Goal: Transaction & Acquisition: Book appointment/travel/reservation

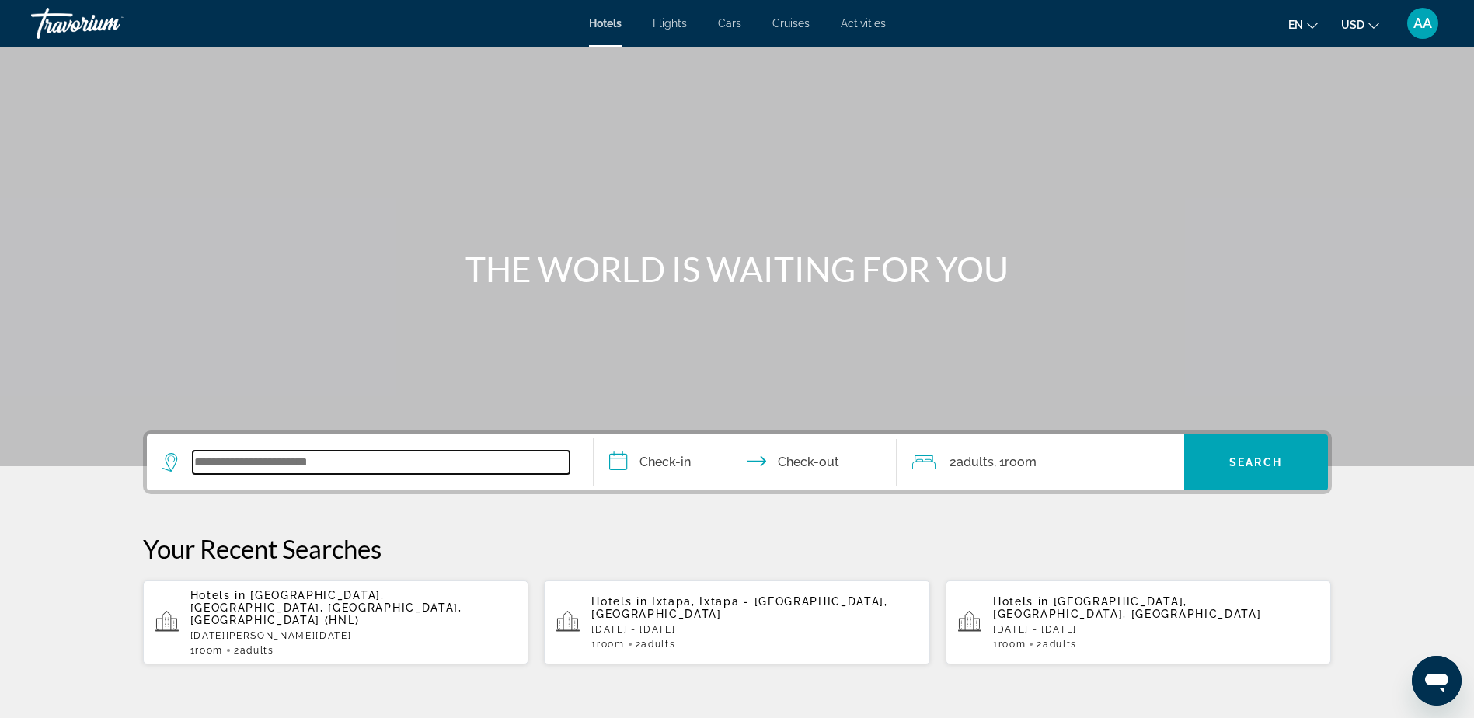
click at [263, 458] on input "Search widget" at bounding box center [381, 462] width 377 height 23
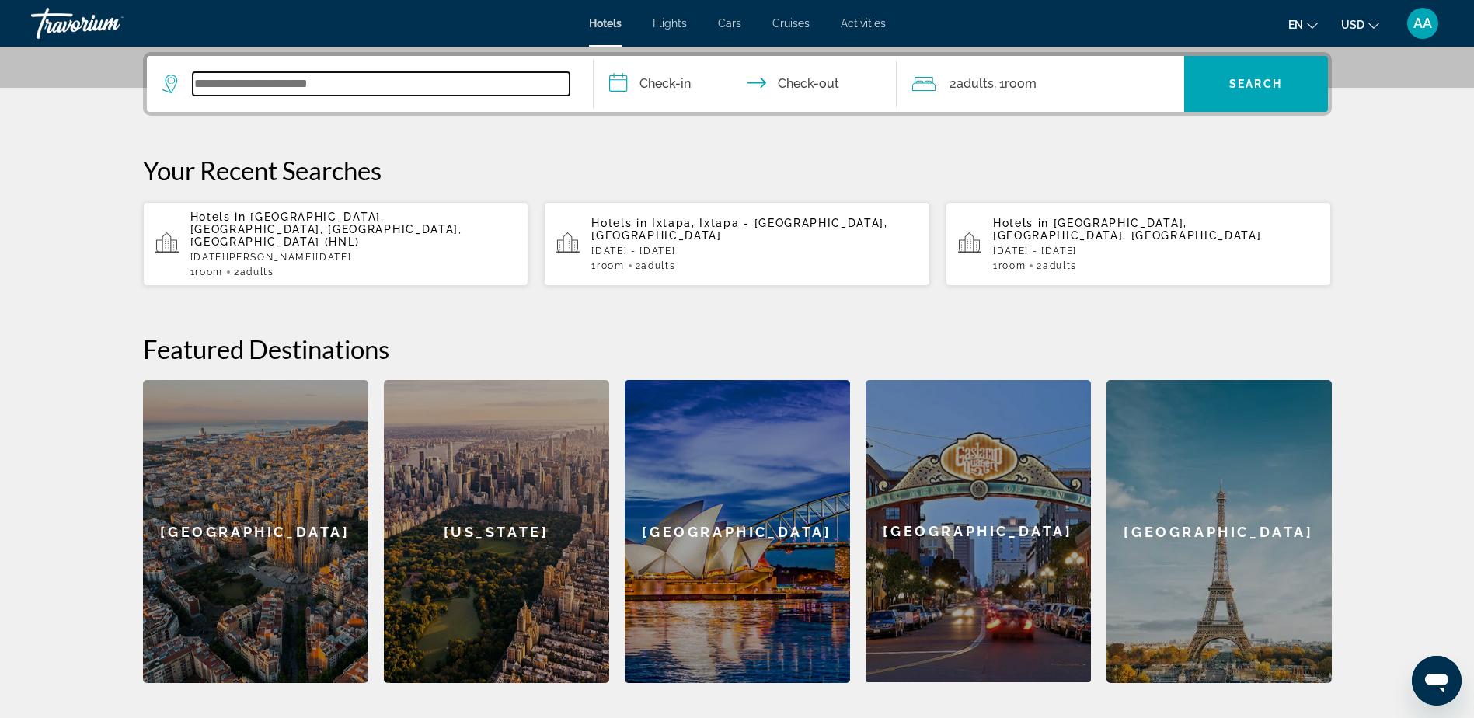
scroll to position [380, 0]
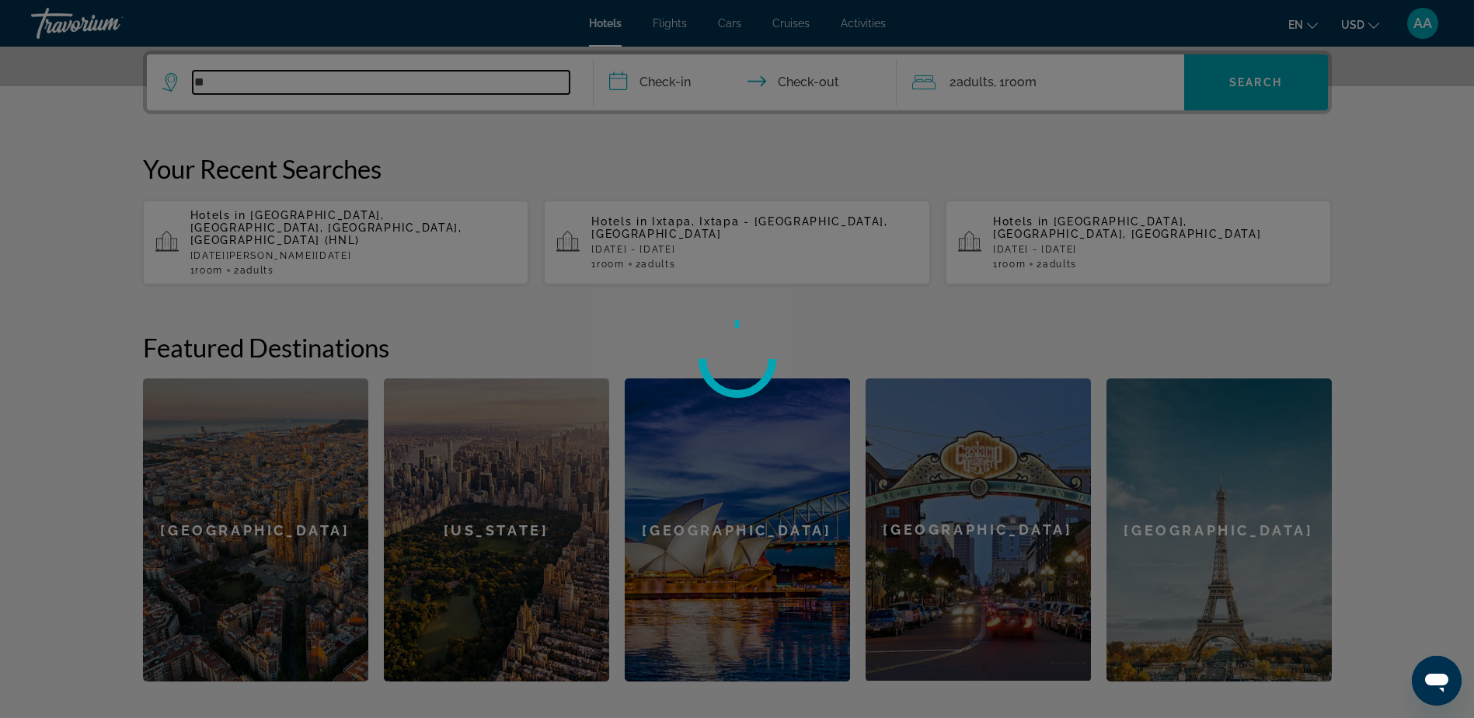
type input "*"
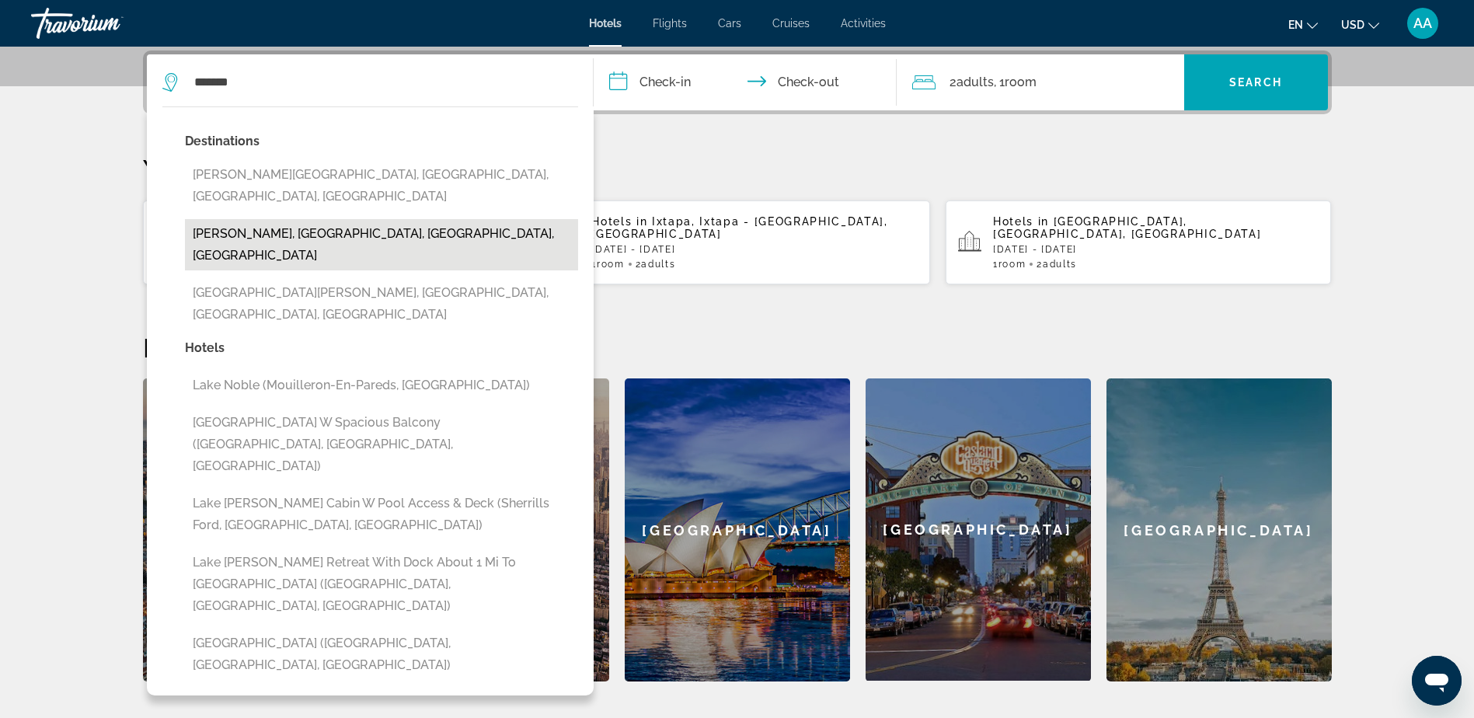
click at [293, 219] on button "Lake Nona, Orlando, FL, United States" at bounding box center [381, 244] width 393 height 51
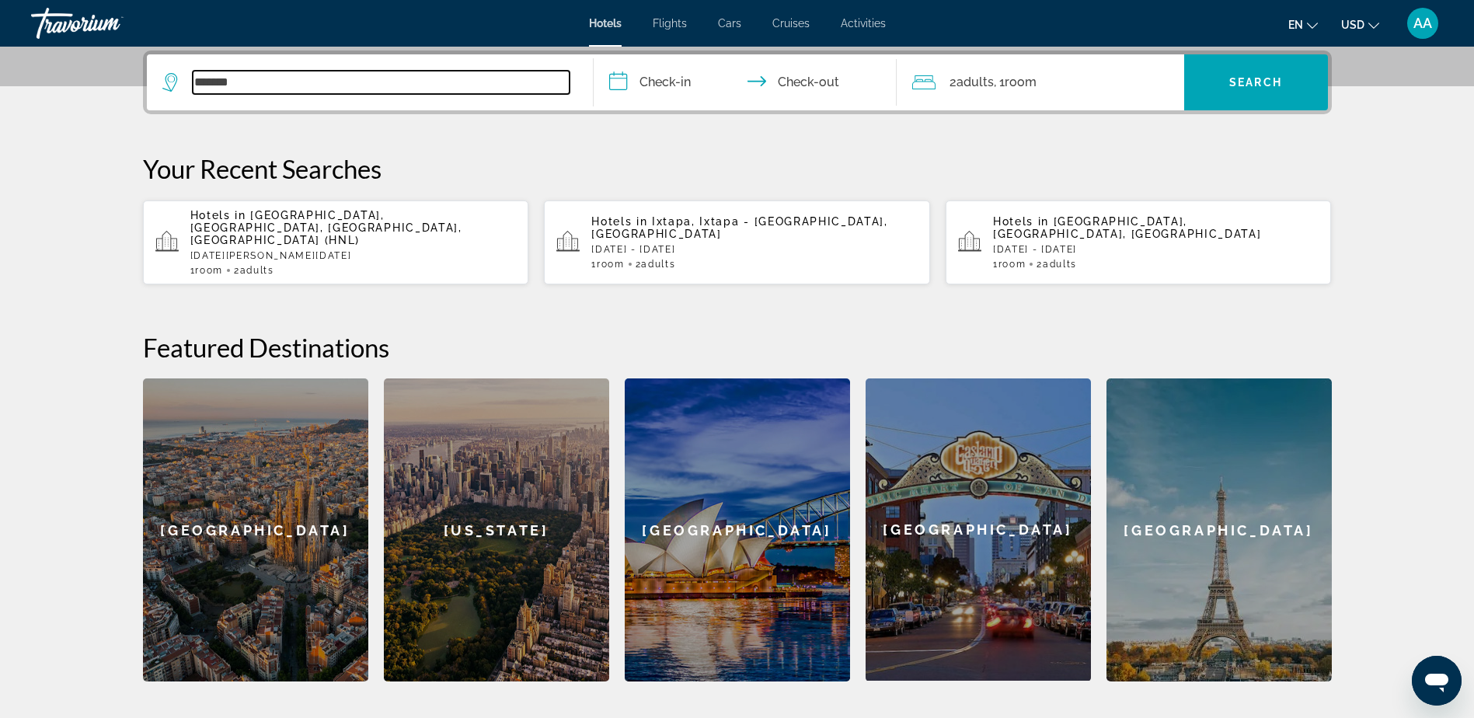
type input "**********"
click at [681, 76] on input "**********" at bounding box center [748, 84] width 309 height 61
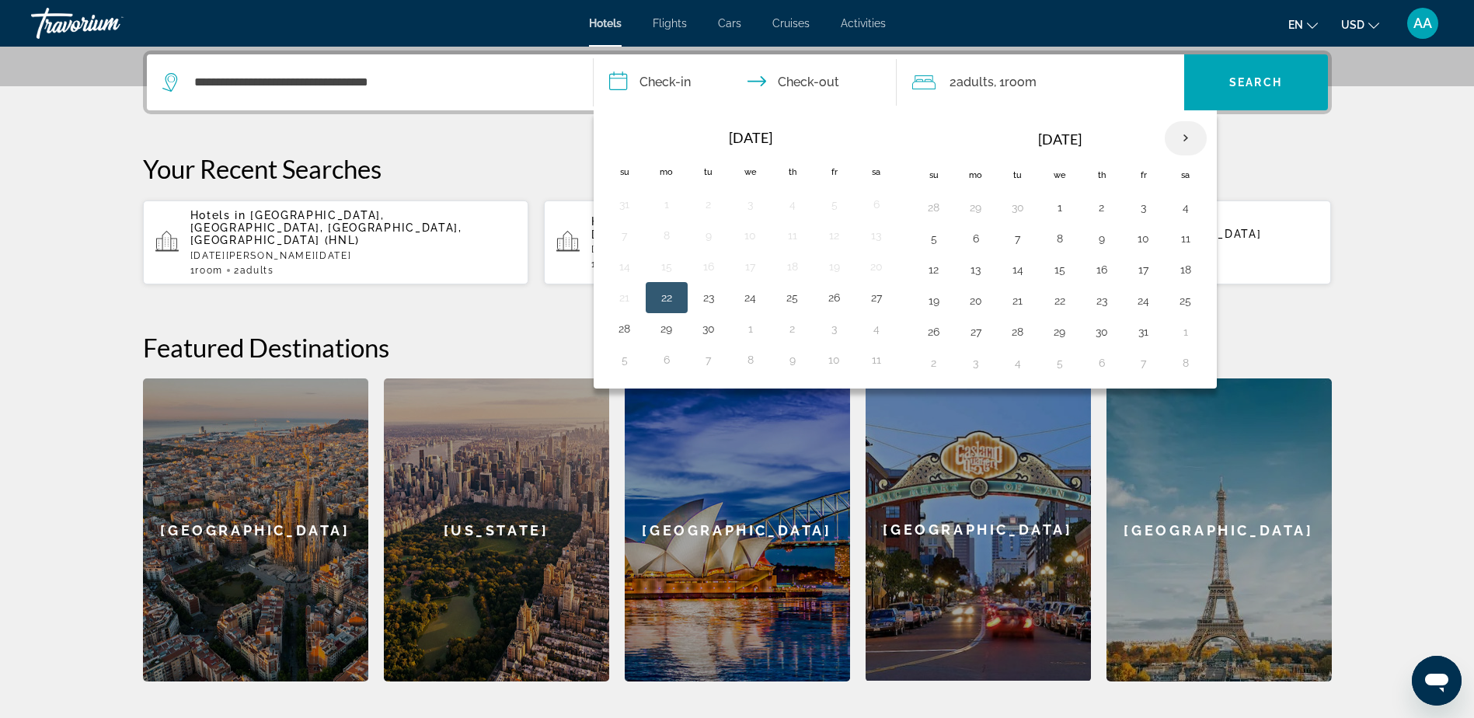
click at [1179, 140] on th "Next month" at bounding box center [1186, 138] width 42 height 34
click at [1179, 141] on th "Next month" at bounding box center [1186, 138] width 42 height 34
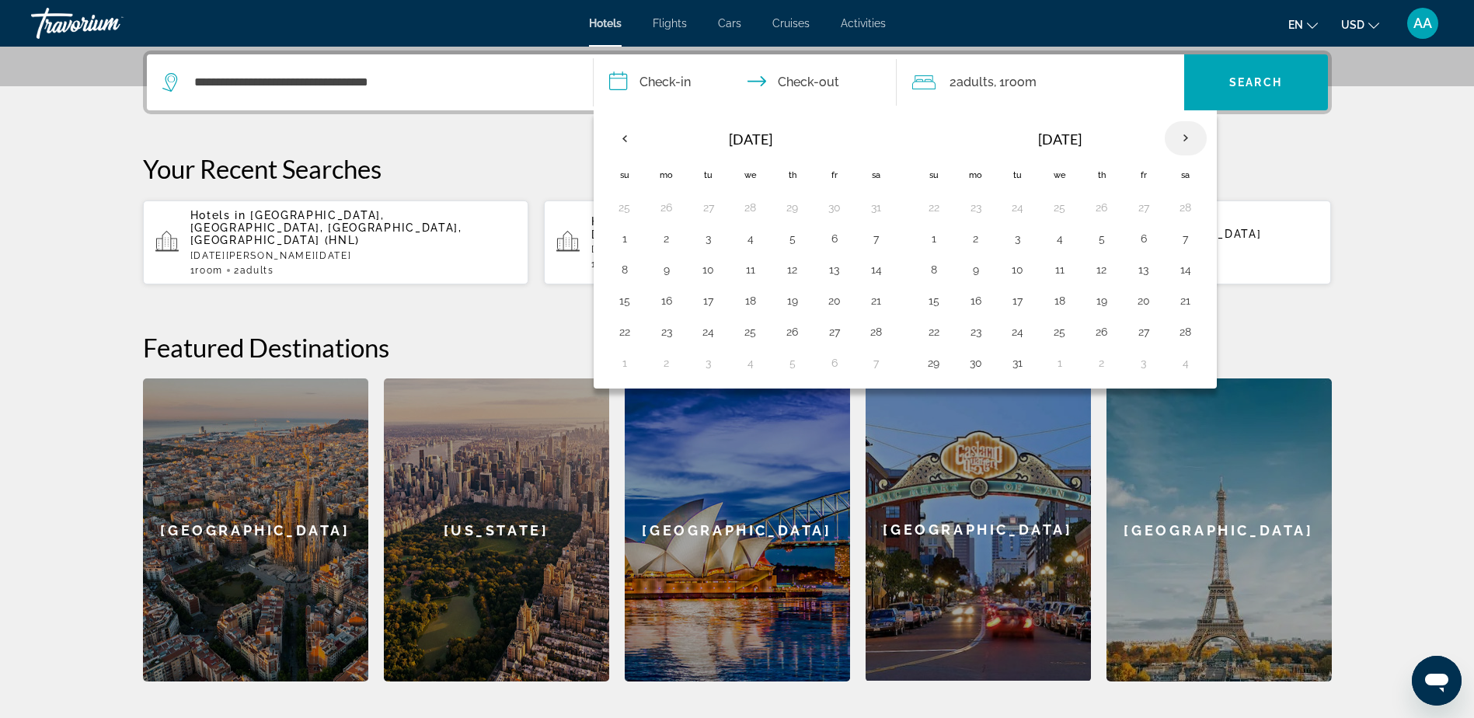
click at [1179, 141] on th "Next month" at bounding box center [1186, 138] width 42 height 34
click at [1175, 142] on th "Next month" at bounding box center [1186, 138] width 42 height 34
click at [1101, 335] on button "30" at bounding box center [1101, 332] width 25 height 22
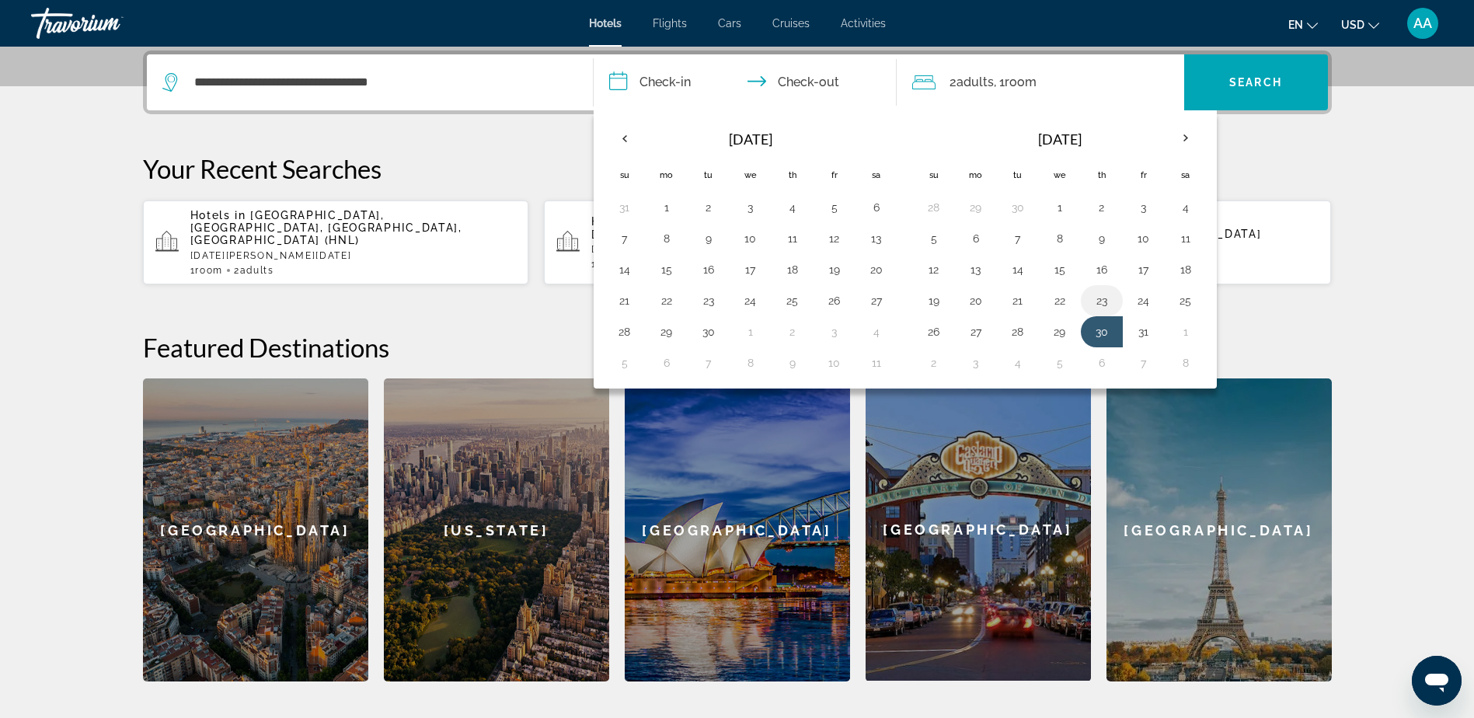
click at [1100, 300] on button "23" at bounding box center [1101, 301] width 25 height 22
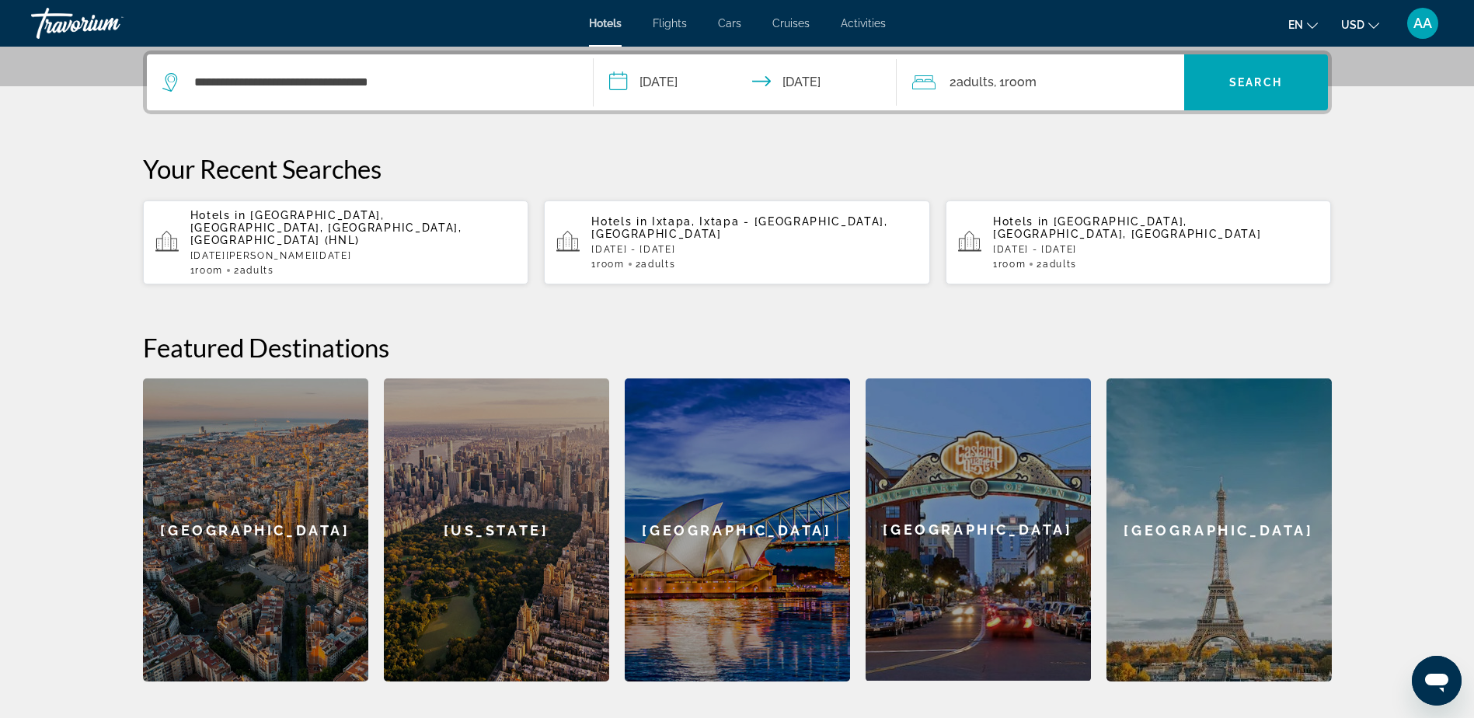
click at [831, 83] on input "**********" at bounding box center [748, 84] width 309 height 61
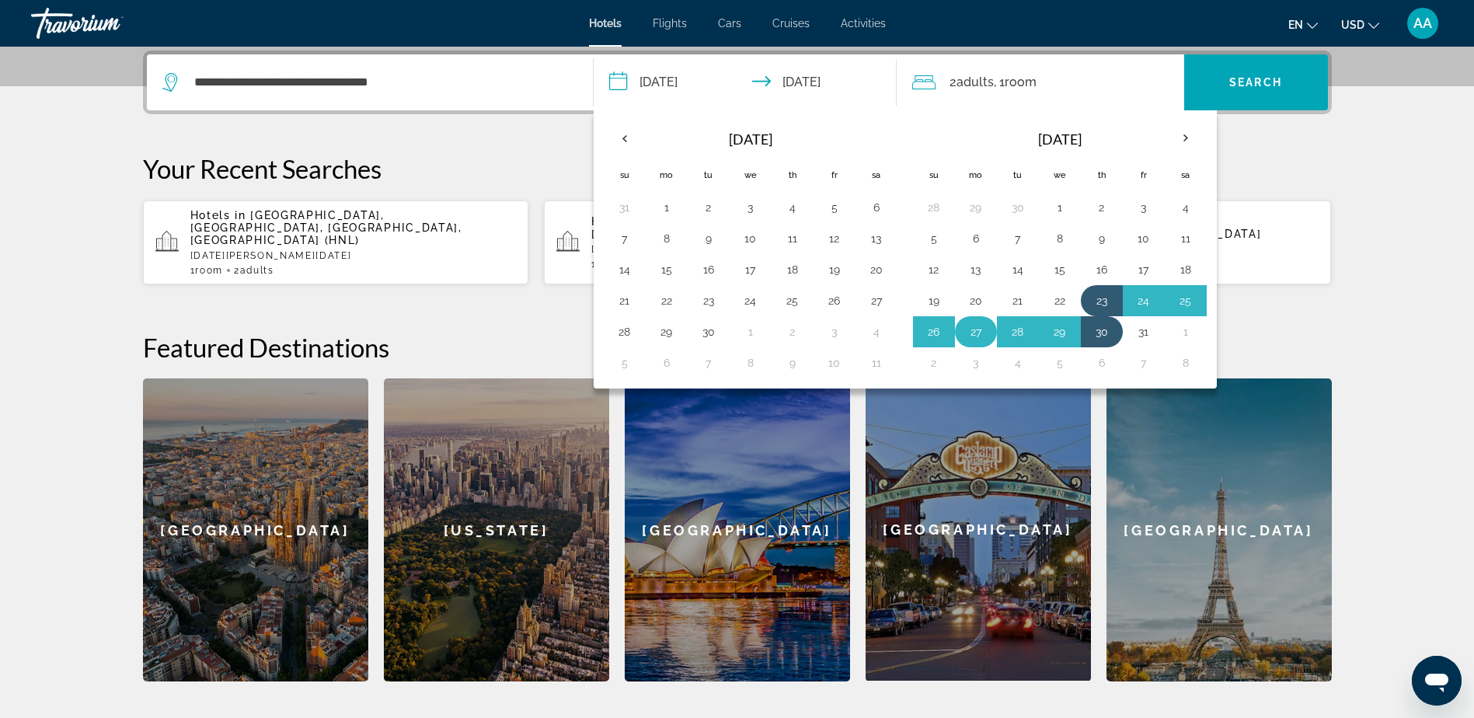
click at [970, 336] on button "27" at bounding box center [975, 332] width 25 height 22
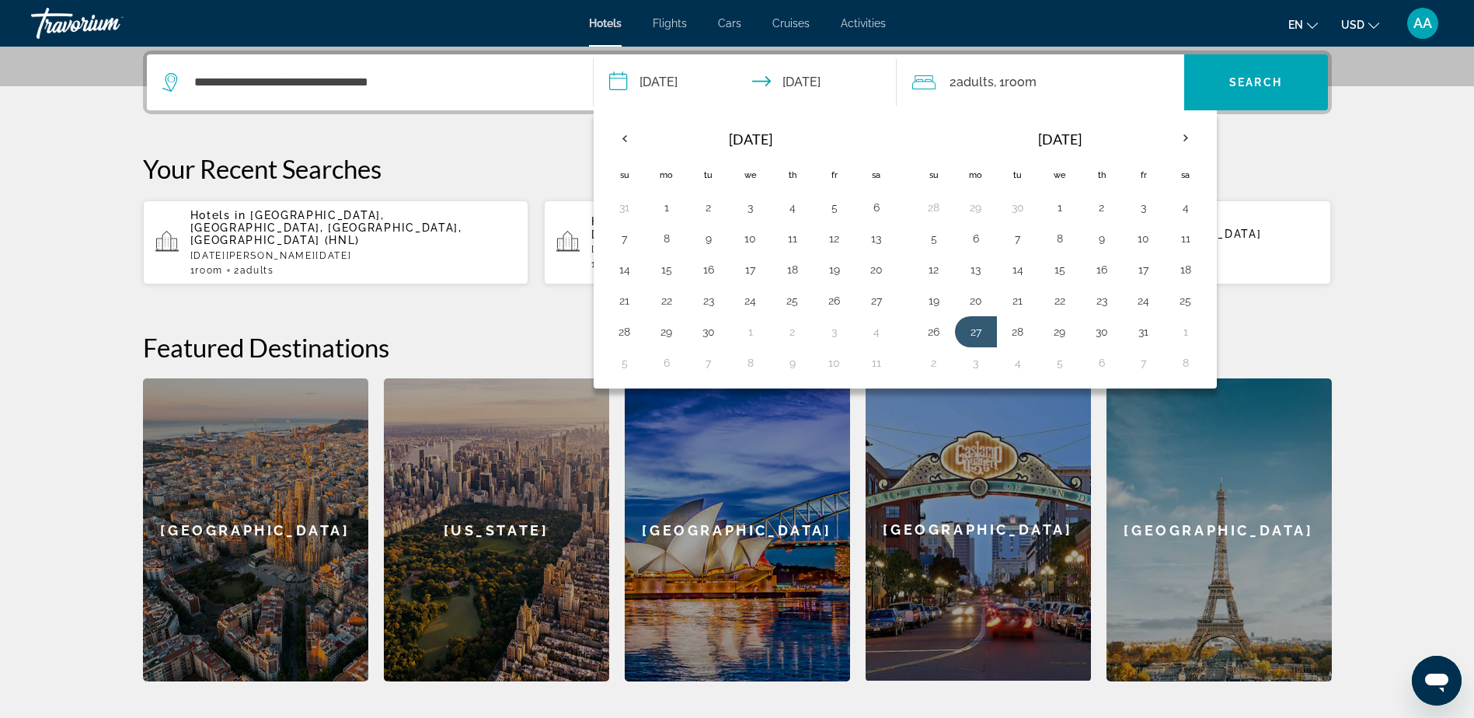
click at [1100, 300] on button "23" at bounding box center [1101, 301] width 25 height 22
type input "**********"
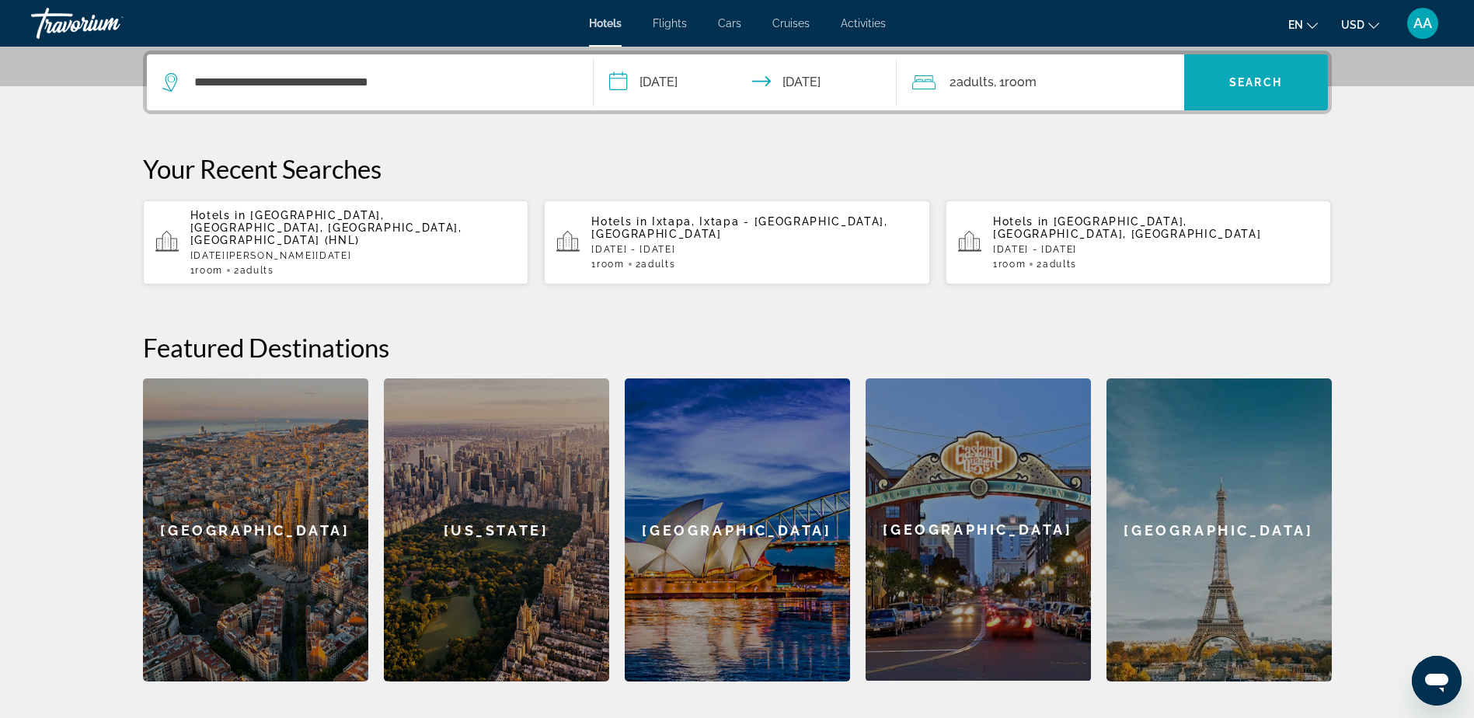
click at [1264, 85] on span "Search" at bounding box center [1255, 82] width 53 height 12
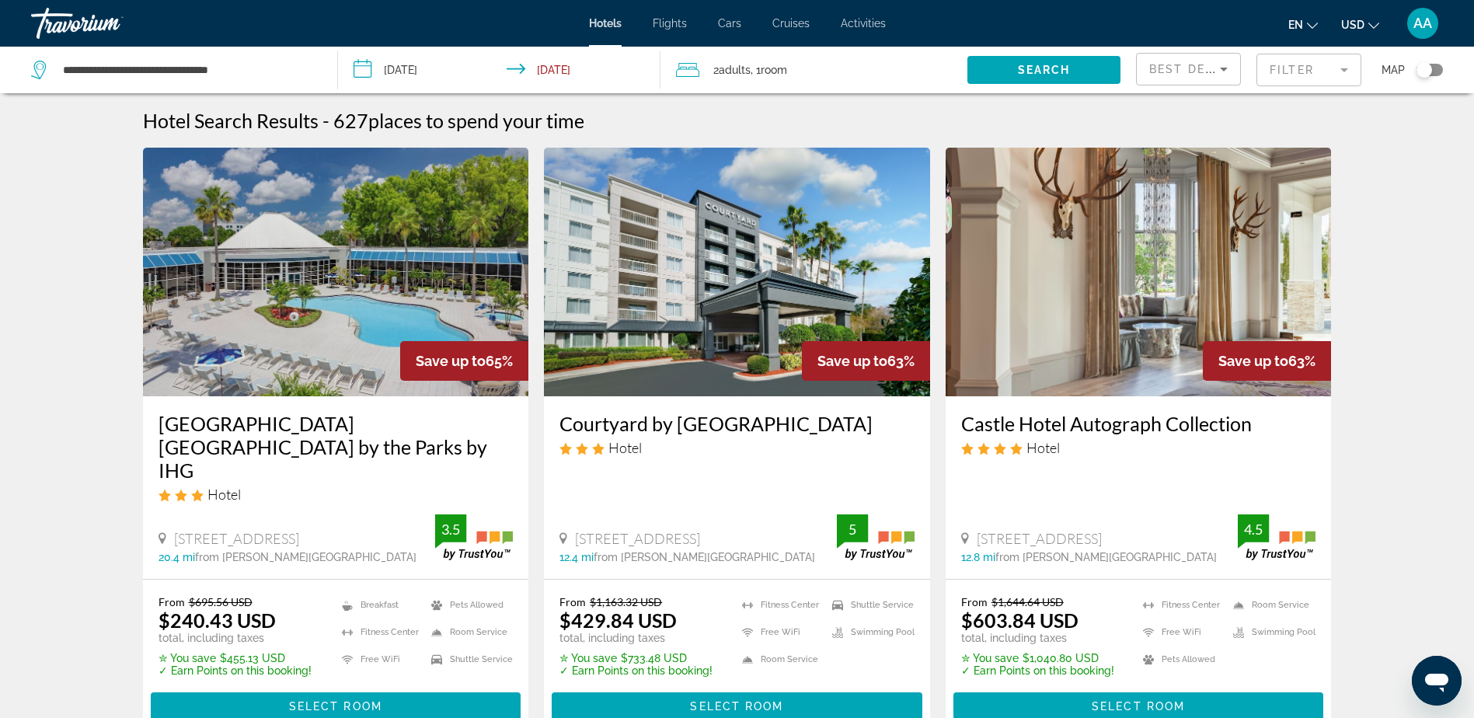
click at [1338, 63] on mat-form-field "Filter" at bounding box center [1308, 70] width 105 height 33
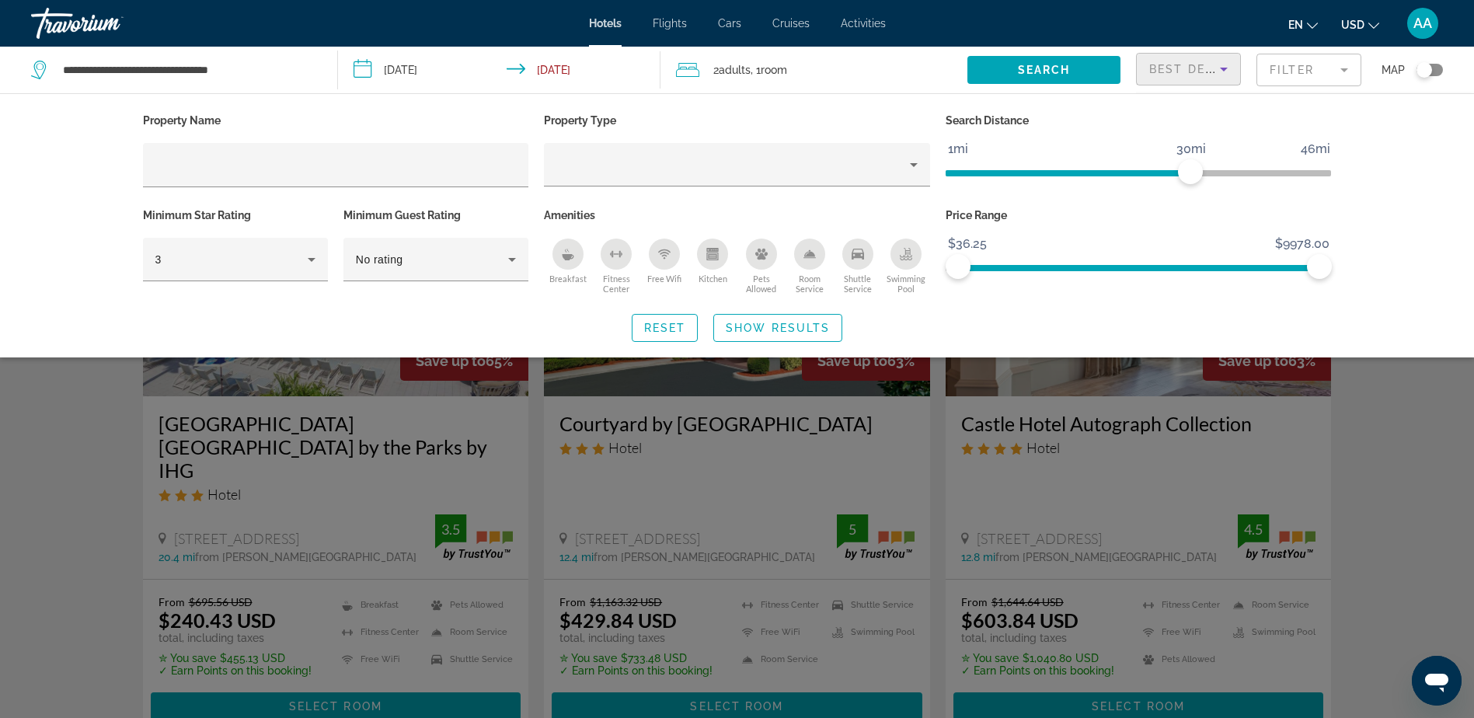
click at [1224, 73] on icon "Sort by" at bounding box center [1223, 69] width 19 height 19
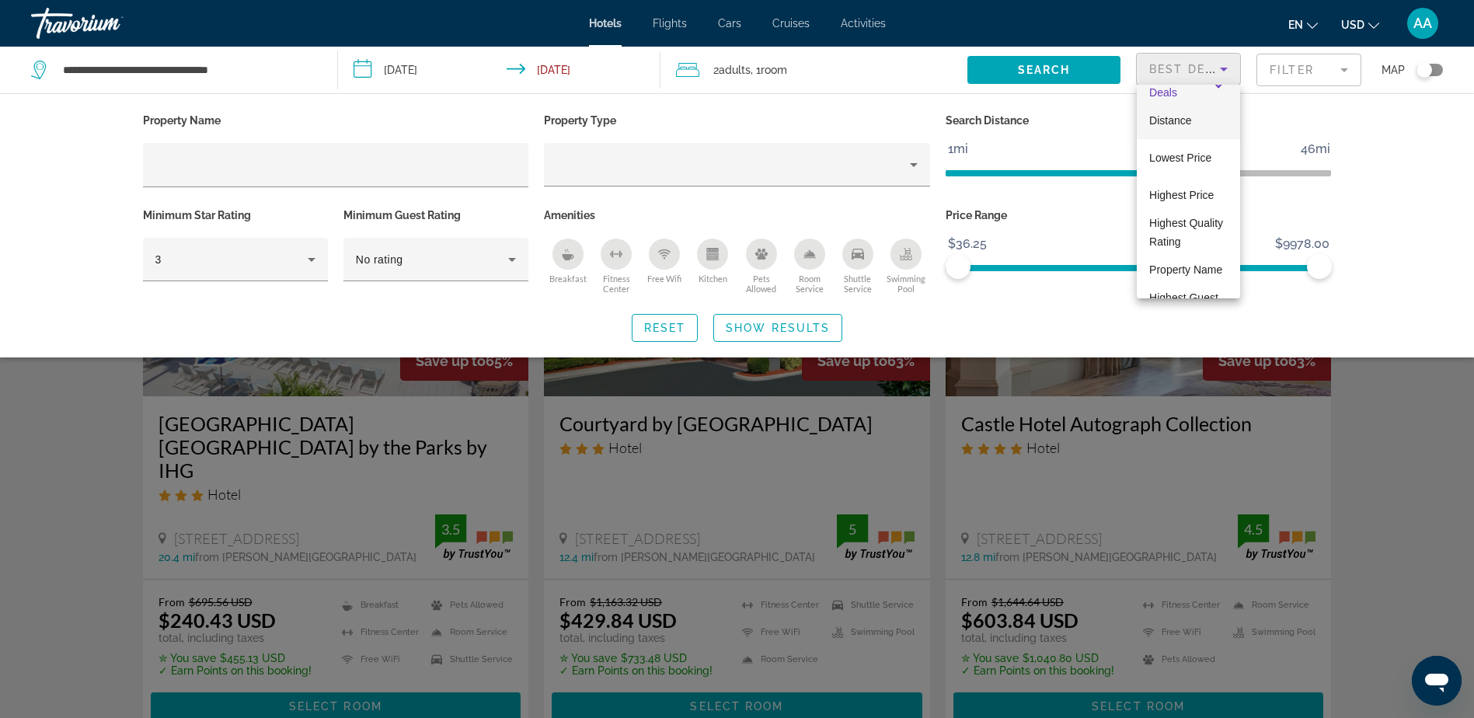
scroll to position [1, 0]
click at [1176, 141] on span "Distance" at bounding box center [1170, 146] width 42 height 12
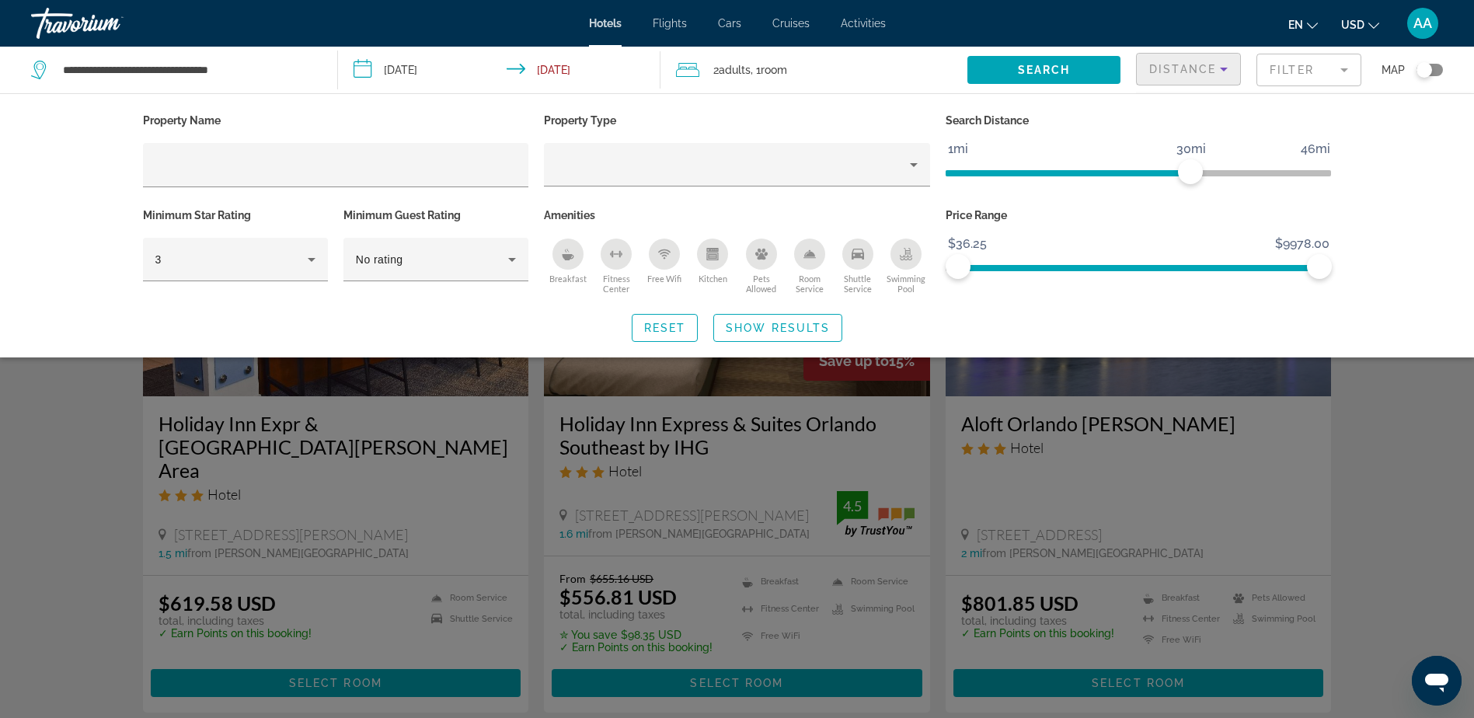
click at [814, 325] on span "Show Results" at bounding box center [778, 328] width 104 height 12
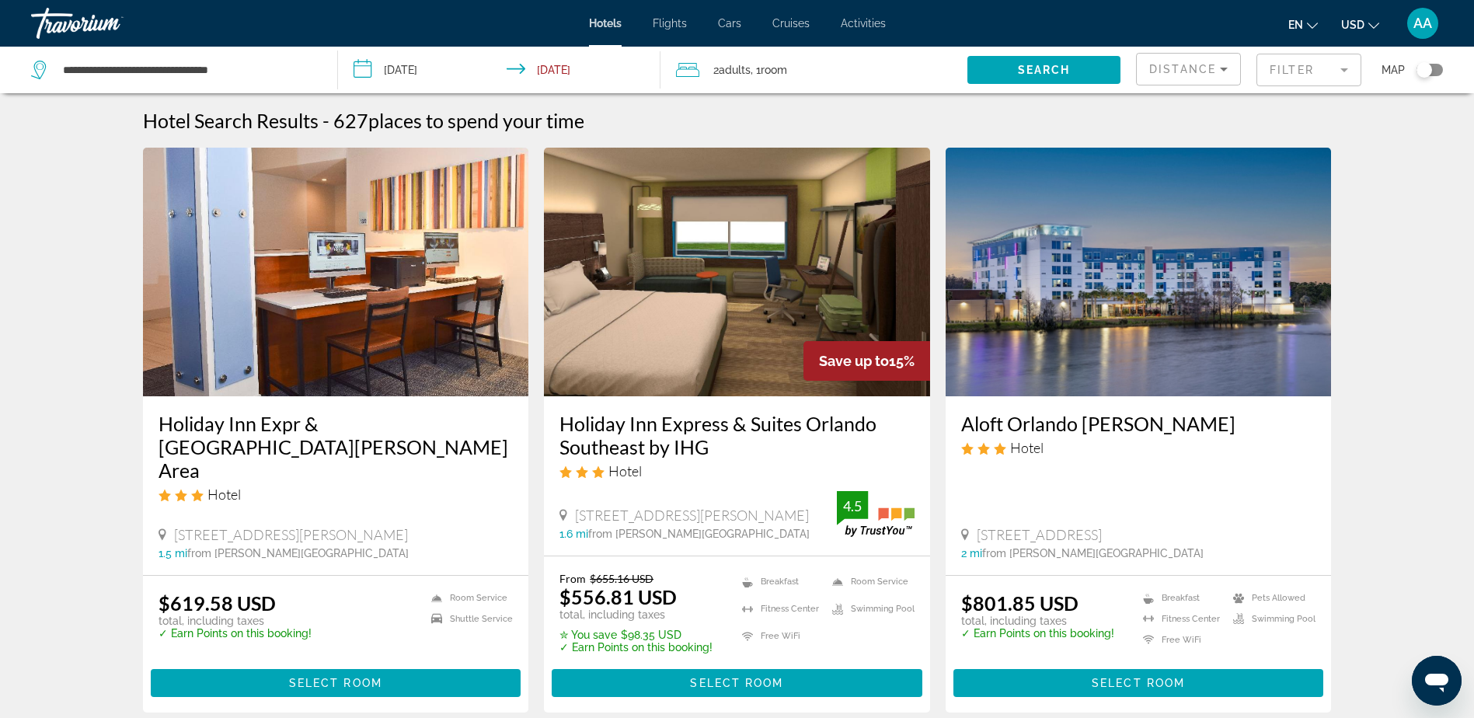
click at [702, 280] on img "Main content" at bounding box center [737, 272] width 386 height 249
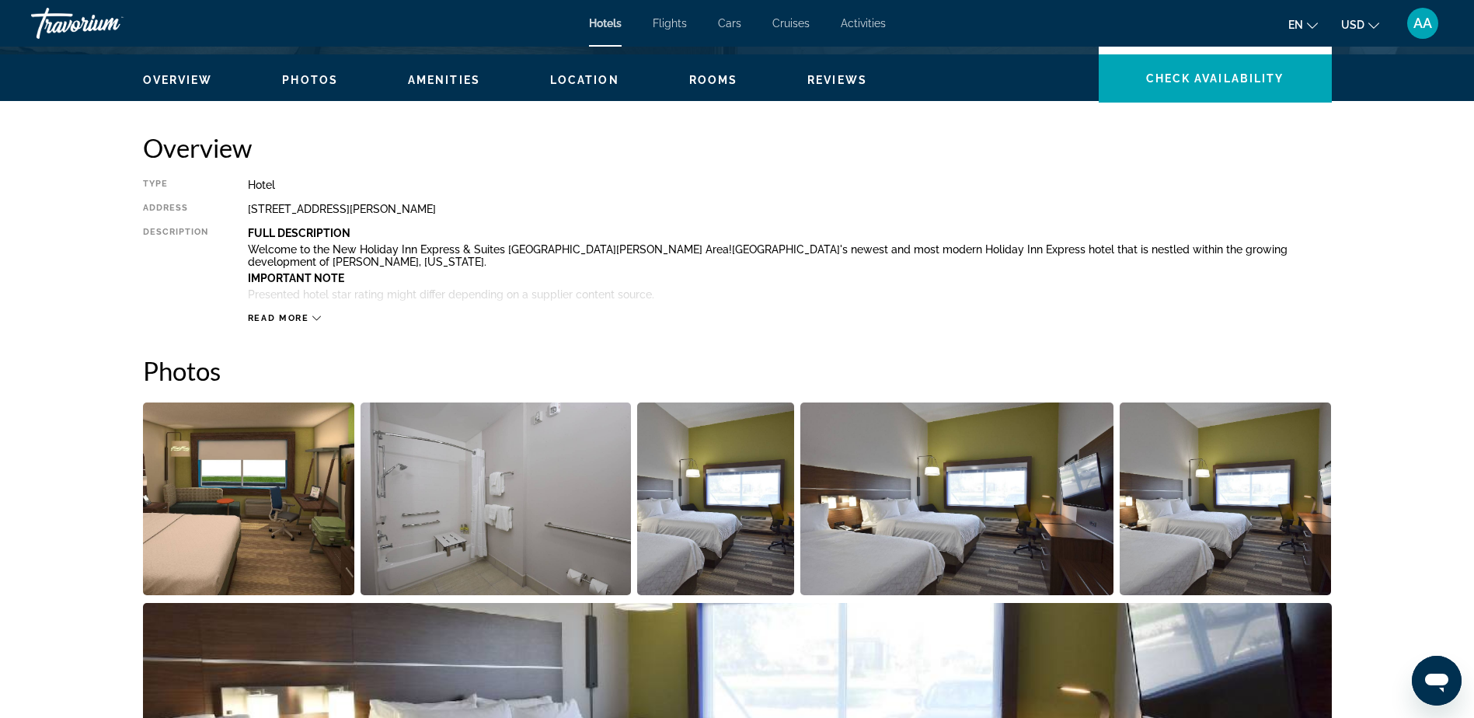
scroll to position [544, 0]
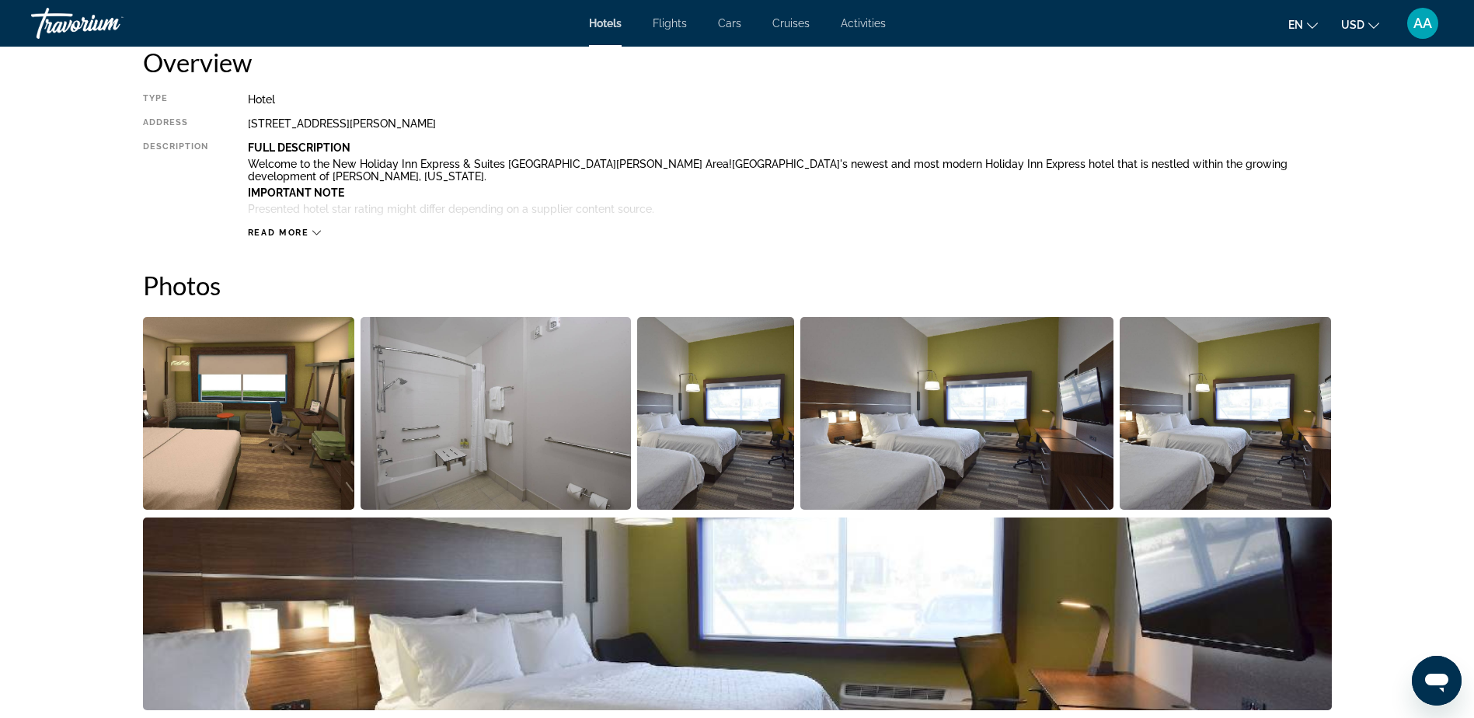
click at [522, 415] on img "Open full-screen image slider" at bounding box center [496, 413] width 270 height 193
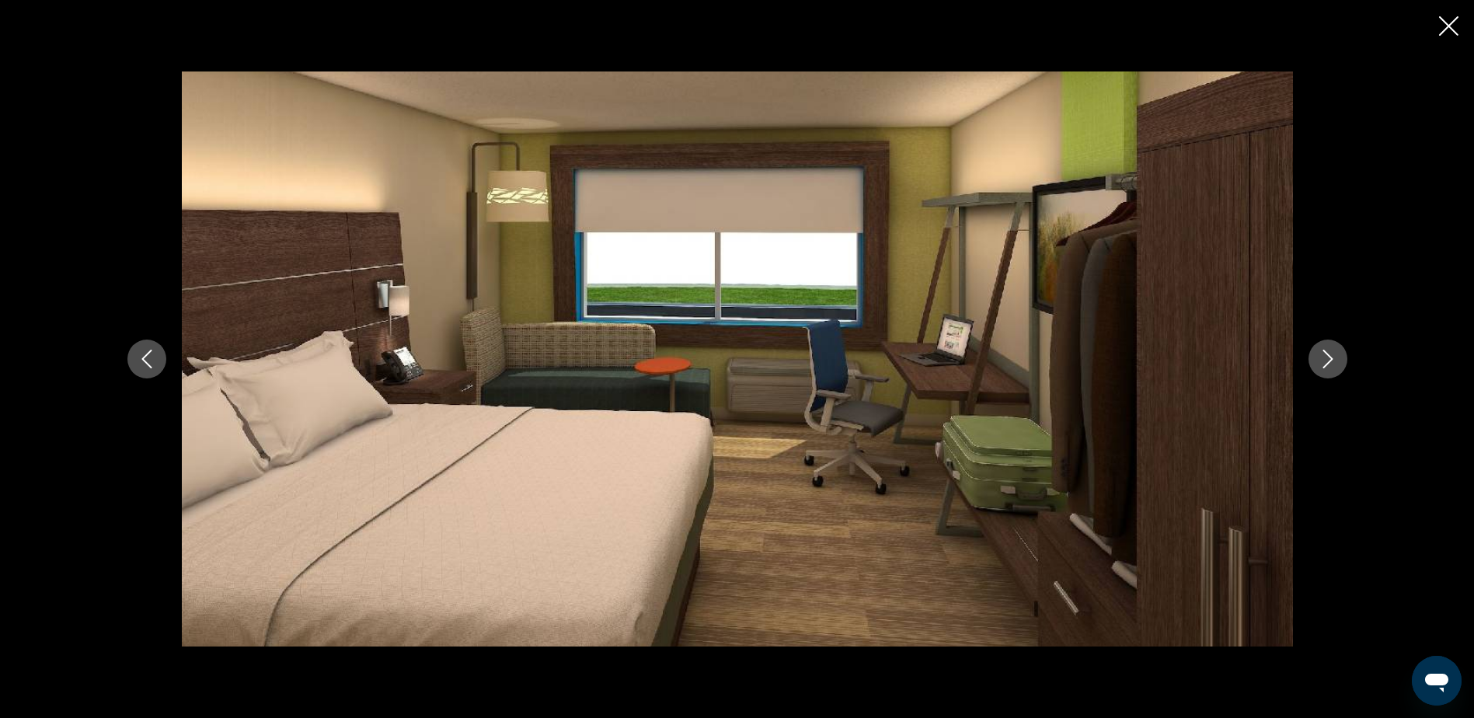
click at [1330, 363] on icon "Next image" at bounding box center [1327, 359] width 19 height 19
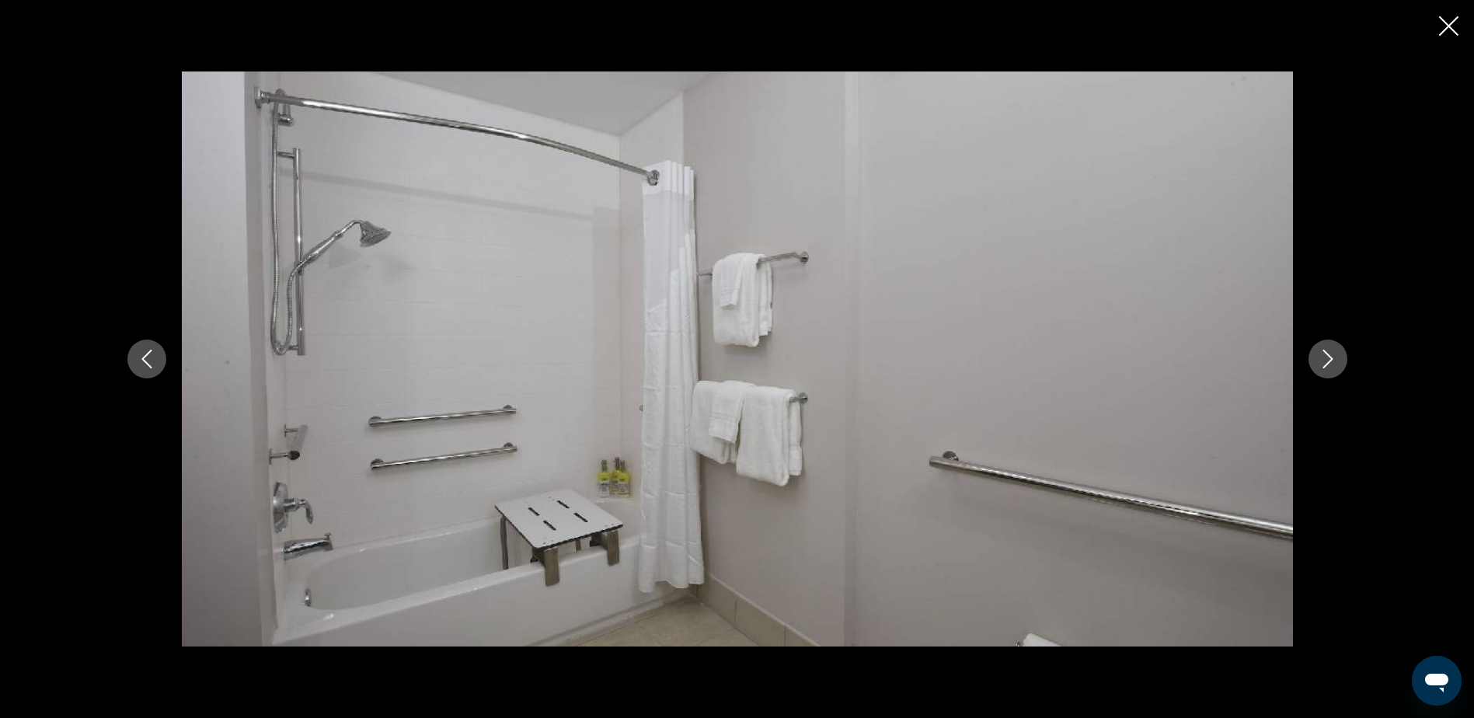
click at [1330, 363] on icon "Next image" at bounding box center [1327, 359] width 19 height 19
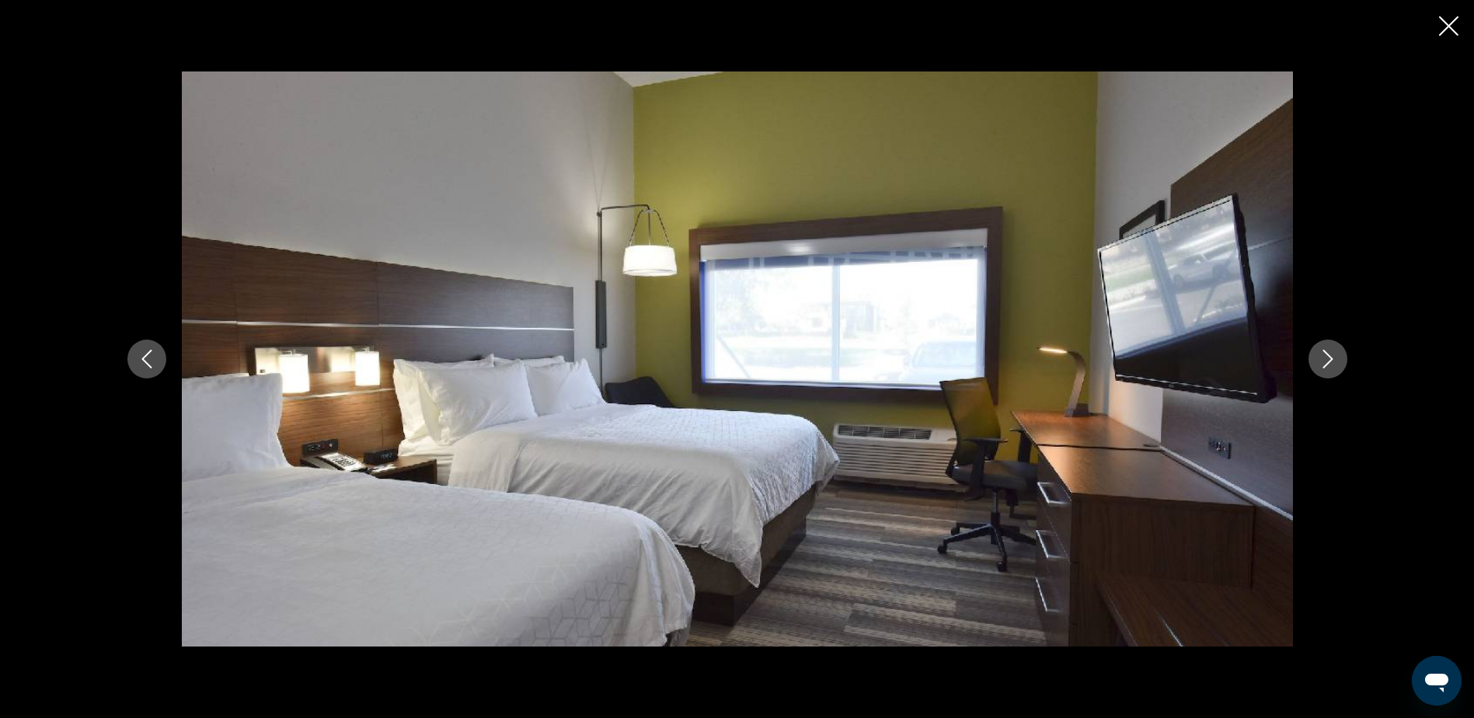
click at [1330, 363] on icon "Next image" at bounding box center [1327, 359] width 19 height 19
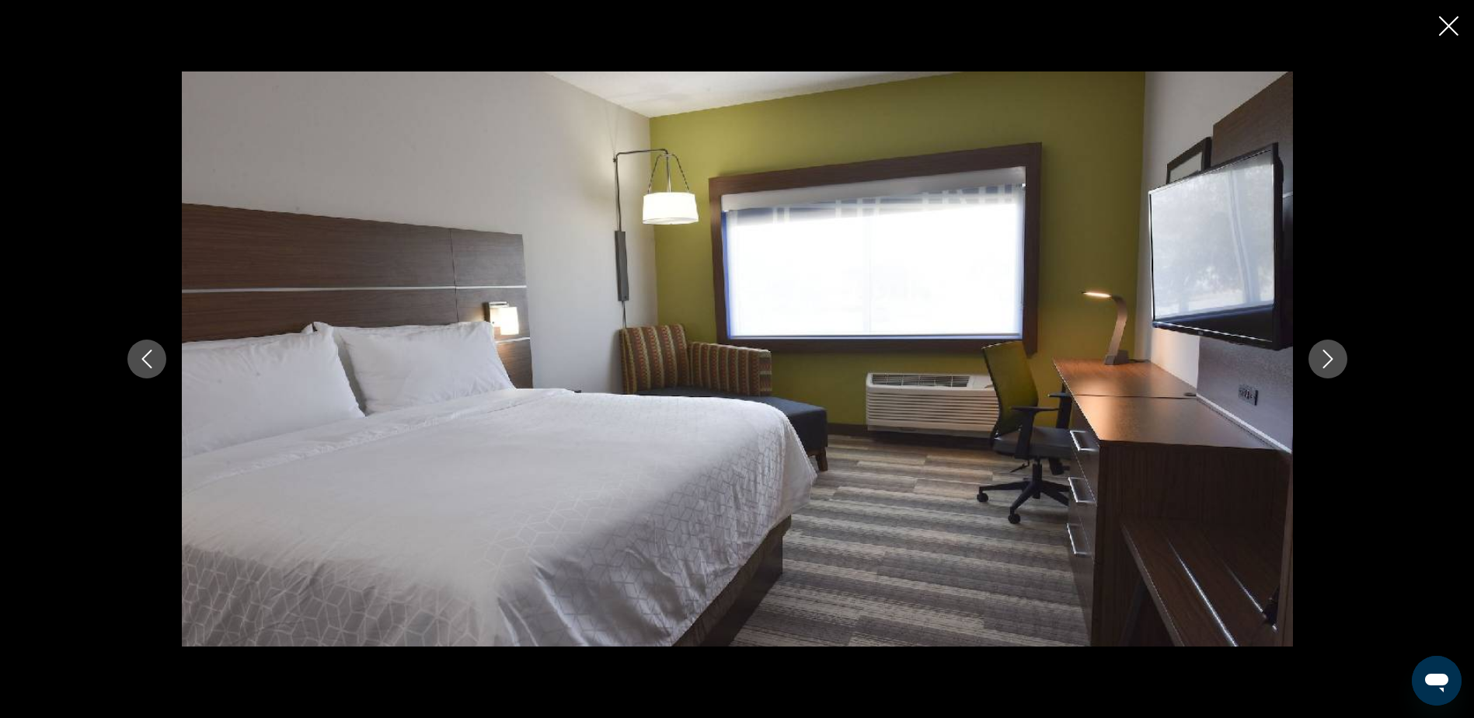
click at [1330, 363] on icon "Next image" at bounding box center [1327, 359] width 19 height 19
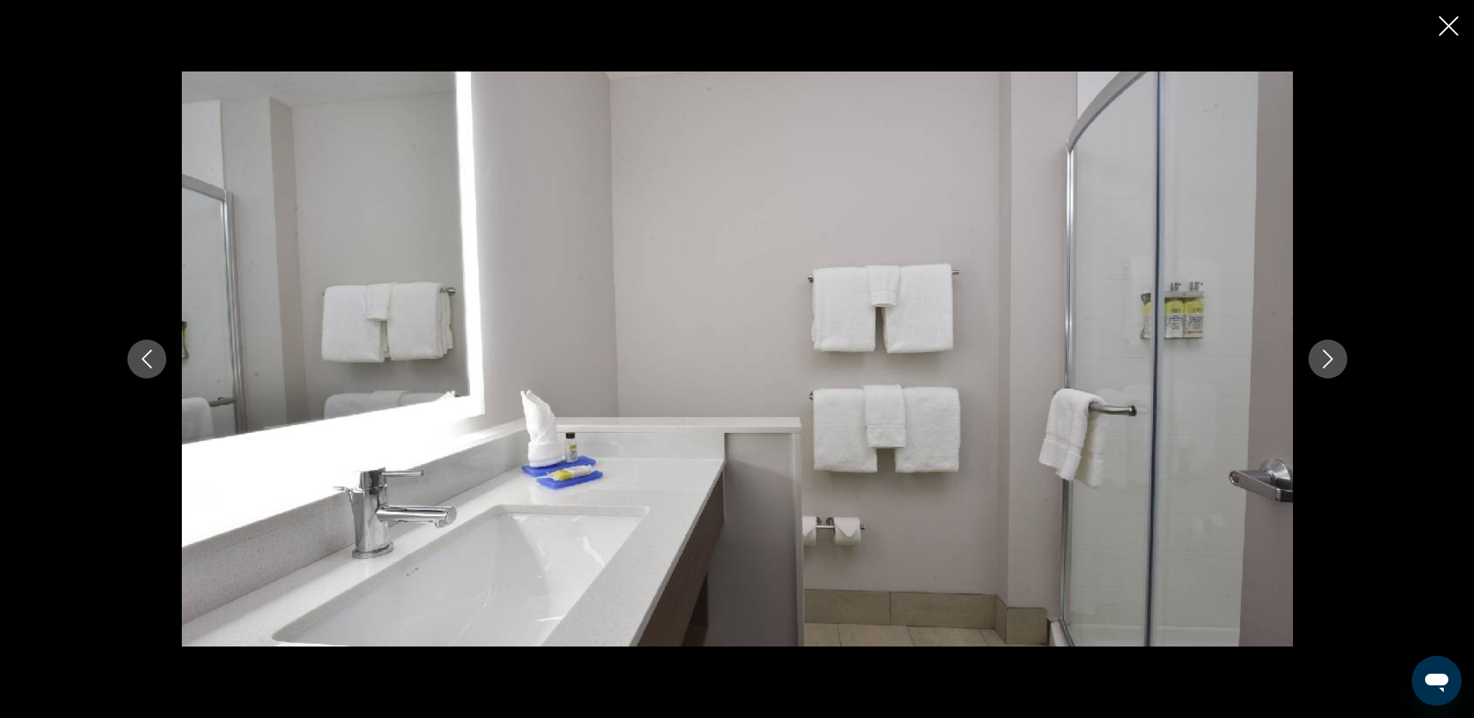
click at [1330, 363] on icon "Next image" at bounding box center [1327, 359] width 19 height 19
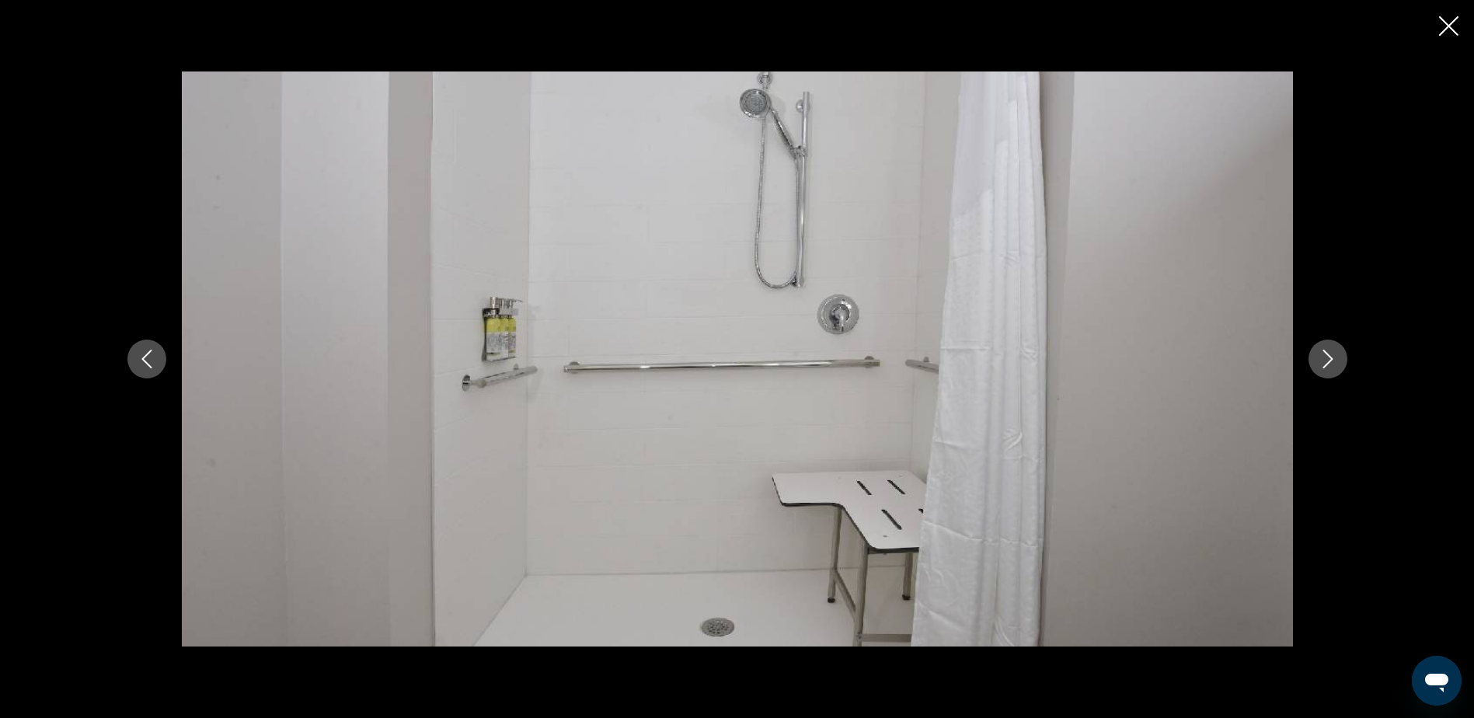
click at [1330, 363] on icon "Next image" at bounding box center [1327, 359] width 19 height 19
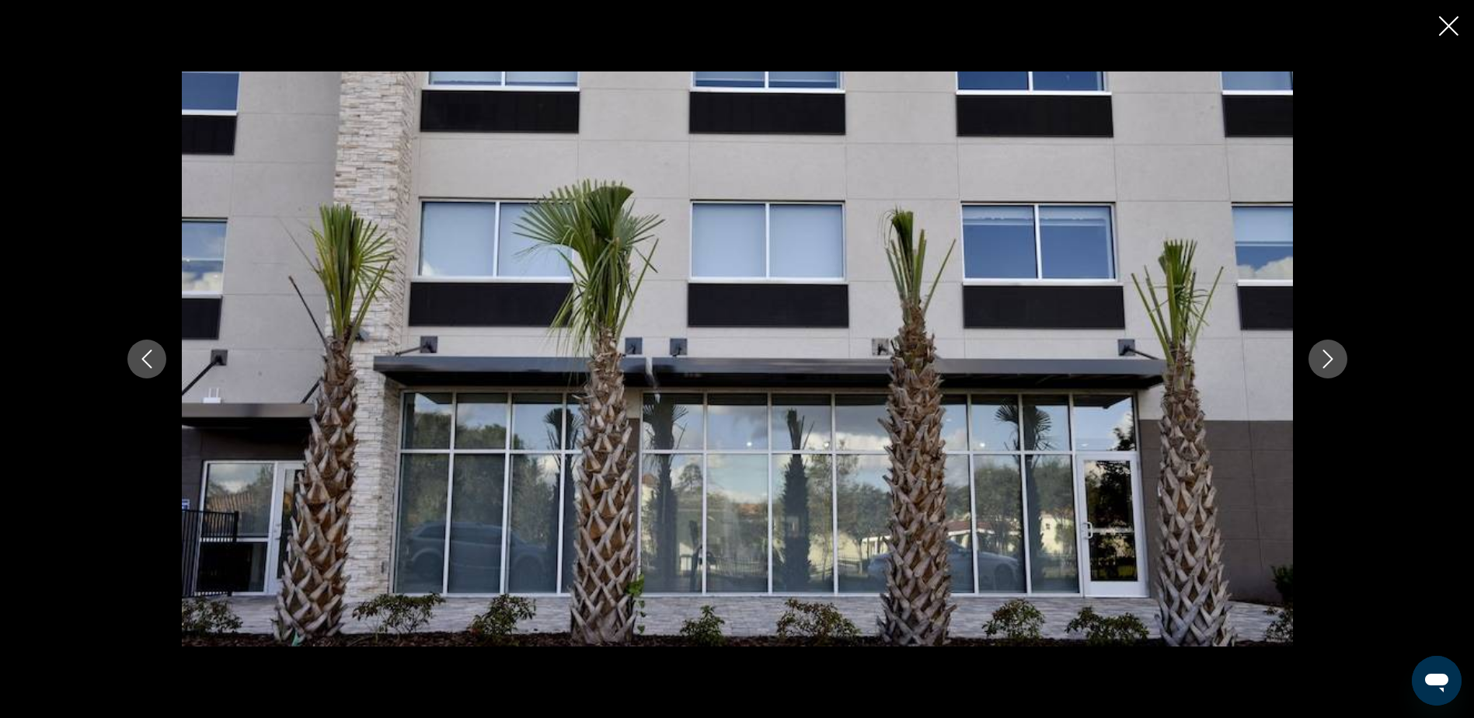
click at [1330, 363] on icon "Next image" at bounding box center [1327, 359] width 19 height 19
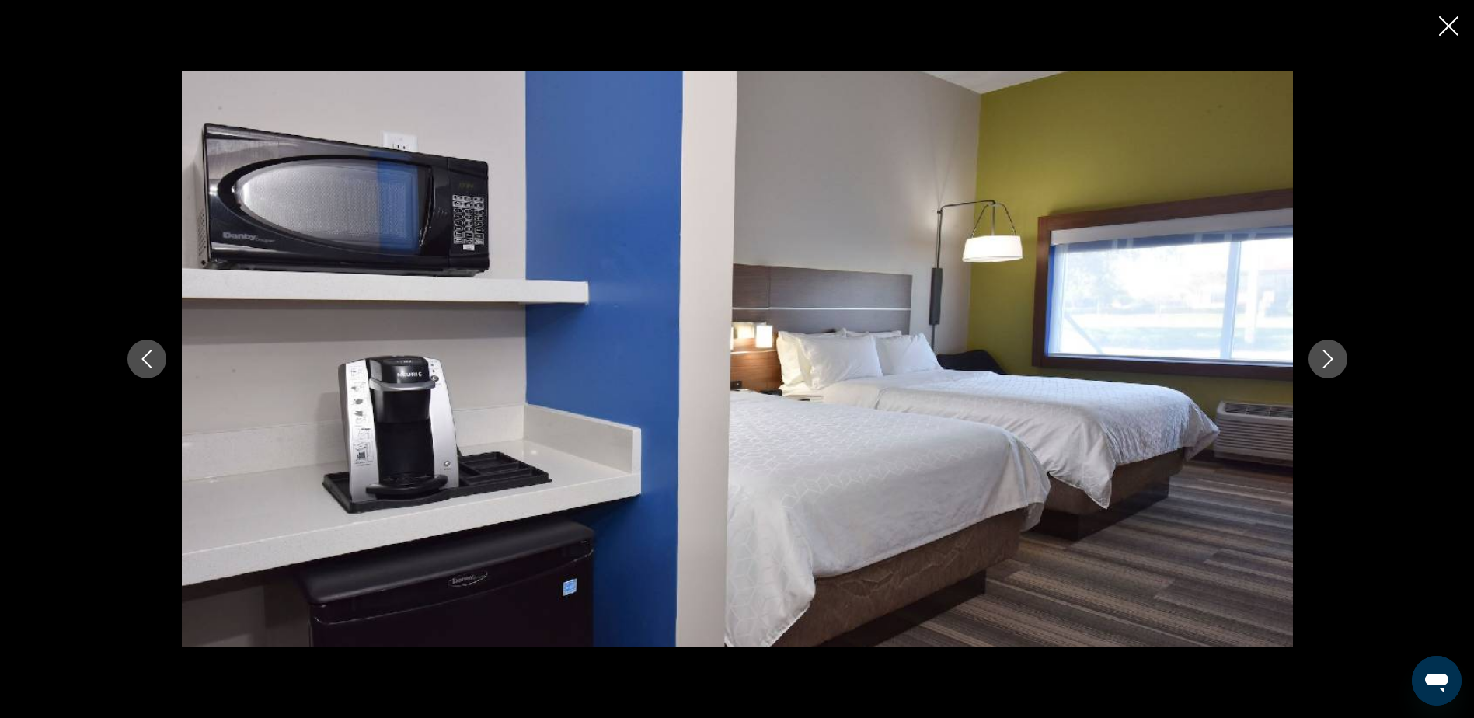
click at [1330, 363] on icon "Next image" at bounding box center [1327, 359] width 19 height 19
click at [1447, 34] on icon "Close slideshow" at bounding box center [1448, 25] width 19 height 19
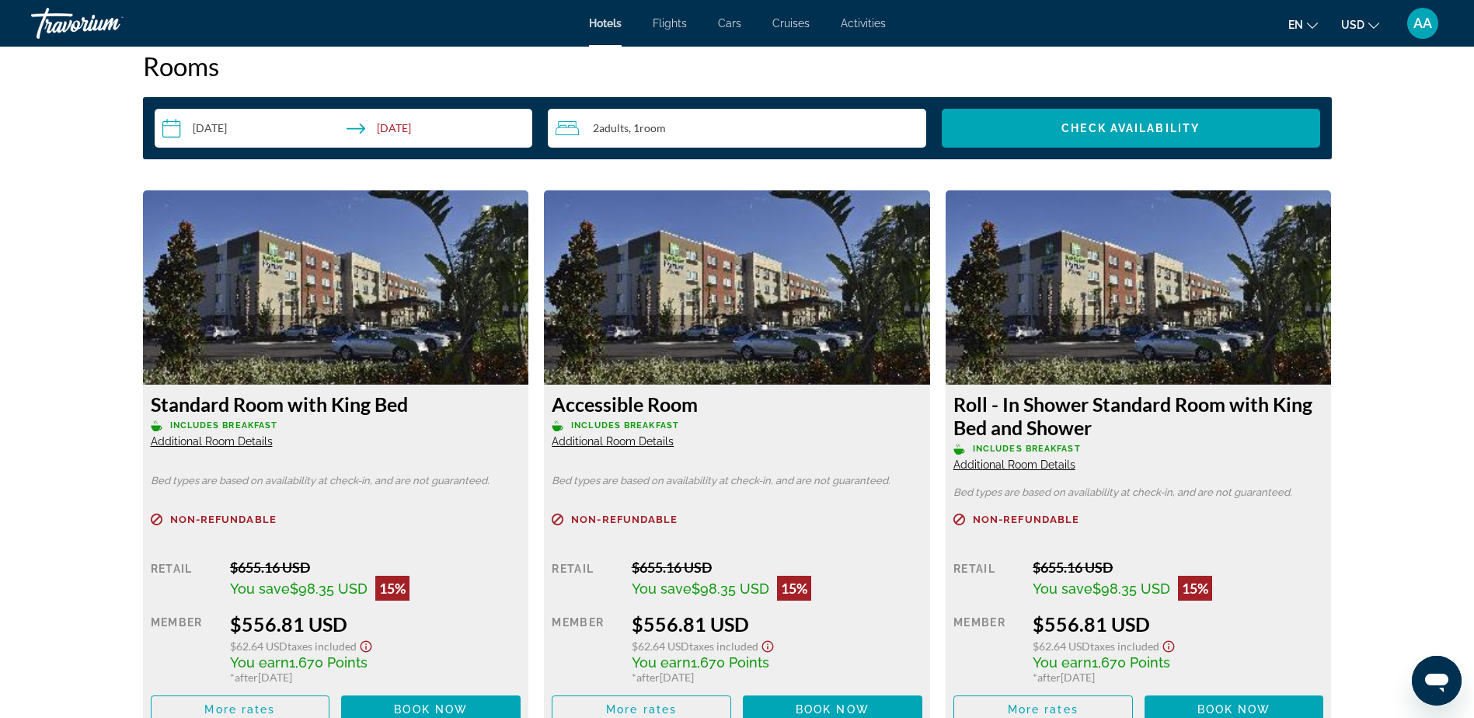
scroll to position [2020, 0]
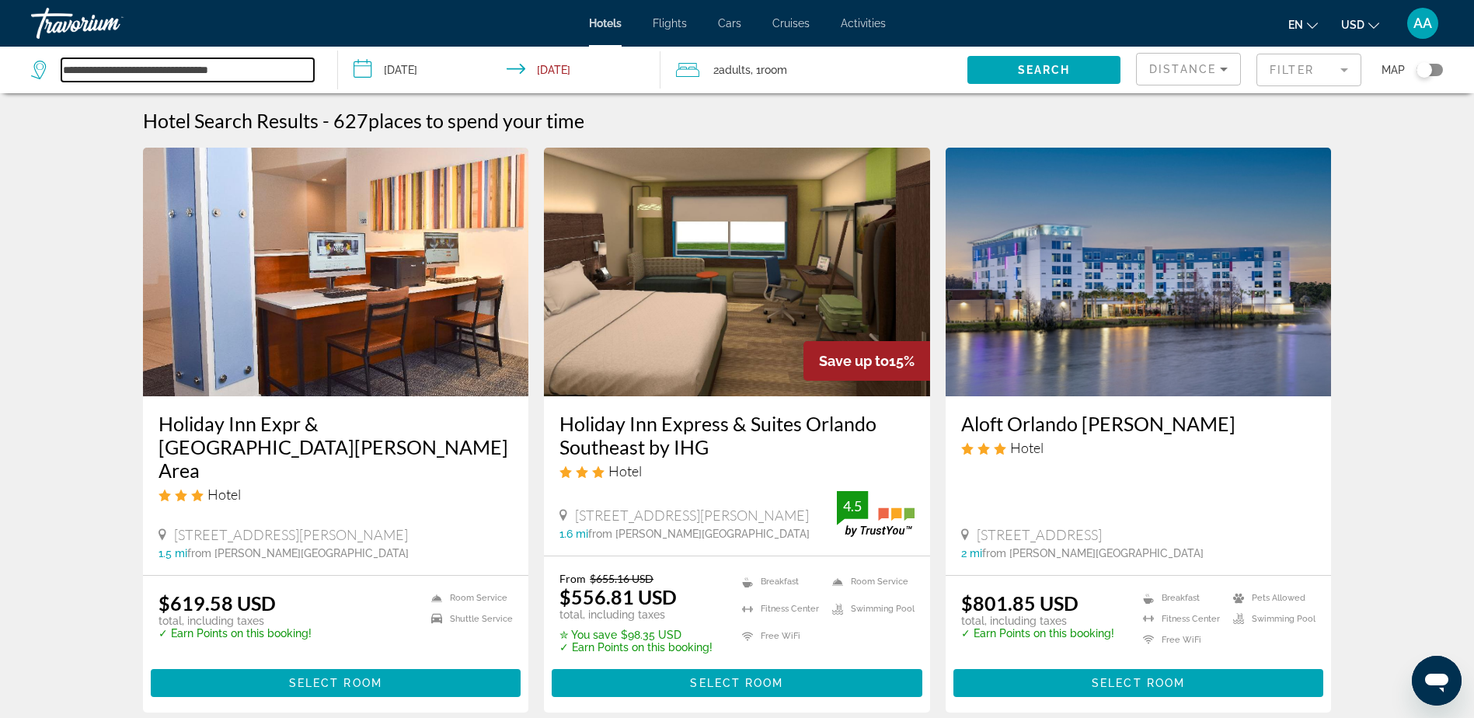
click at [249, 75] on input "**********" at bounding box center [187, 69] width 253 height 23
drag, startPoint x: 276, startPoint y: 71, endPoint x: 158, endPoint y: 64, distance: 117.5
click at [158, 64] on input "**********" at bounding box center [187, 69] width 253 height 23
drag, startPoint x: 114, startPoint y: 73, endPoint x: 57, endPoint y: 71, distance: 56.8
click at [57, 71] on div "**********" at bounding box center [172, 69] width 283 height 23
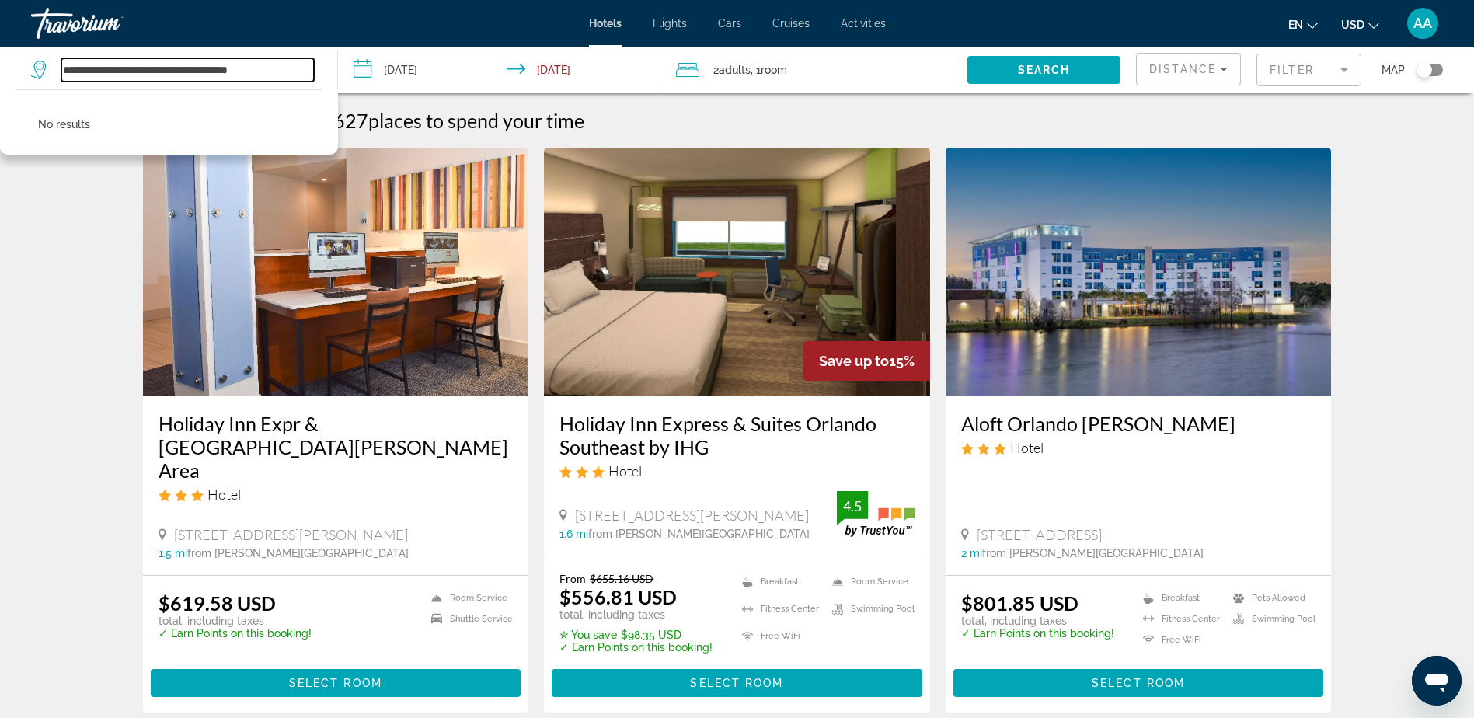
click at [139, 68] on input "**********" at bounding box center [187, 69] width 253 height 23
type input "**********"
click at [1026, 72] on span "Search" at bounding box center [1044, 70] width 53 height 12
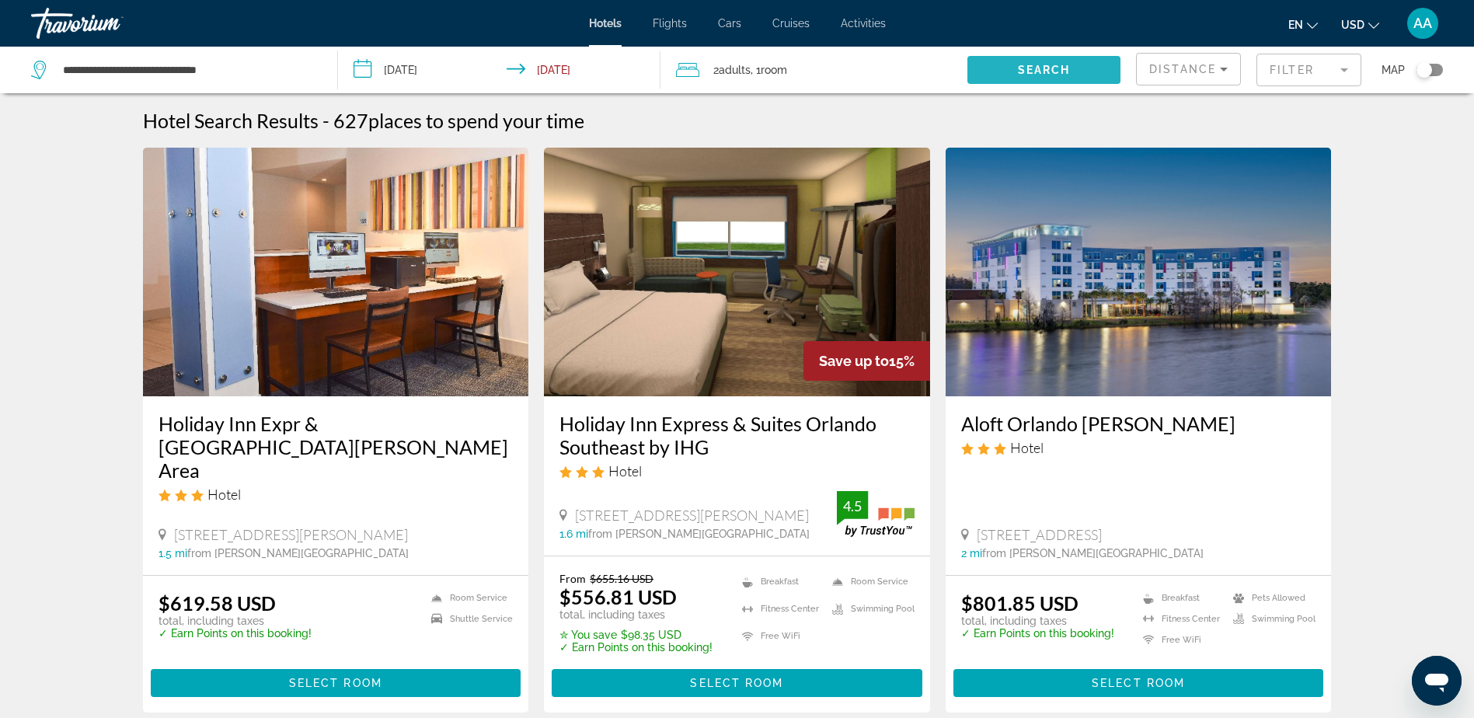
click at [1026, 72] on span "Search" at bounding box center [1044, 70] width 53 height 12
click at [413, 68] on input "**********" at bounding box center [502, 72] width 329 height 51
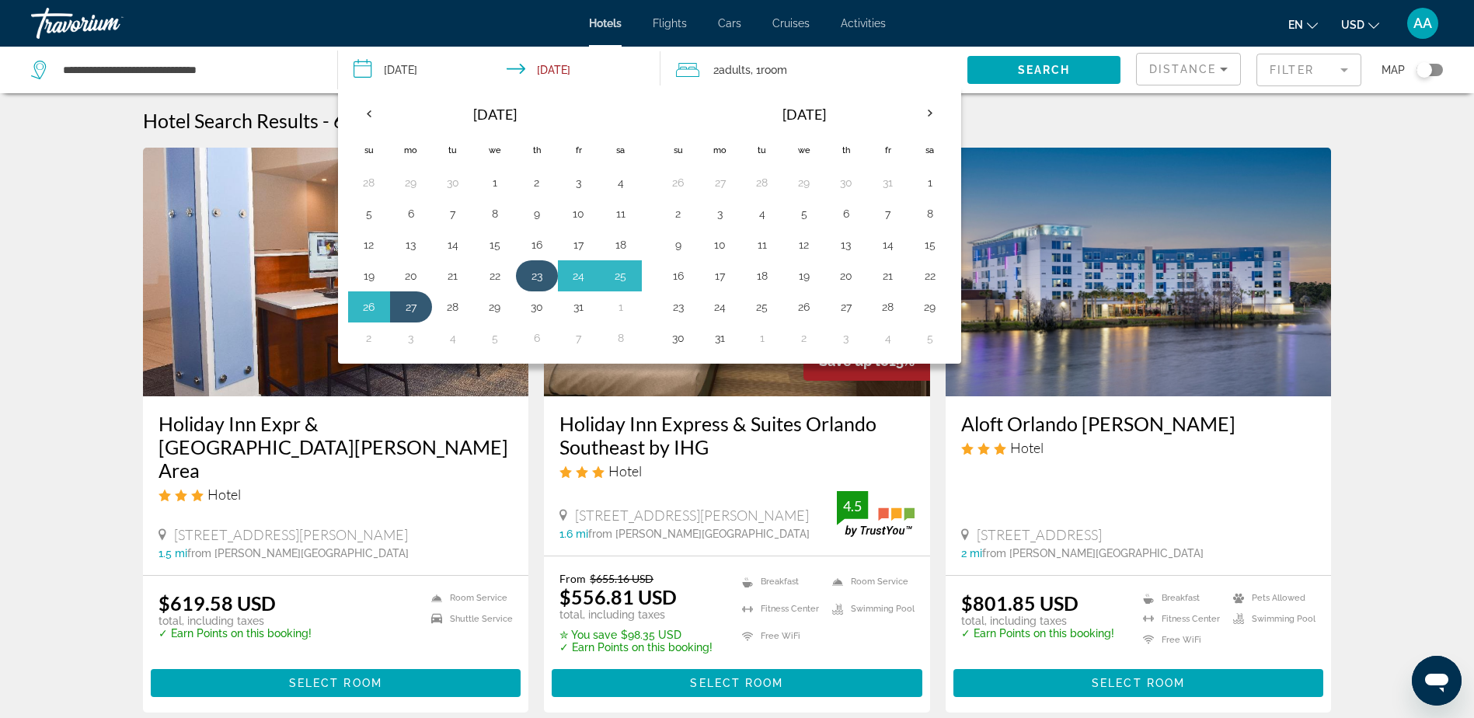
click at [542, 285] on button "23" at bounding box center [536, 276] width 25 height 22
click at [415, 303] on button "27" at bounding box center [411, 307] width 25 height 22
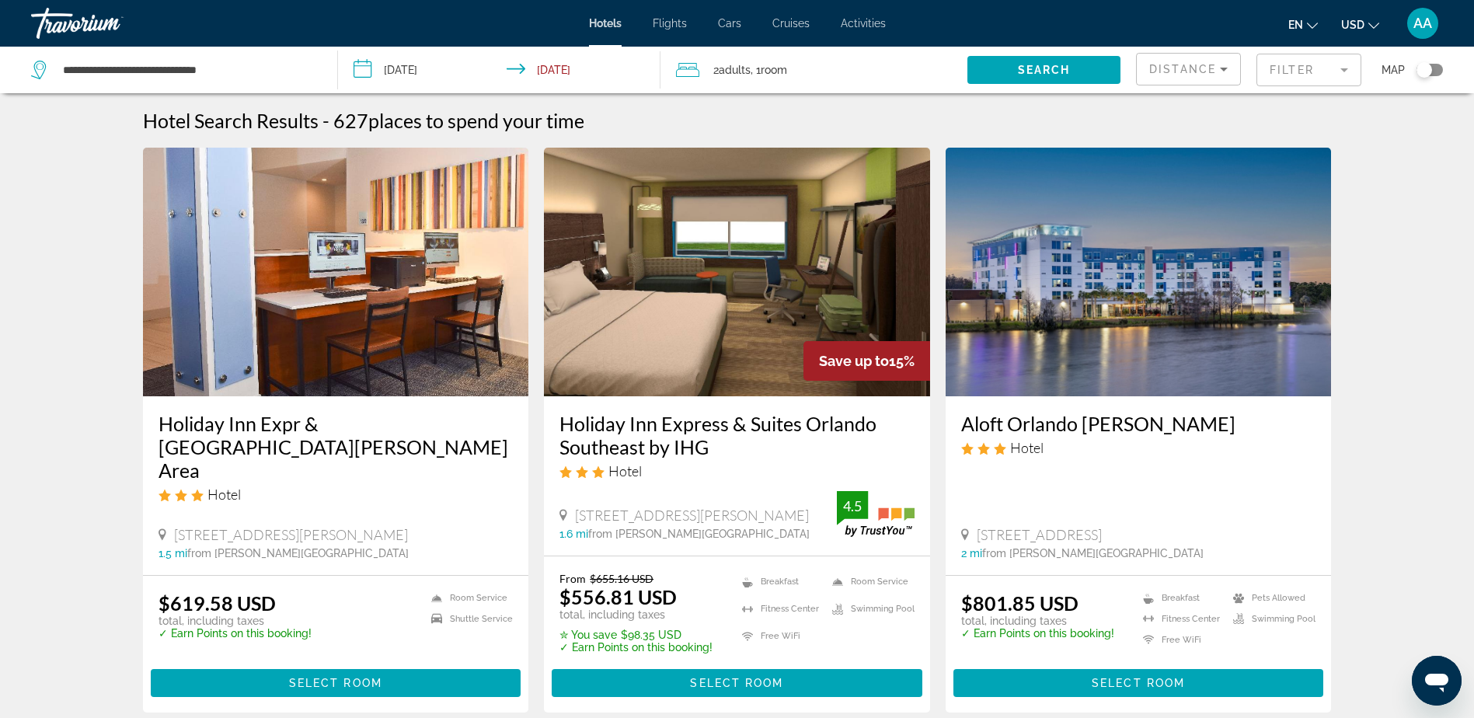
click at [572, 71] on input "**********" at bounding box center [502, 72] width 329 height 51
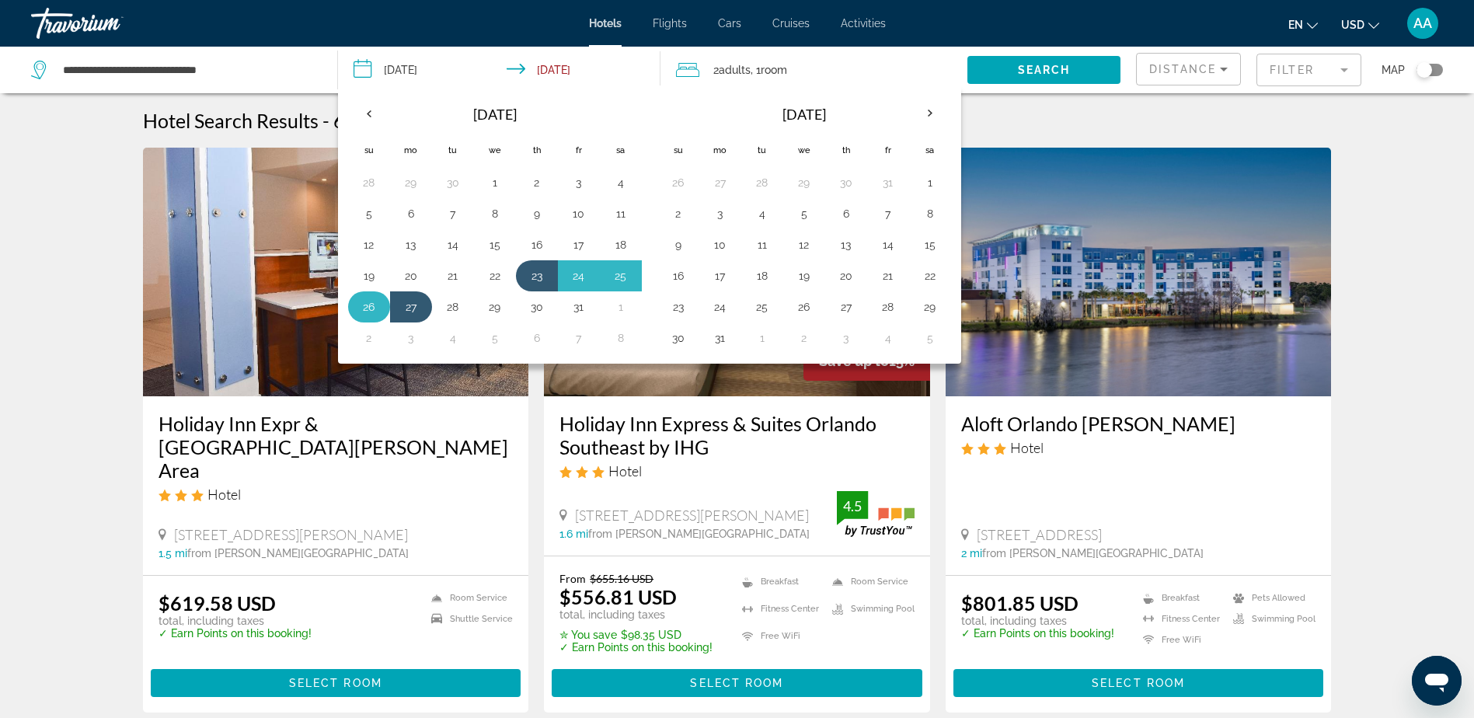
click at [374, 310] on button "26" at bounding box center [369, 307] width 25 height 22
click at [412, 308] on button "27" at bounding box center [411, 307] width 25 height 22
type input "**********"
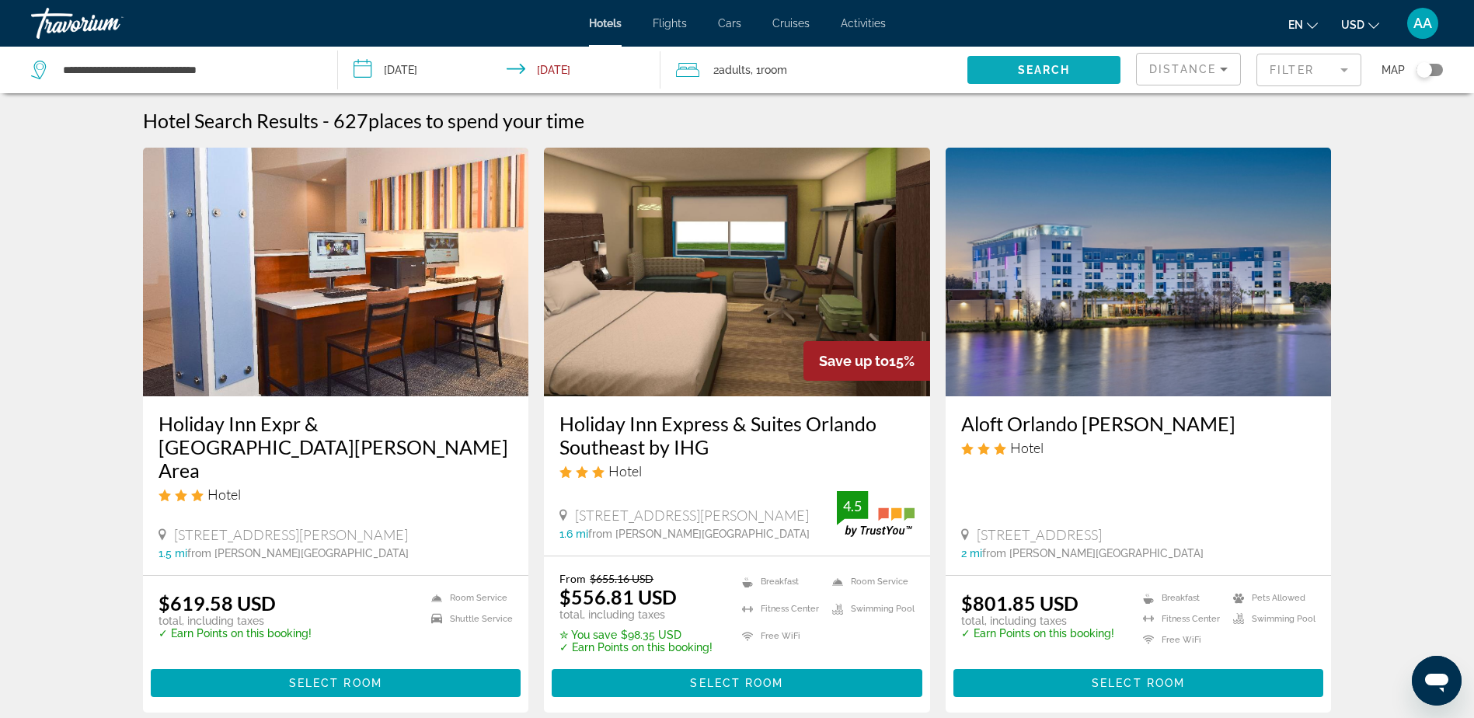
click at [1057, 64] on button "Search" at bounding box center [1043, 70] width 153 height 28
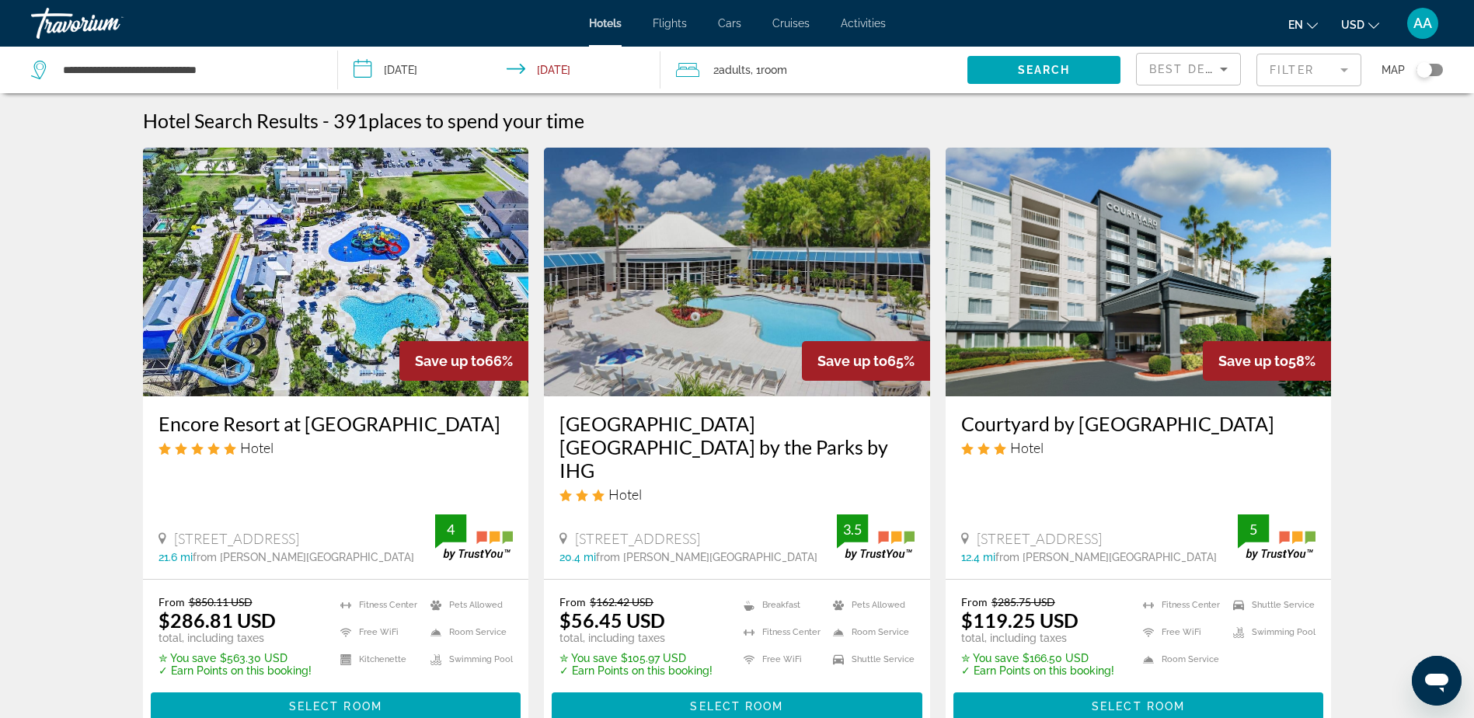
click at [39, 75] on icon "Search widget" at bounding box center [40, 70] width 19 height 19
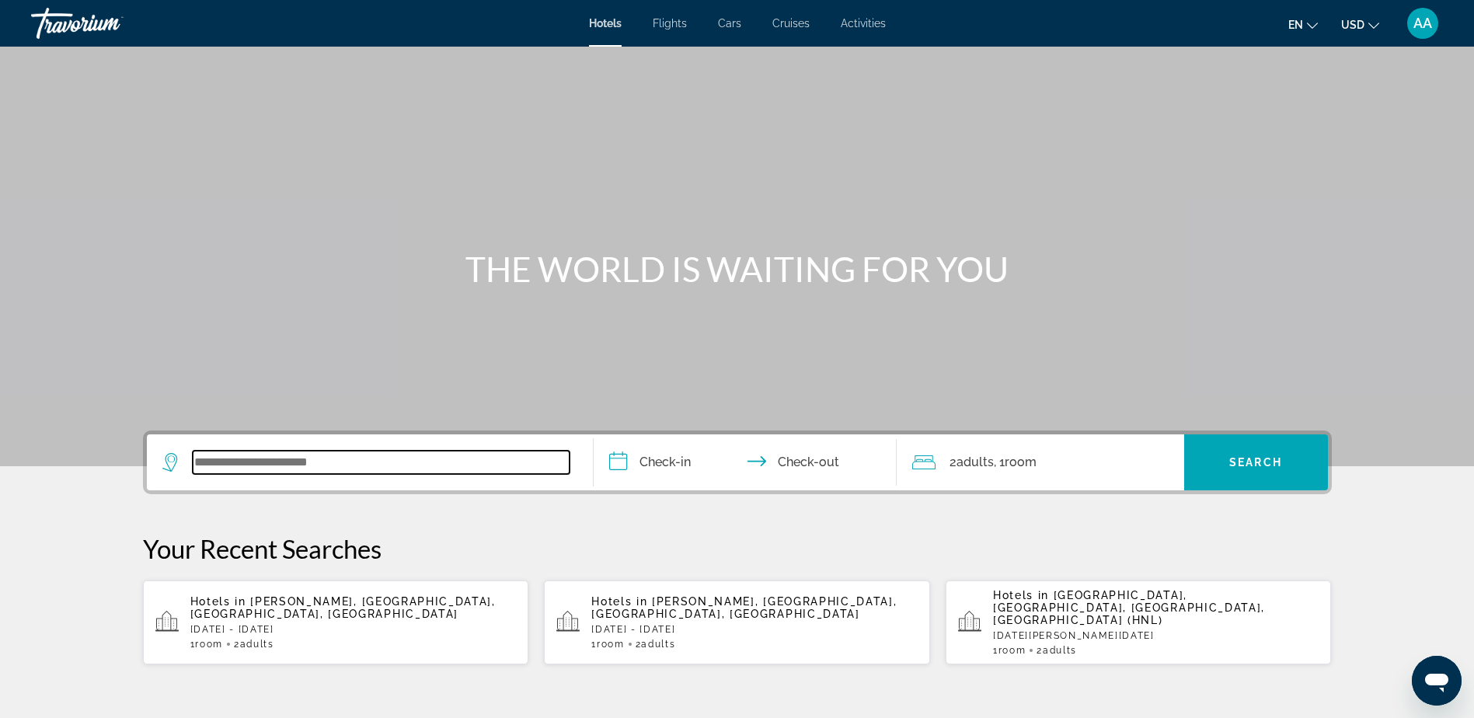
click at [244, 458] on input "Search widget" at bounding box center [381, 462] width 377 height 23
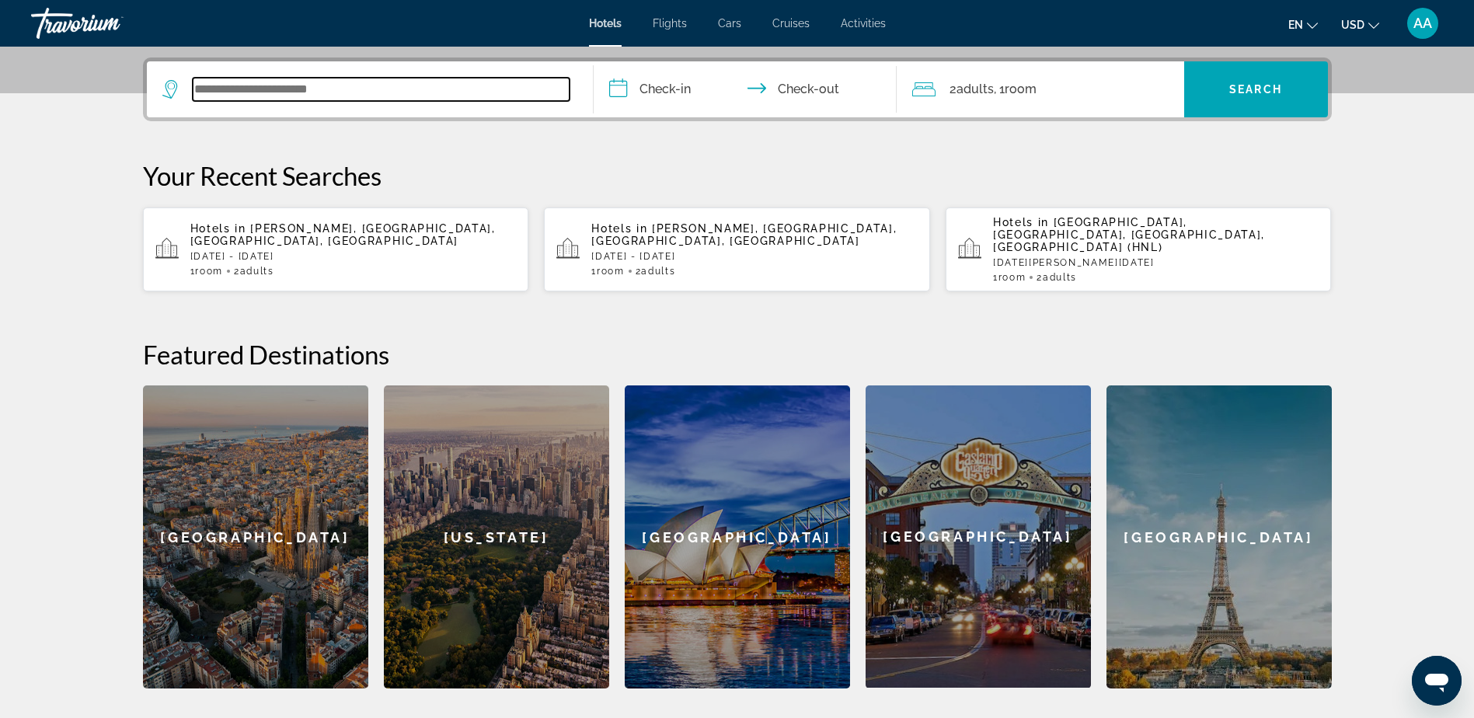
scroll to position [380, 0]
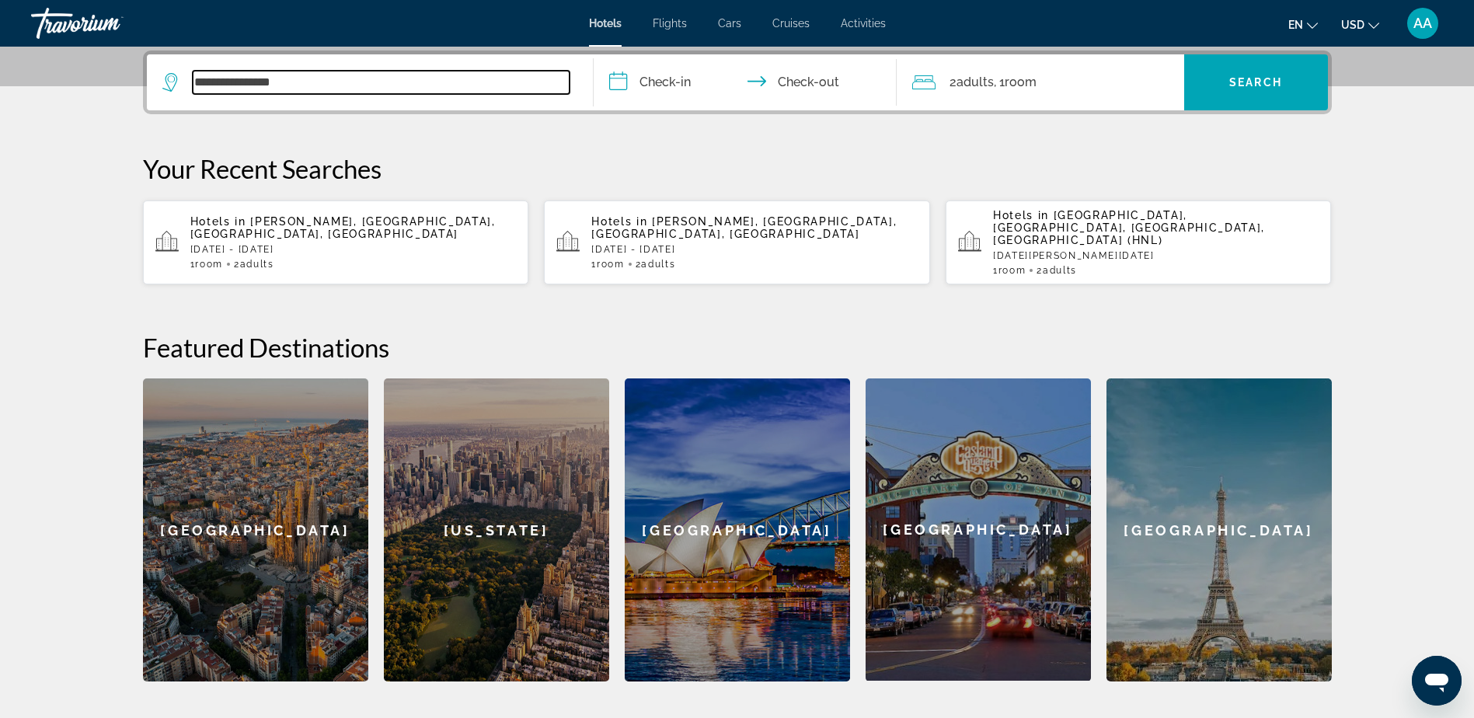
click at [200, 82] on input "**********" at bounding box center [381, 82] width 377 height 23
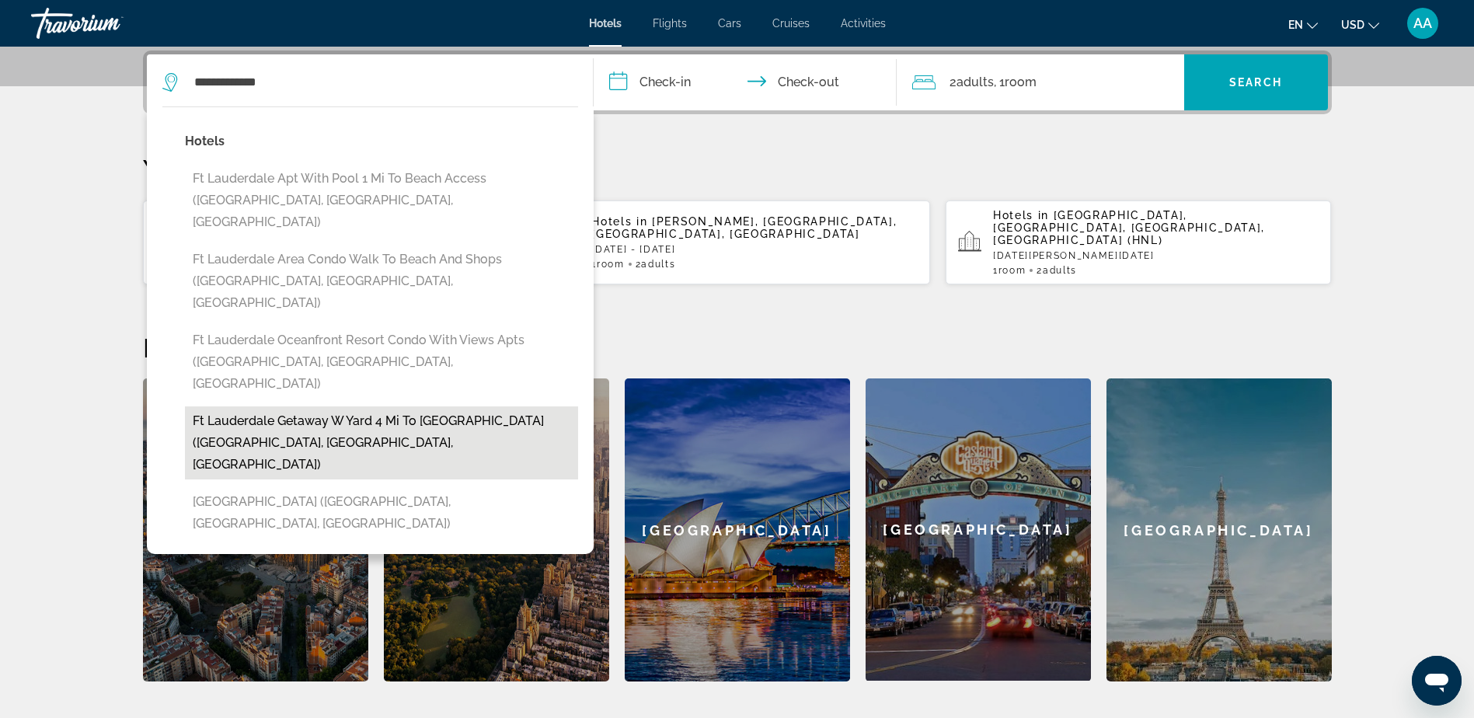
click at [345, 406] on button "Ft Lauderdale Getaway w Yard 4 Mi to Beach (Oakland Park, FL, US)" at bounding box center [381, 442] width 393 height 73
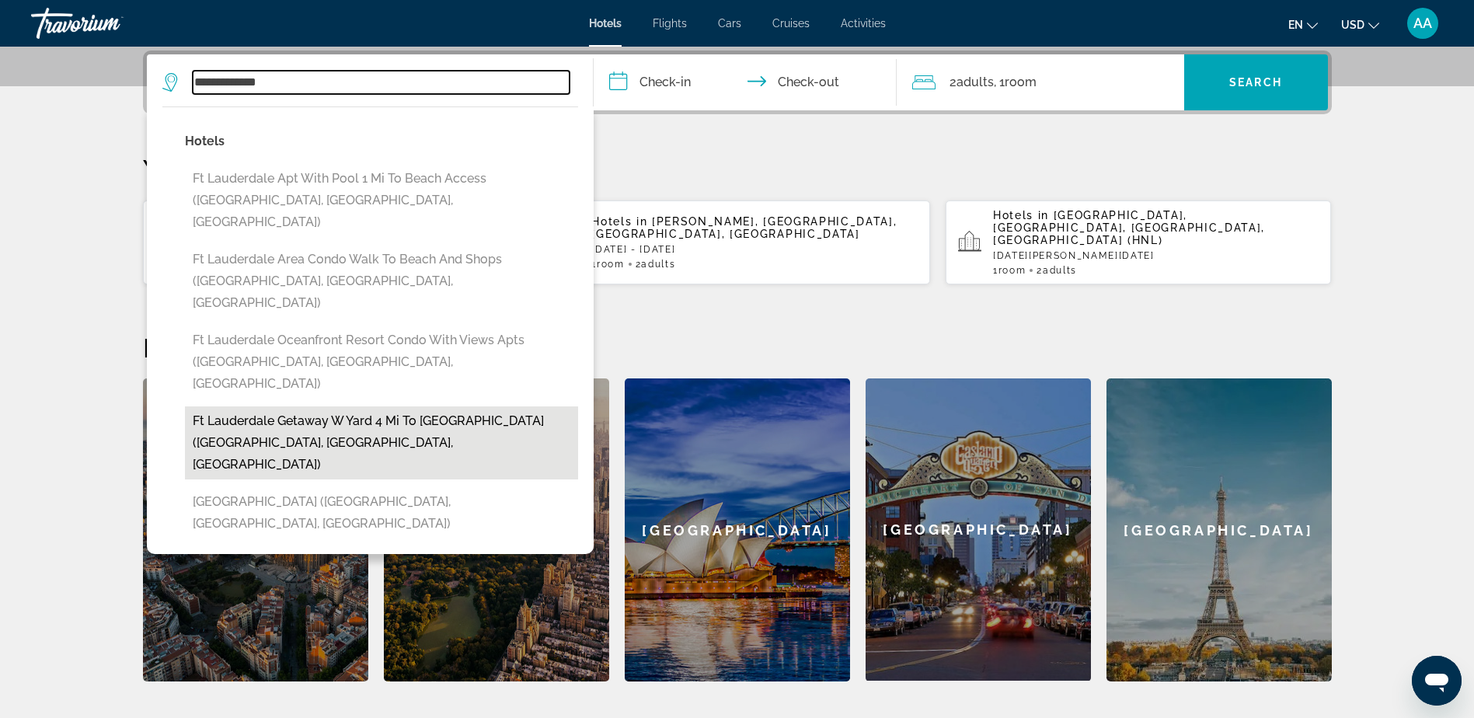
type input "**********"
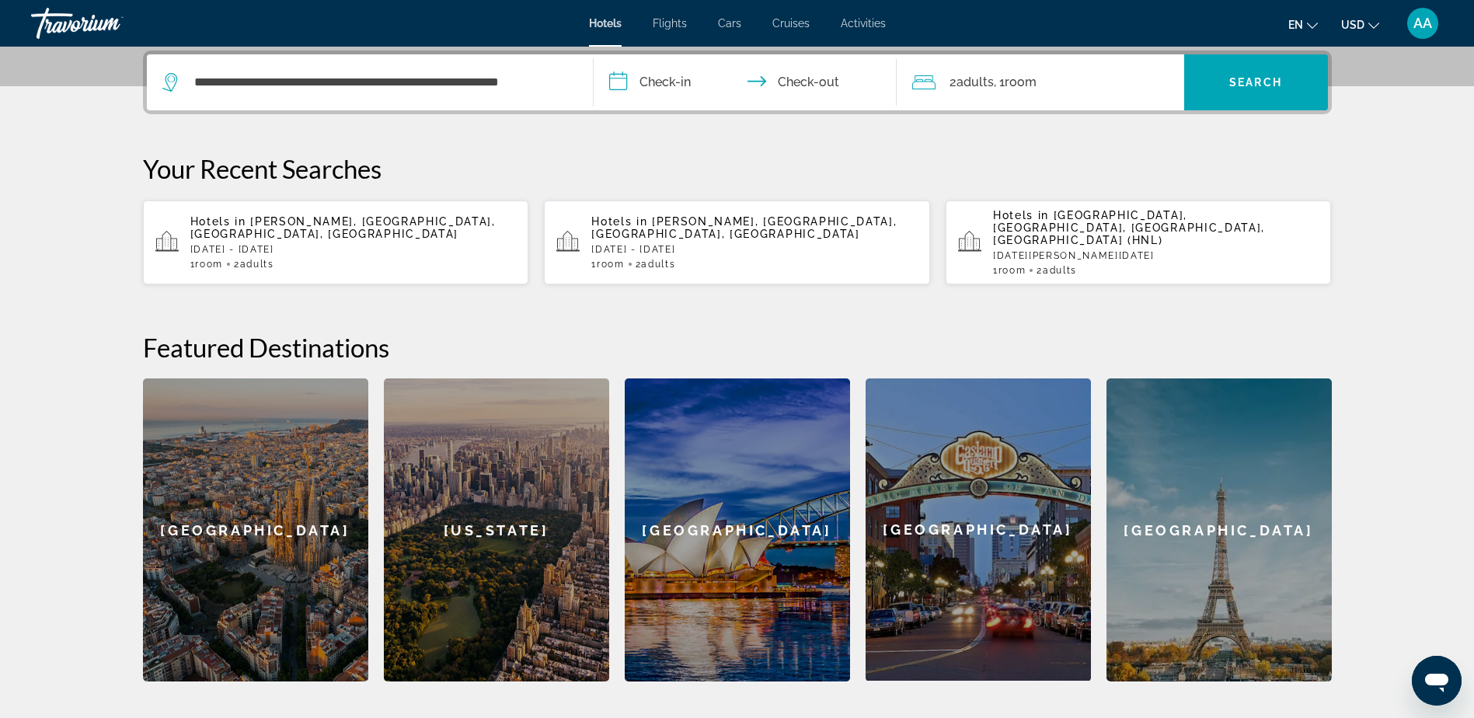
click at [661, 85] on input "**********" at bounding box center [748, 84] width 309 height 61
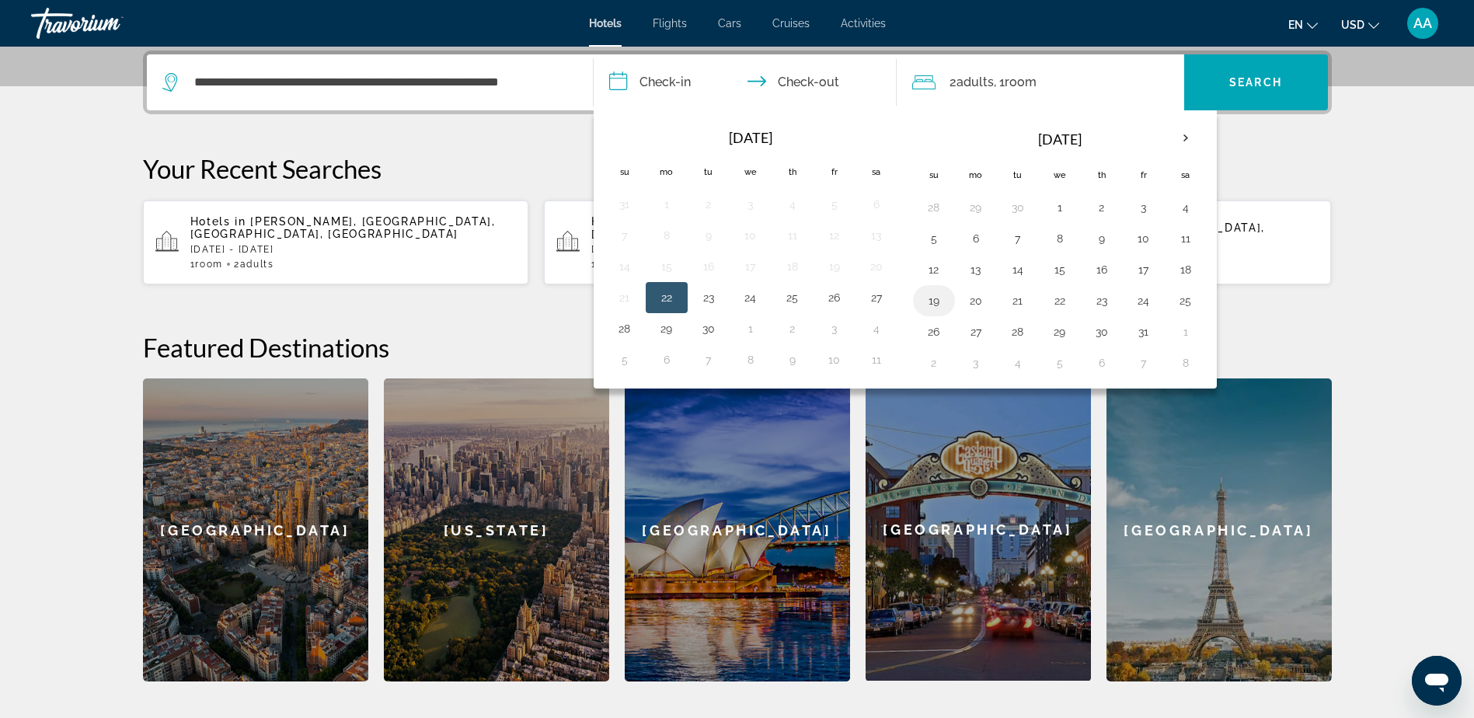
click at [935, 303] on button "19" at bounding box center [933, 301] width 25 height 22
click at [1136, 296] on button "24" at bounding box center [1143, 301] width 25 height 22
type input "**********"
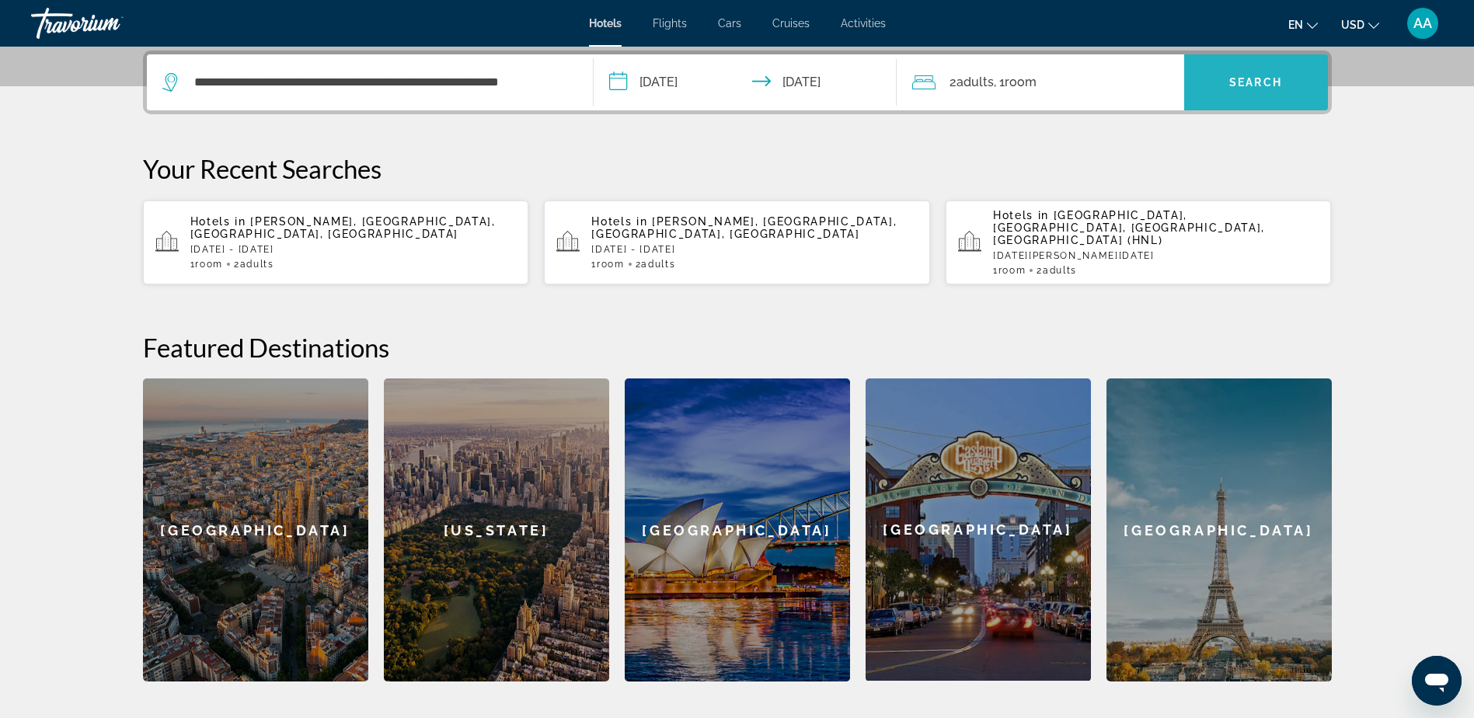
click at [1251, 81] on span "Search" at bounding box center [1255, 82] width 53 height 12
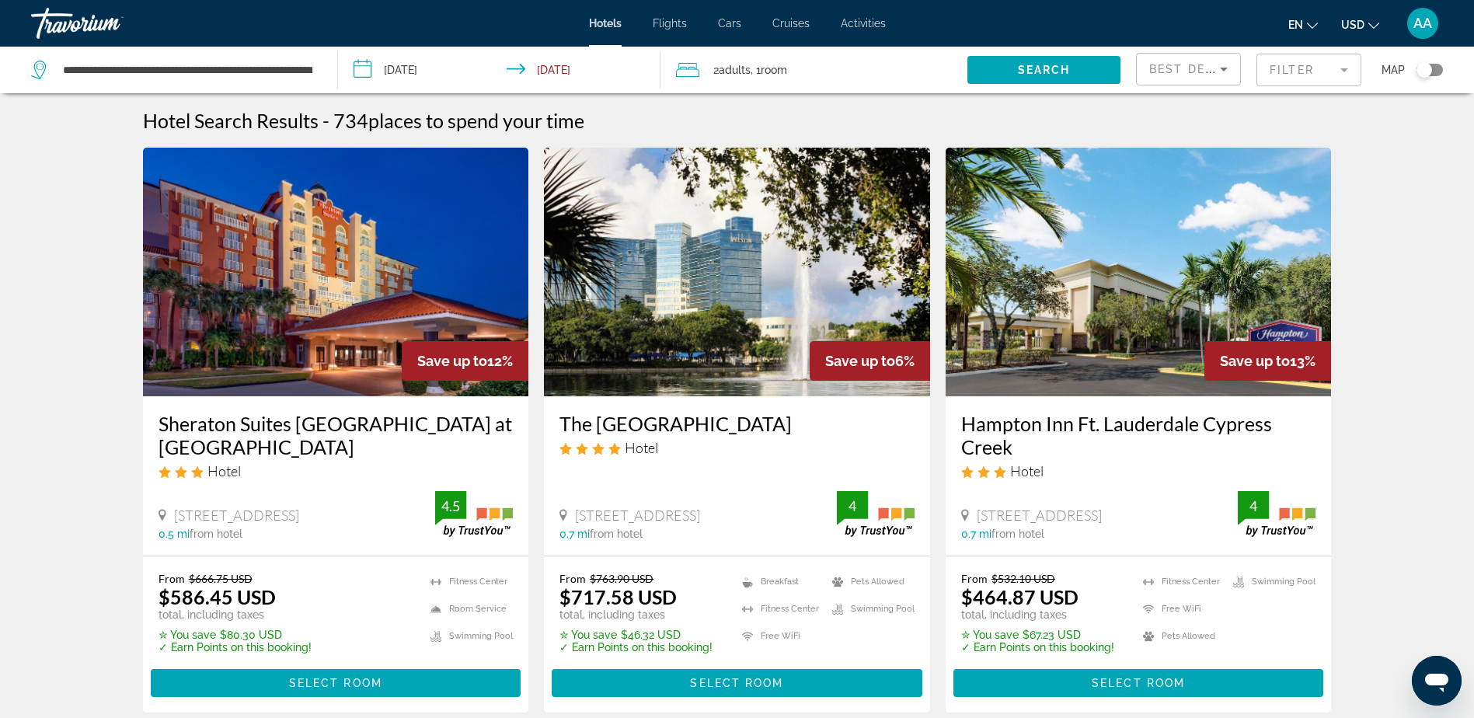
click at [1313, 65] on mat-form-field "Filter" at bounding box center [1308, 70] width 105 height 33
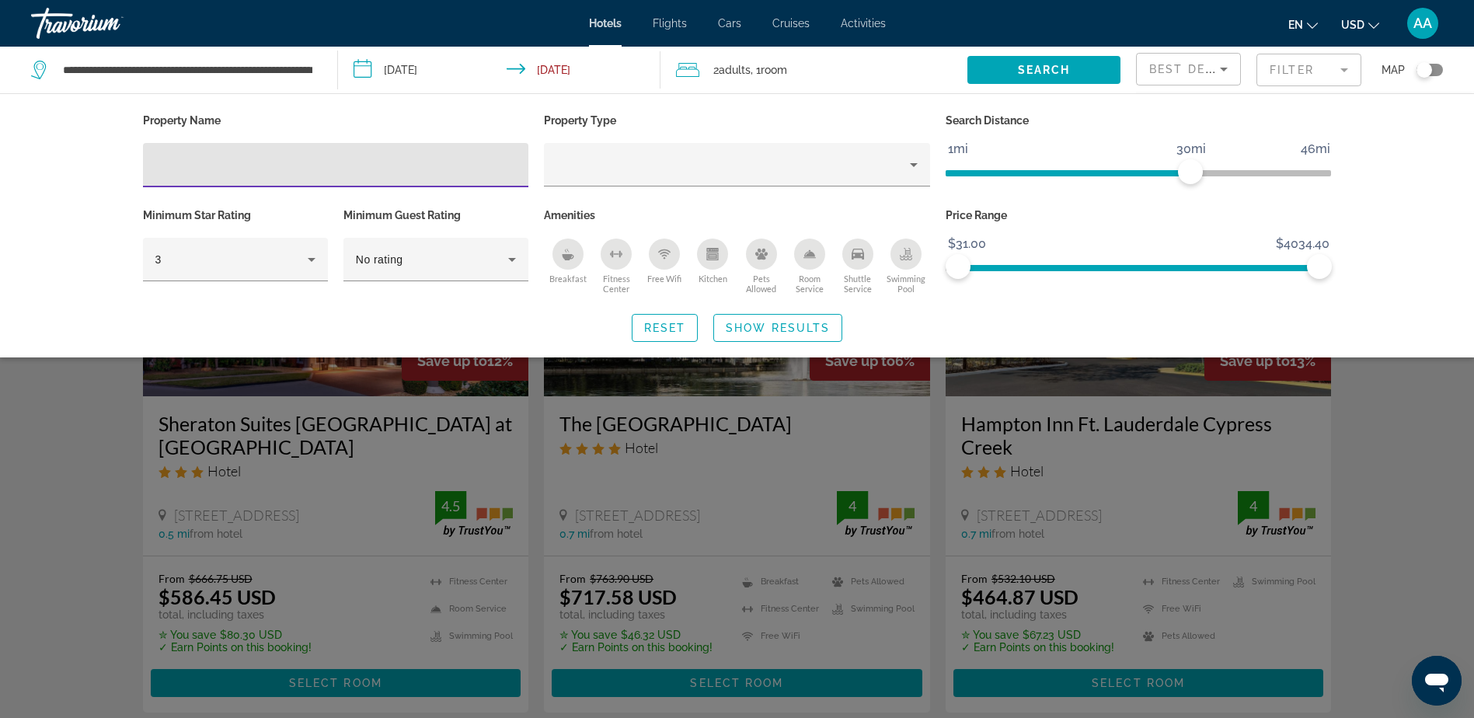
click at [1221, 70] on icon "Sort by" at bounding box center [1223, 69] width 19 height 19
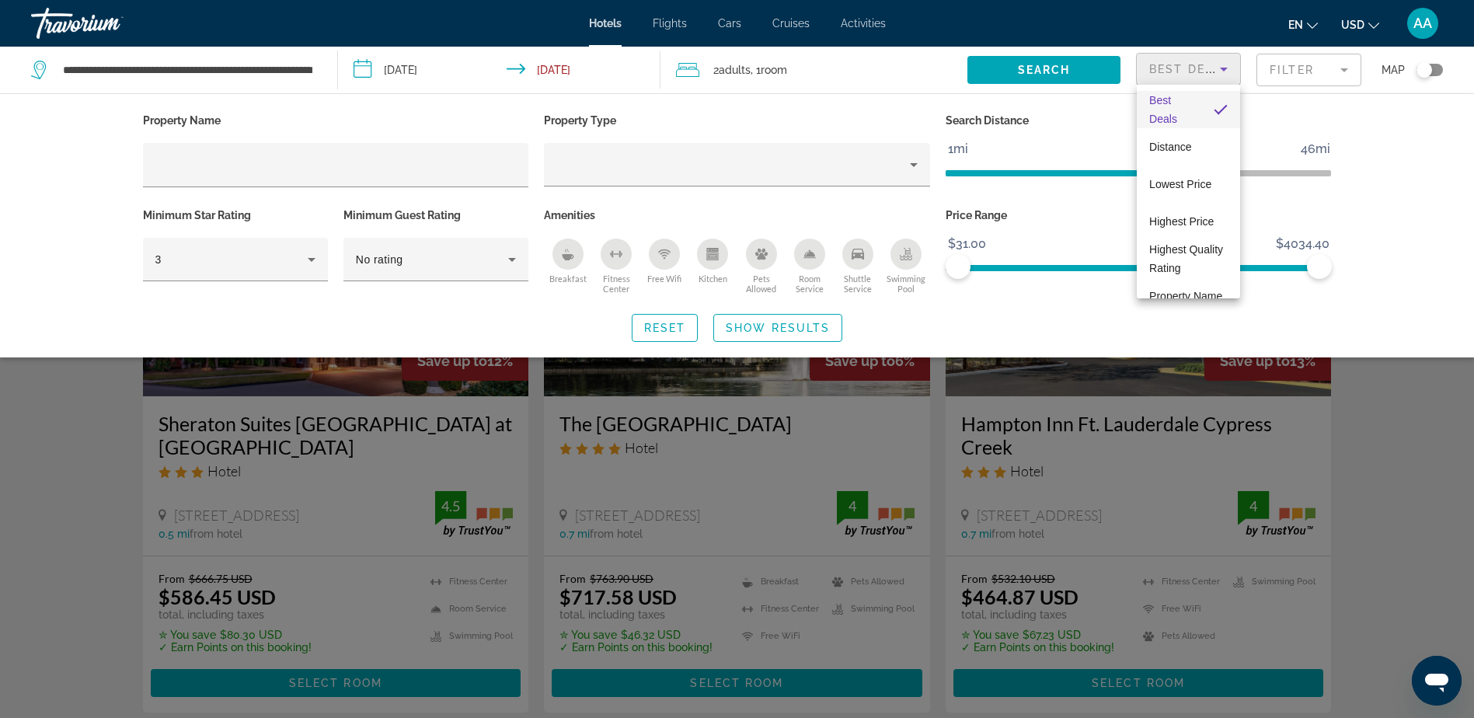
click at [1176, 101] on span "Best Deals" at bounding box center [1175, 109] width 52 height 37
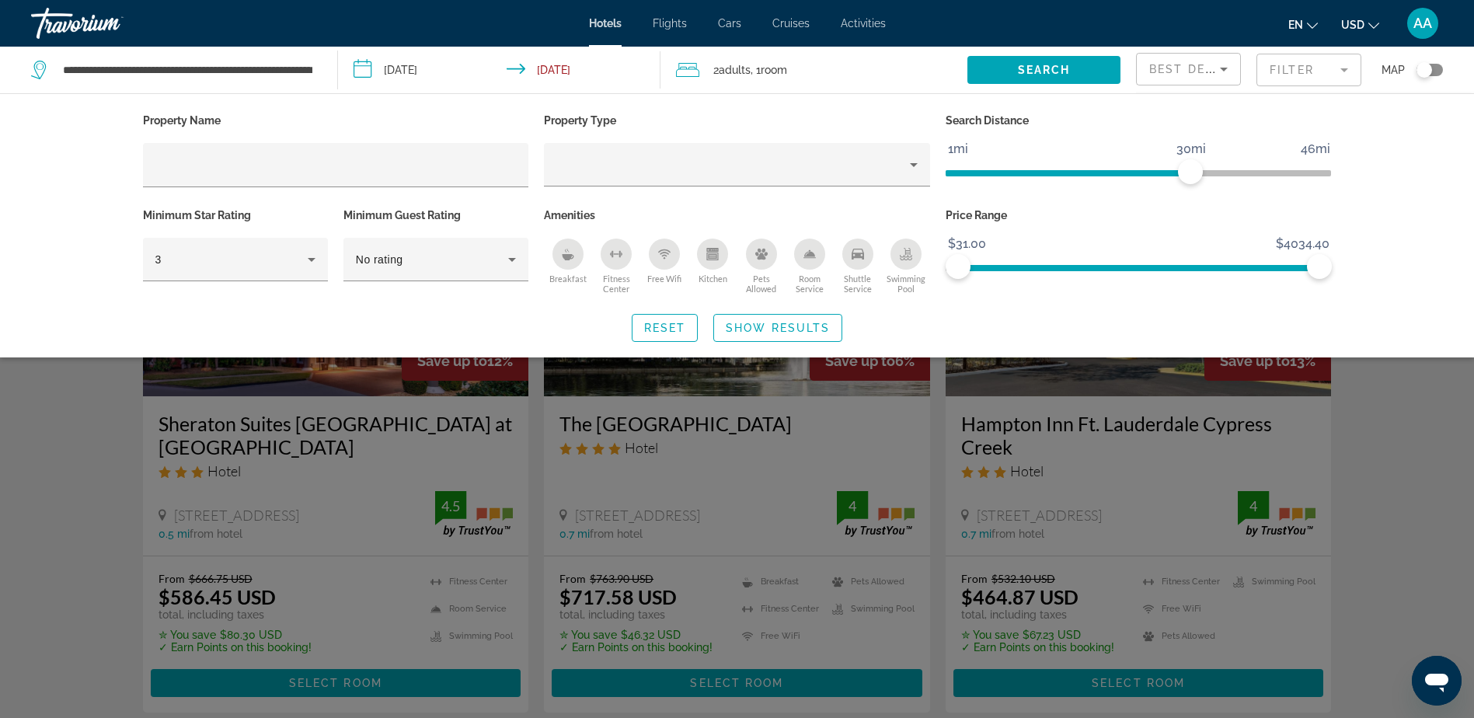
click at [1389, 427] on div "Search widget" at bounding box center [737, 475] width 1474 height 485
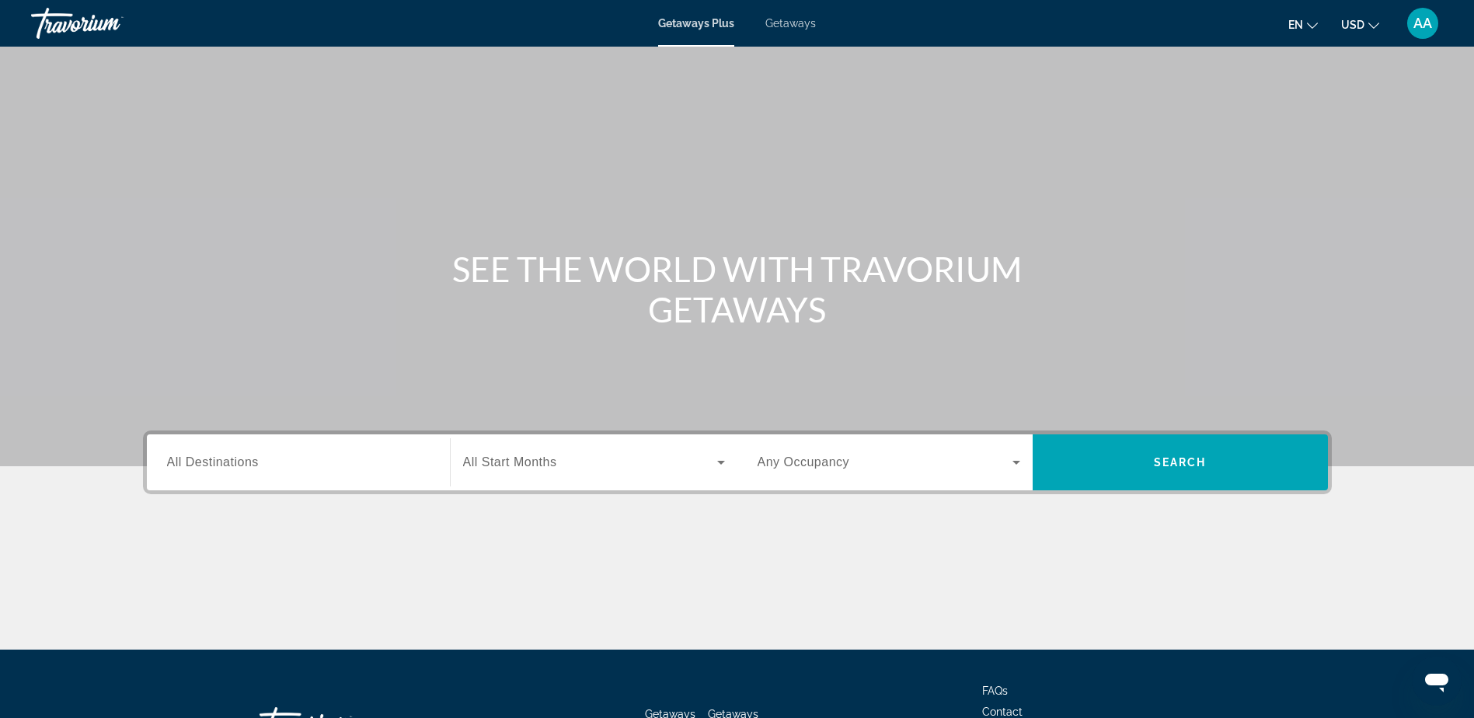
click at [256, 463] on span "All Destinations" at bounding box center [213, 461] width 92 height 13
click at [256, 463] on input "Destination All Destinations" at bounding box center [298, 463] width 263 height 19
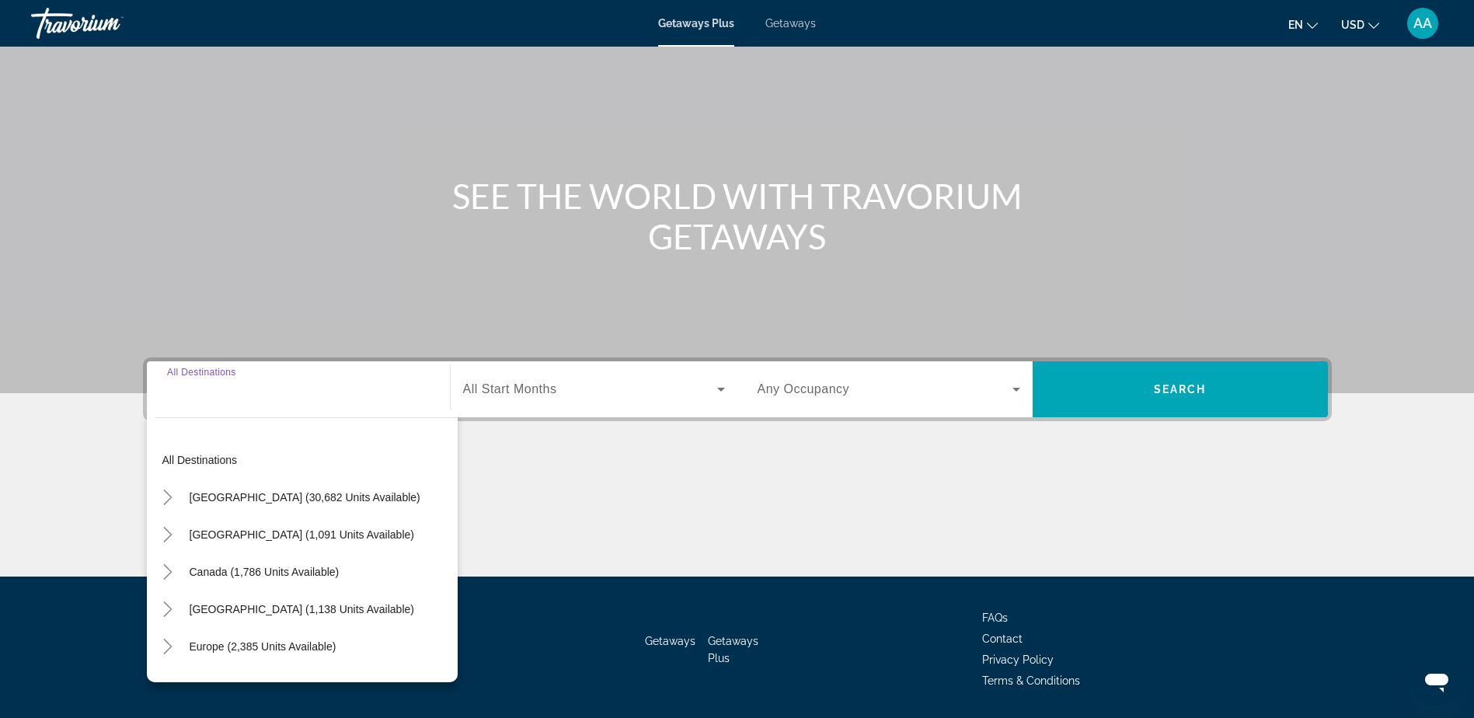
scroll to position [122, 0]
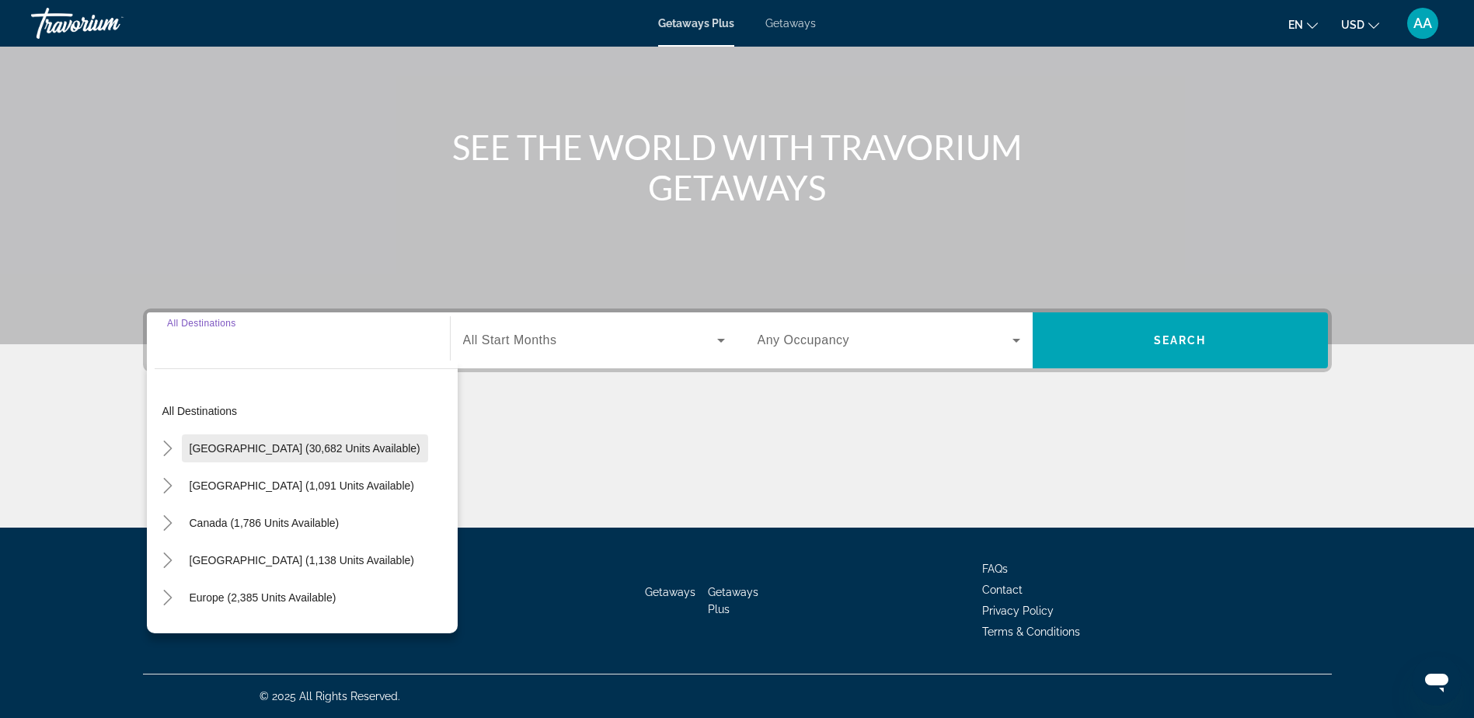
click at [256, 443] on span "[GEOGRAPHIC_DATA] (30,682 units available)" at bounding box center [305, 448] width 231 height 12
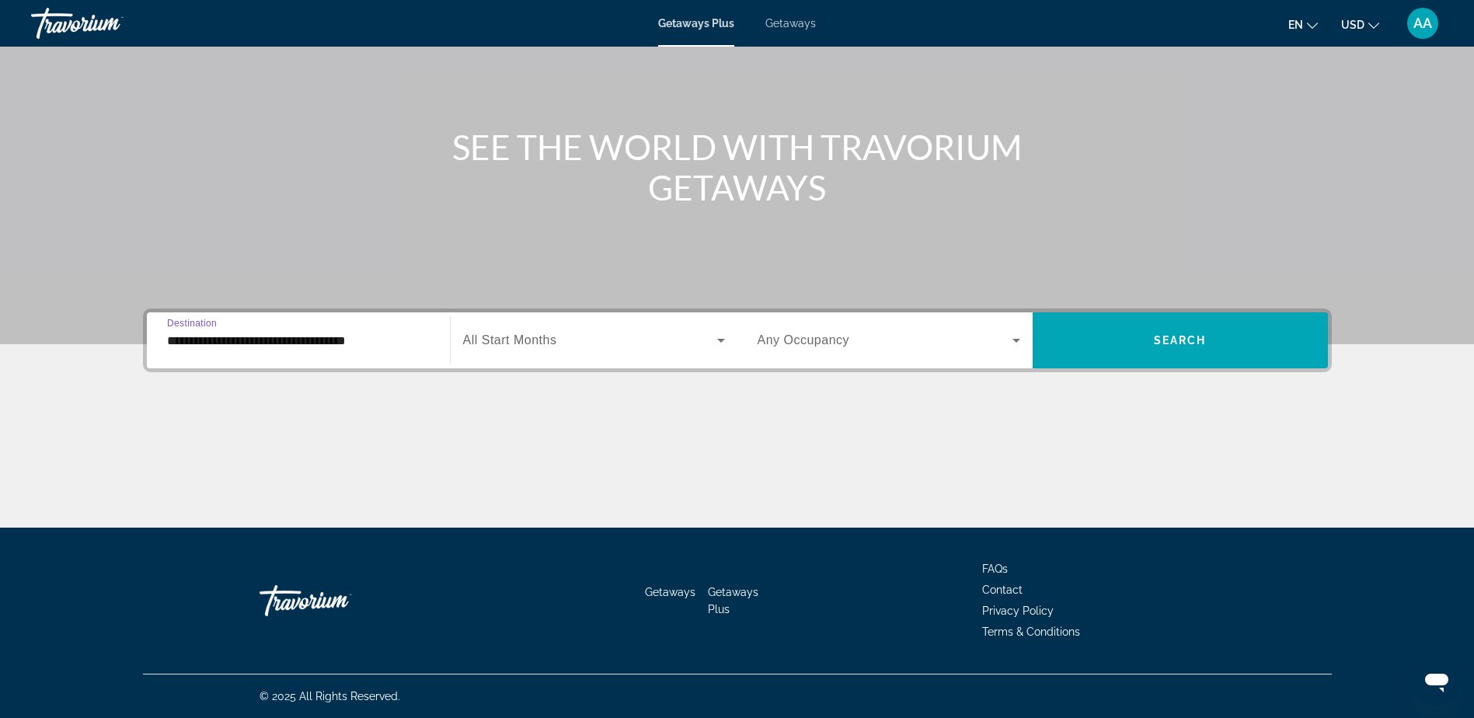
click at [267, 343] on input "**********" at bounding box center [298, 341] width 263 height 19
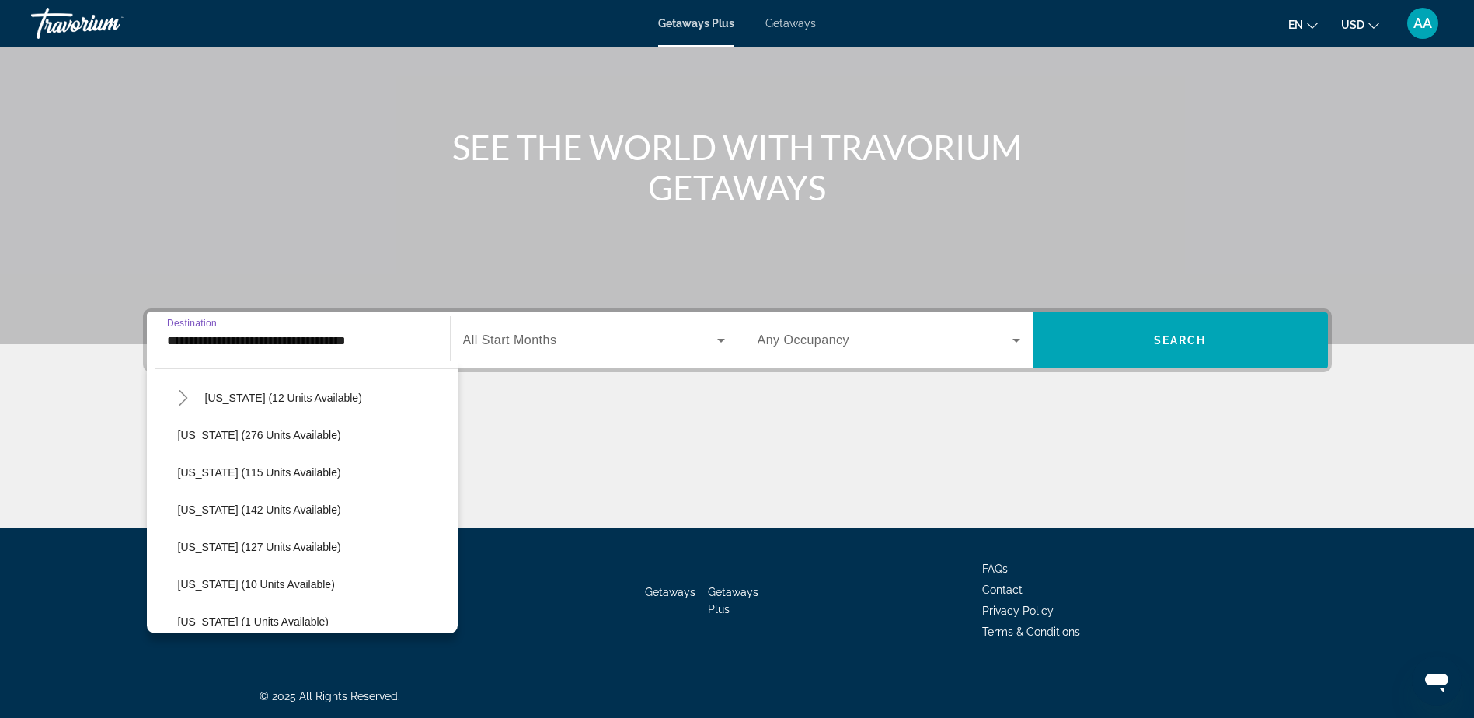
scroll to position [233, 0]
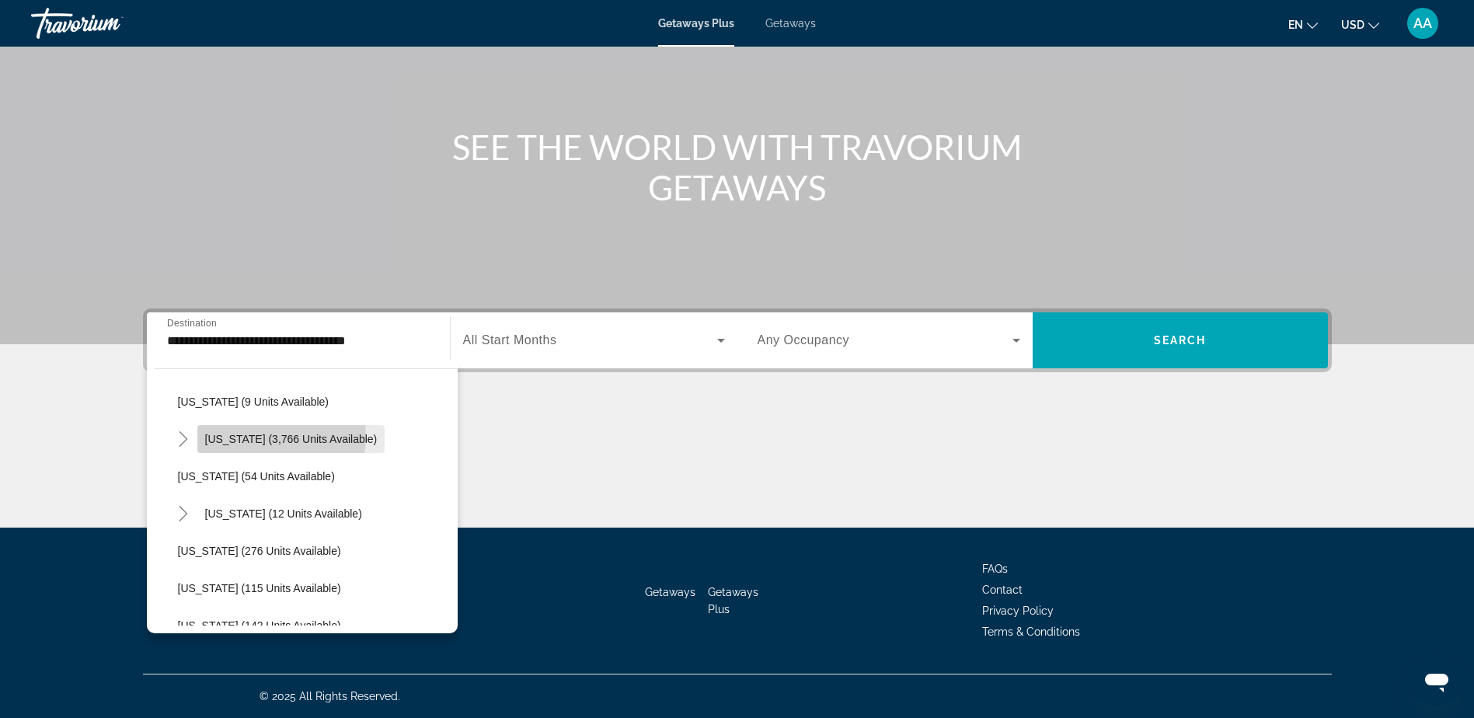
click at [280, 437] on span "[US_STATE] (3,766 units available)" at bounding box center [291, 439] width 172 height 12
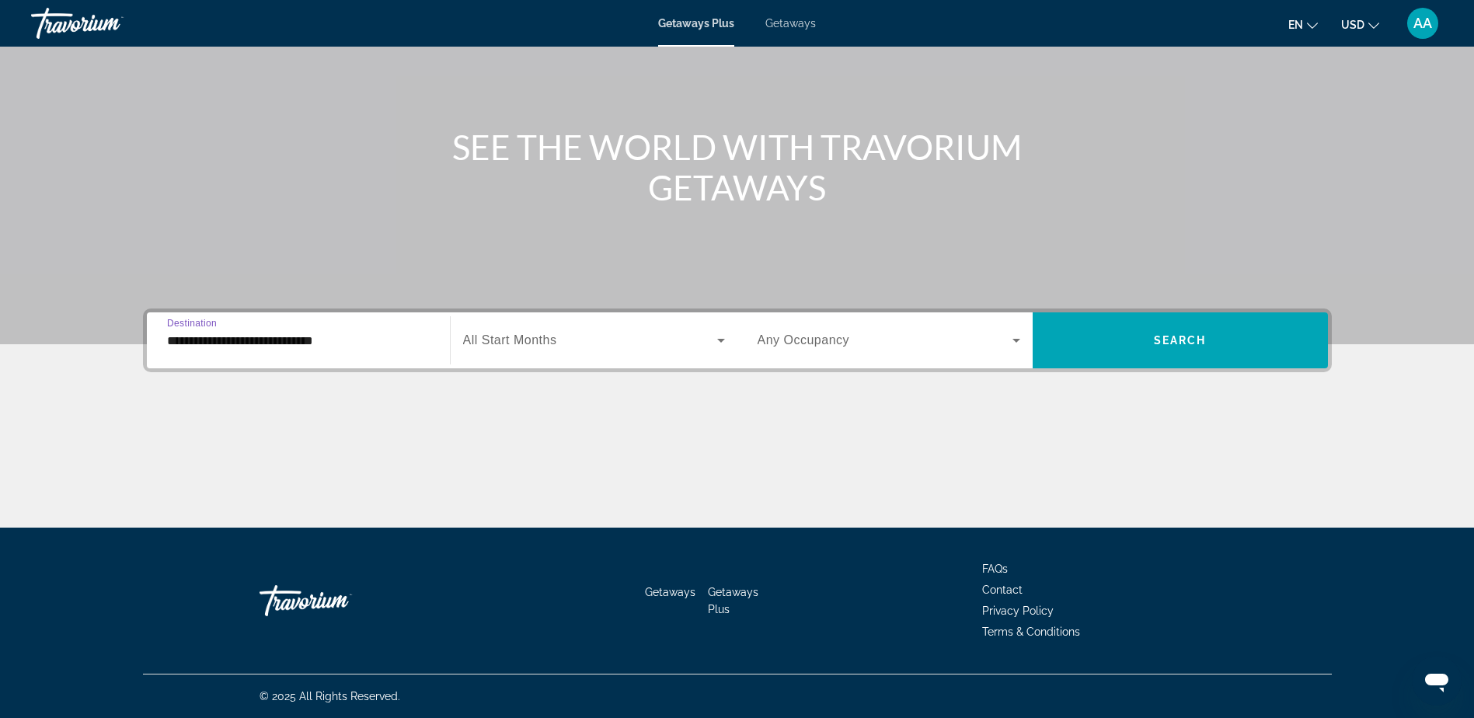
click at [280, 345] on input "**********" at bounding box center [298, 341] width 263 height 19
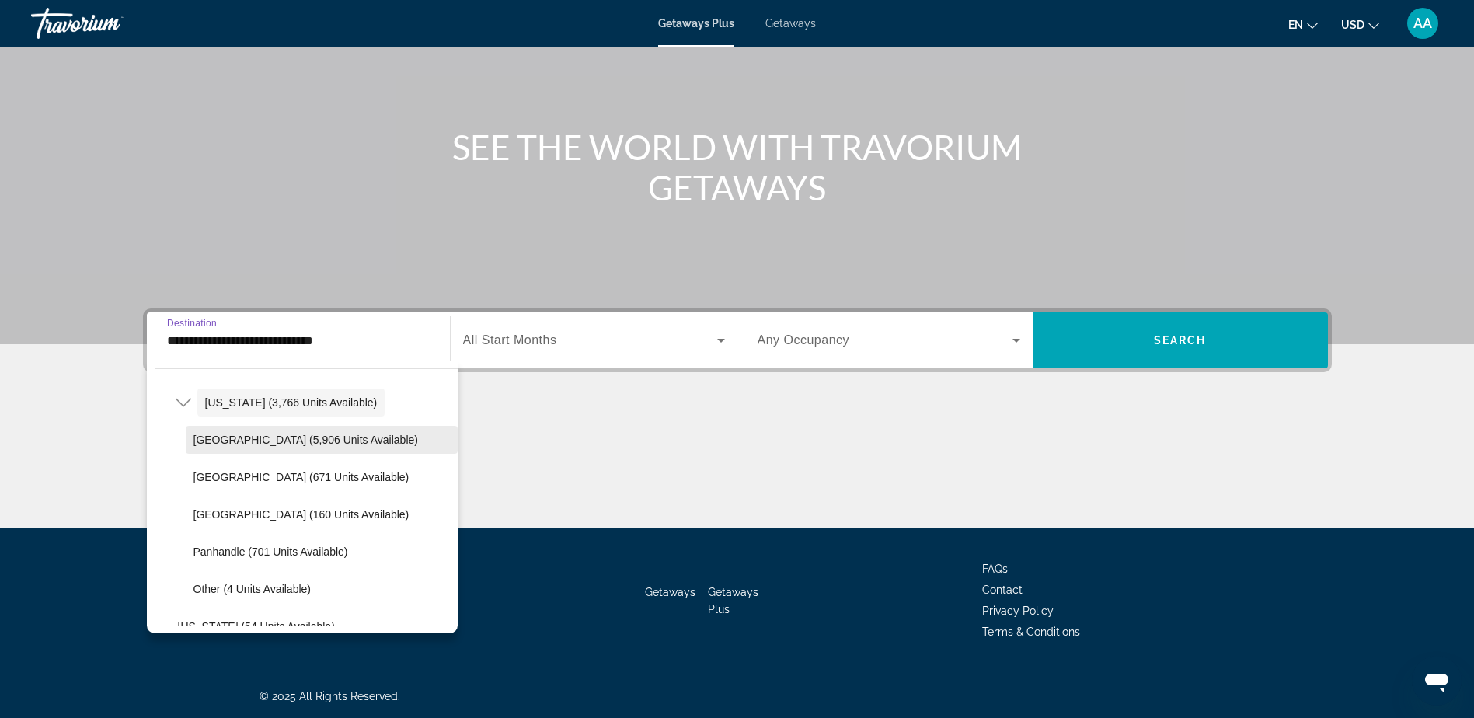
scroll to position [245, 0]
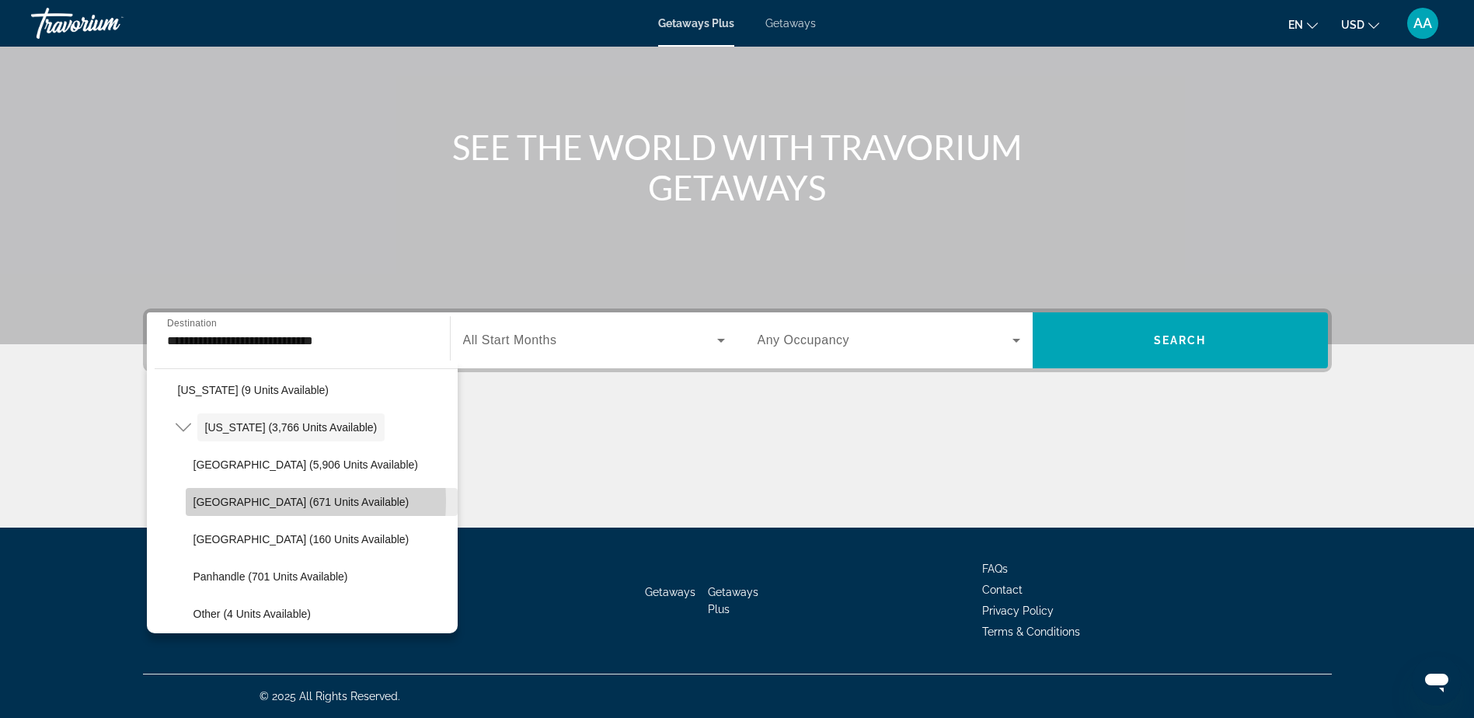
click at [245, 501] on span "[GEOGRAPHIC_DATA] (671 units available)" at bounding box center [301, 502] width 216 height 12
type input "**********"
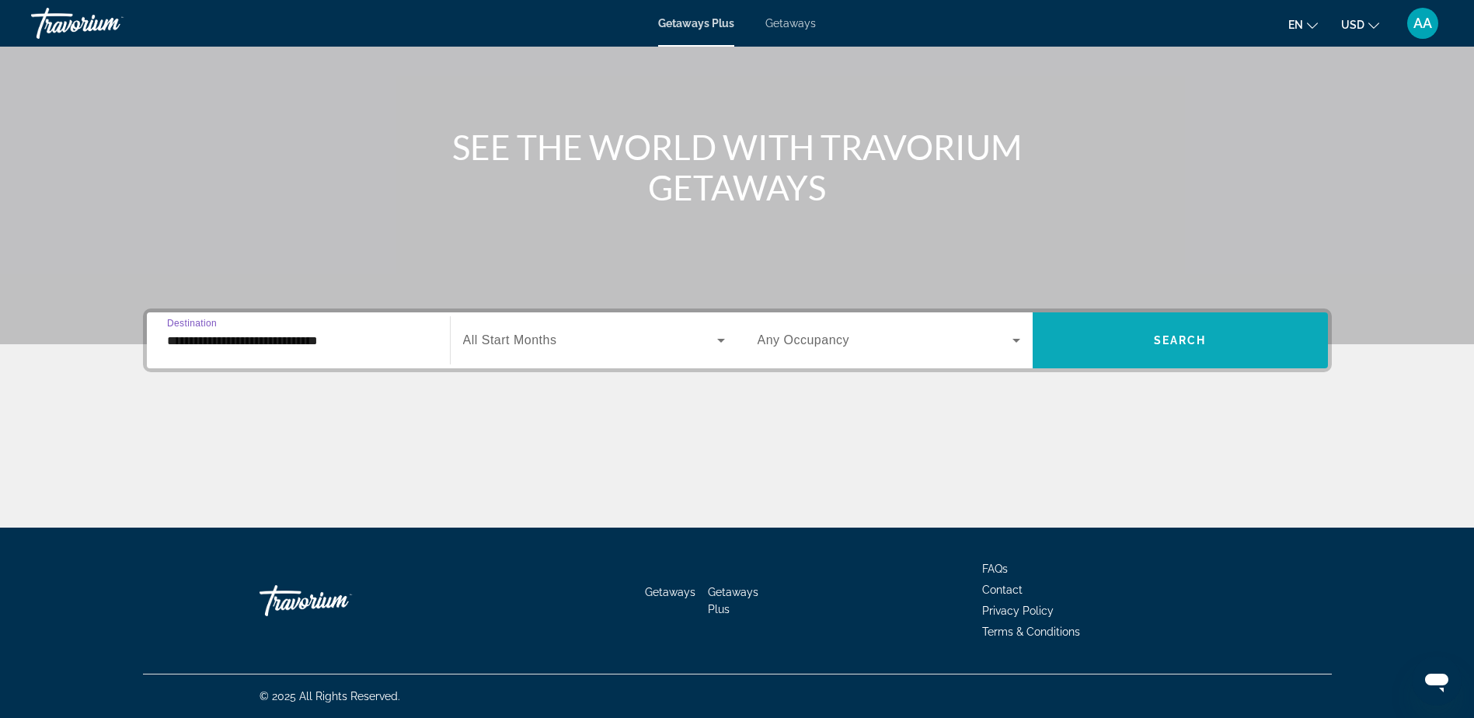
click at [1190, 331] on span "Search widget" at bounding box center [1180, 340] width 295 height 37
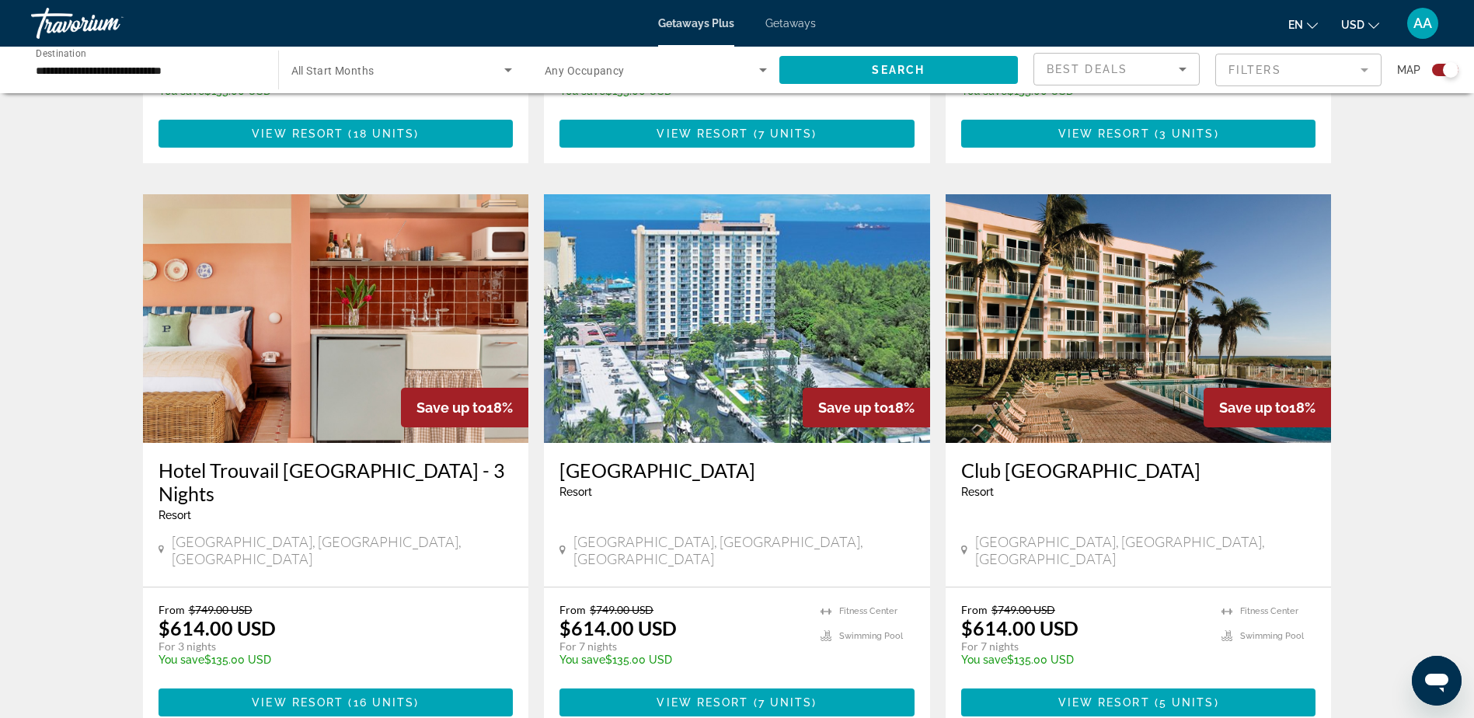
scroll to position [2067, 0]
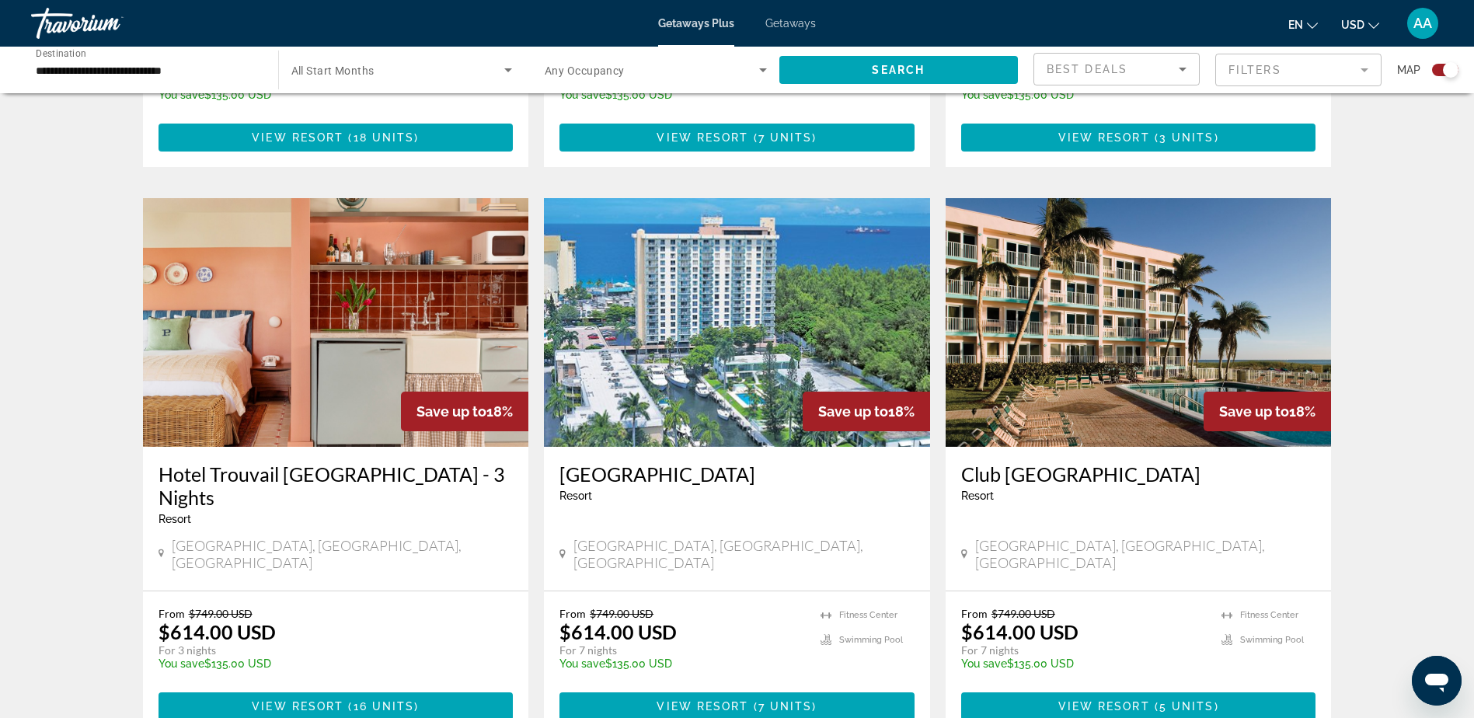
click at [720, 333] on img "Main content" at bounding box center [737, 322] width 386 height 249
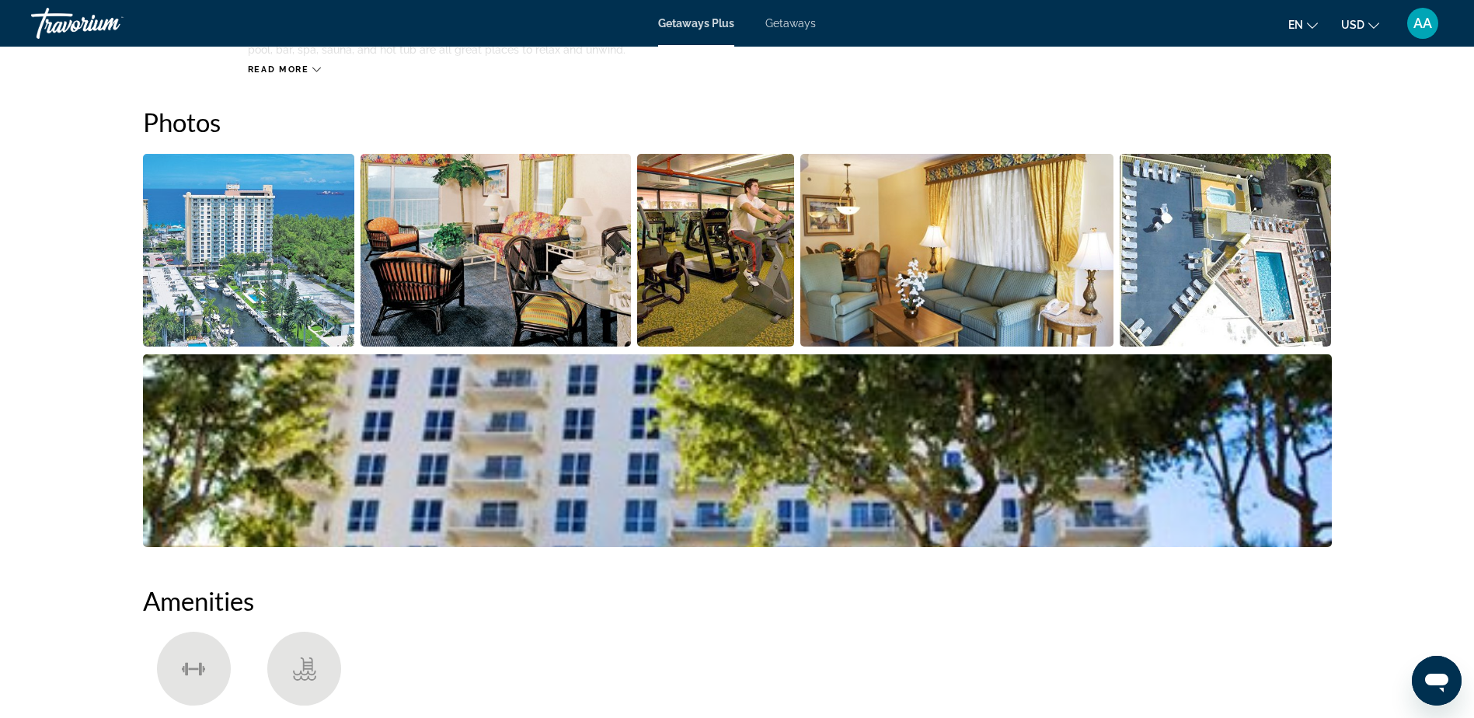
scroll to position [699, 0]
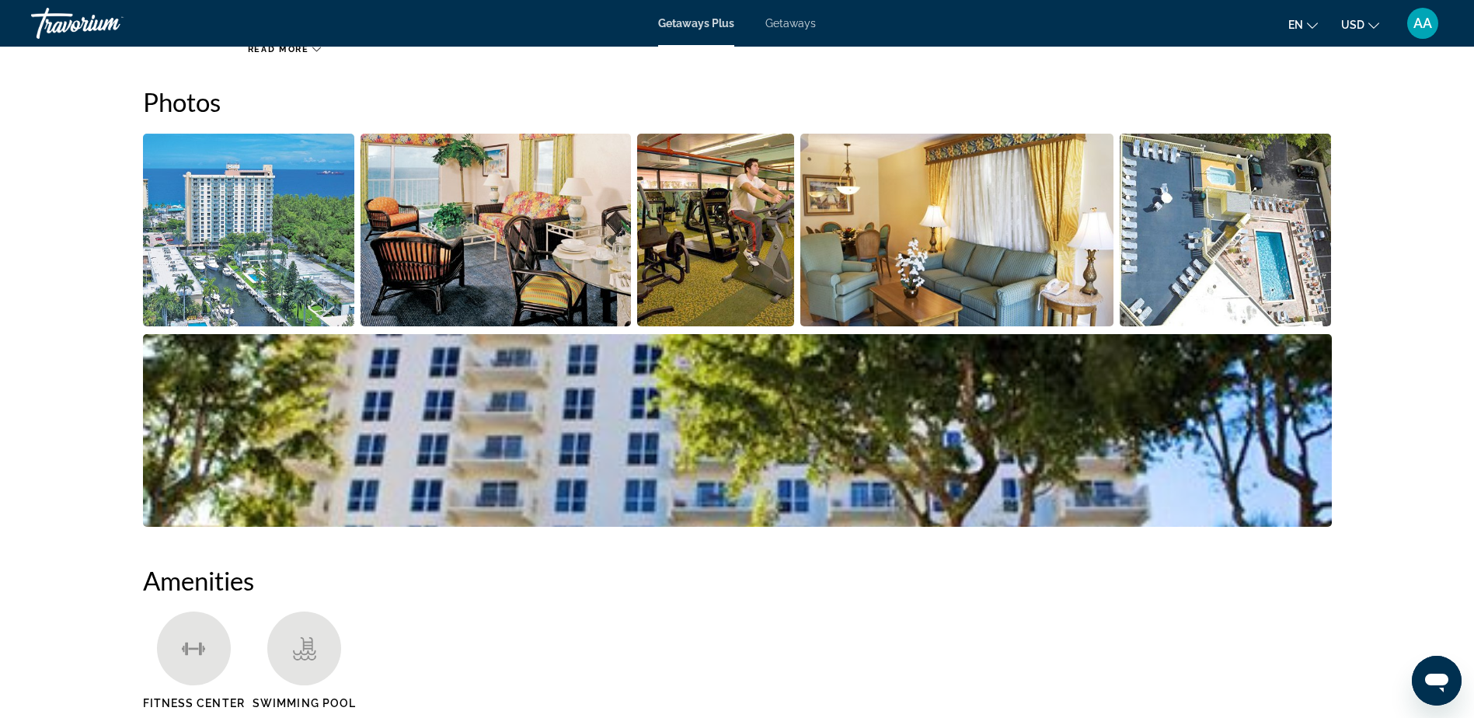
click at [256, 262] on img "Open full-screen image slider" at bounding box center [249, 230] width 212 height 193
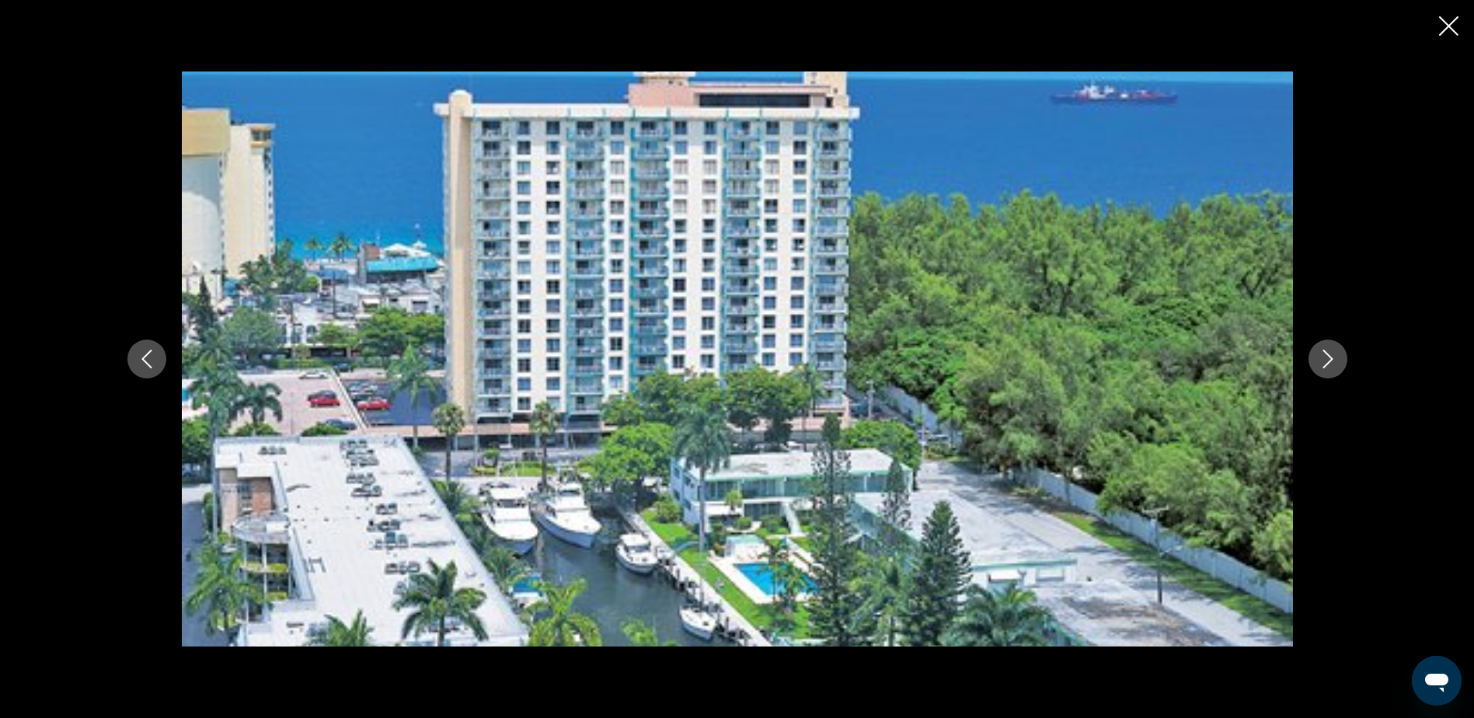
click at [1317, 366] on button "Next image" at bounding box center [1327, 359] width 39 height 39
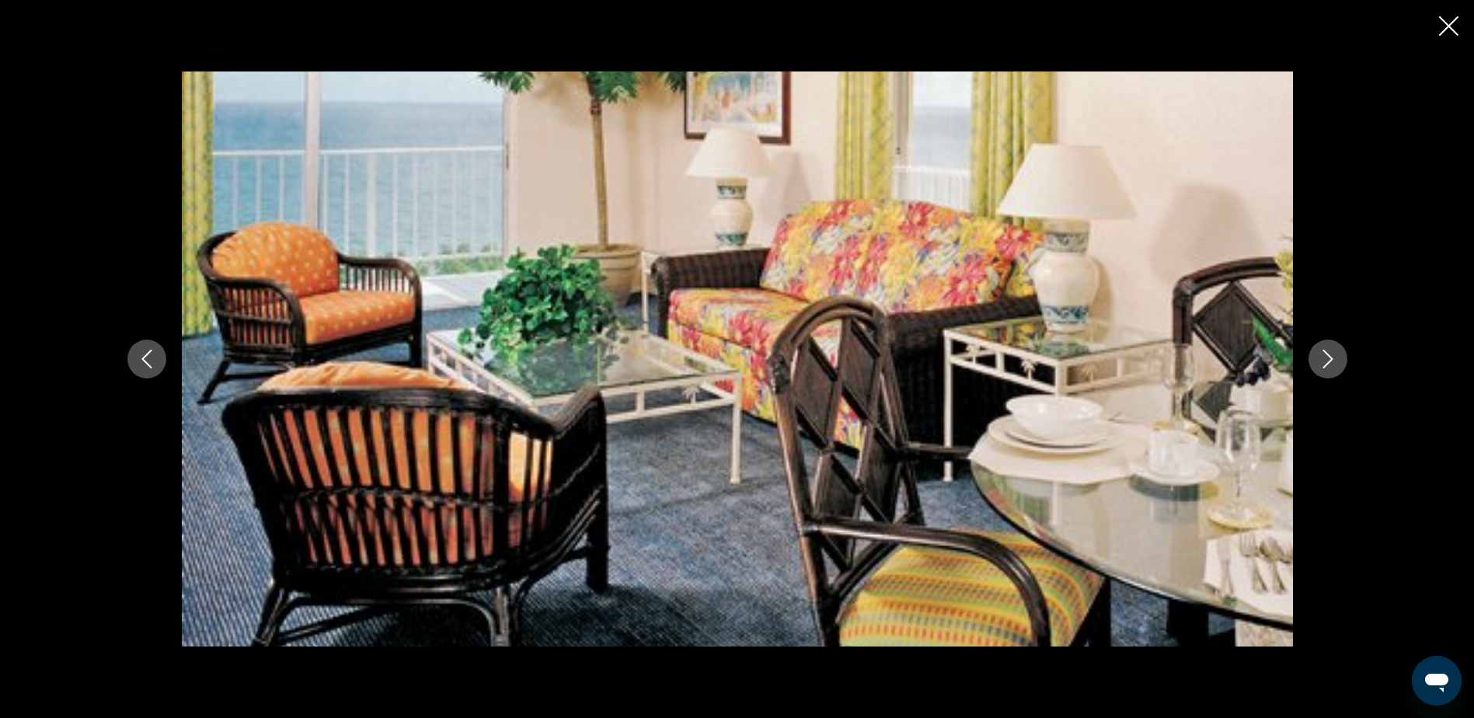
click at [1317, 366] on button "Next image" at bounding box center [1327, 359] width 39 height 39
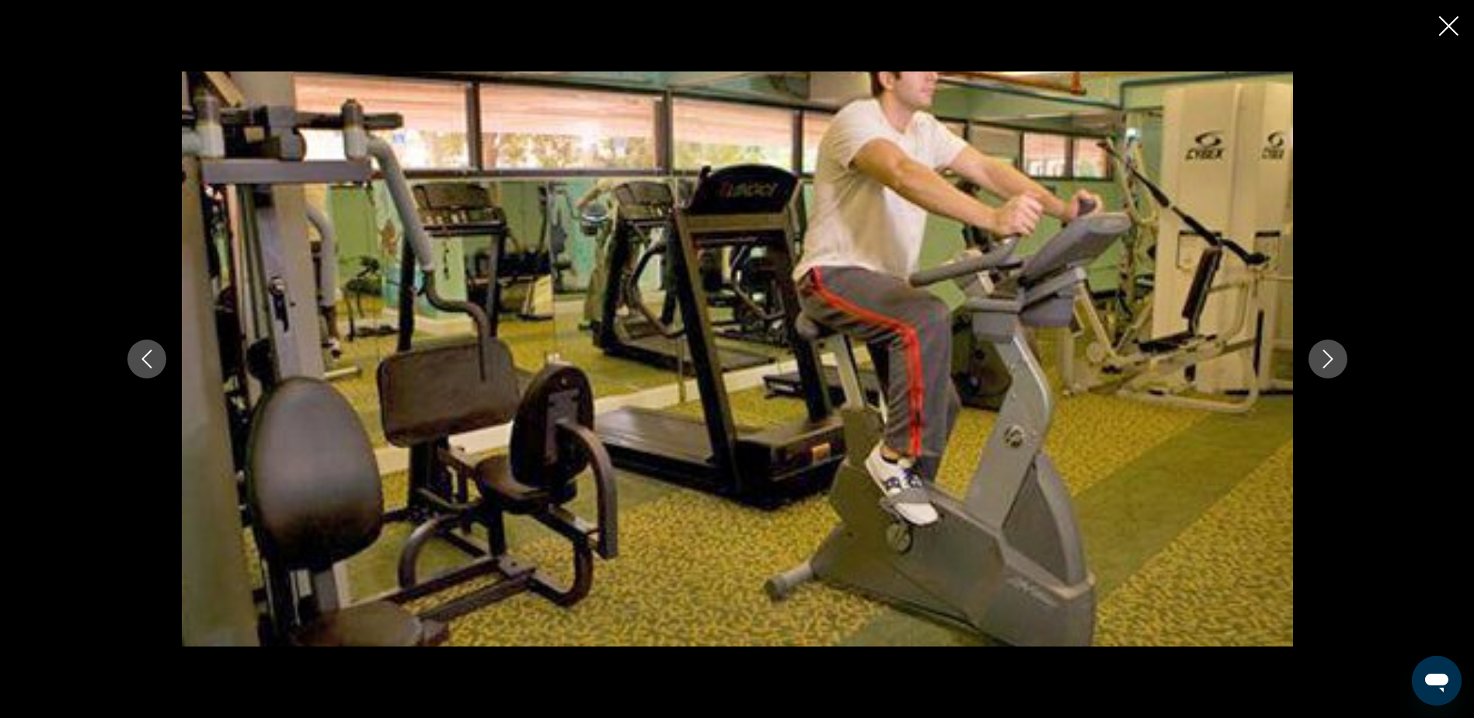
click at [1316, 366] on button "Next image" at bounding box center [1327, 359] width 39 height 39
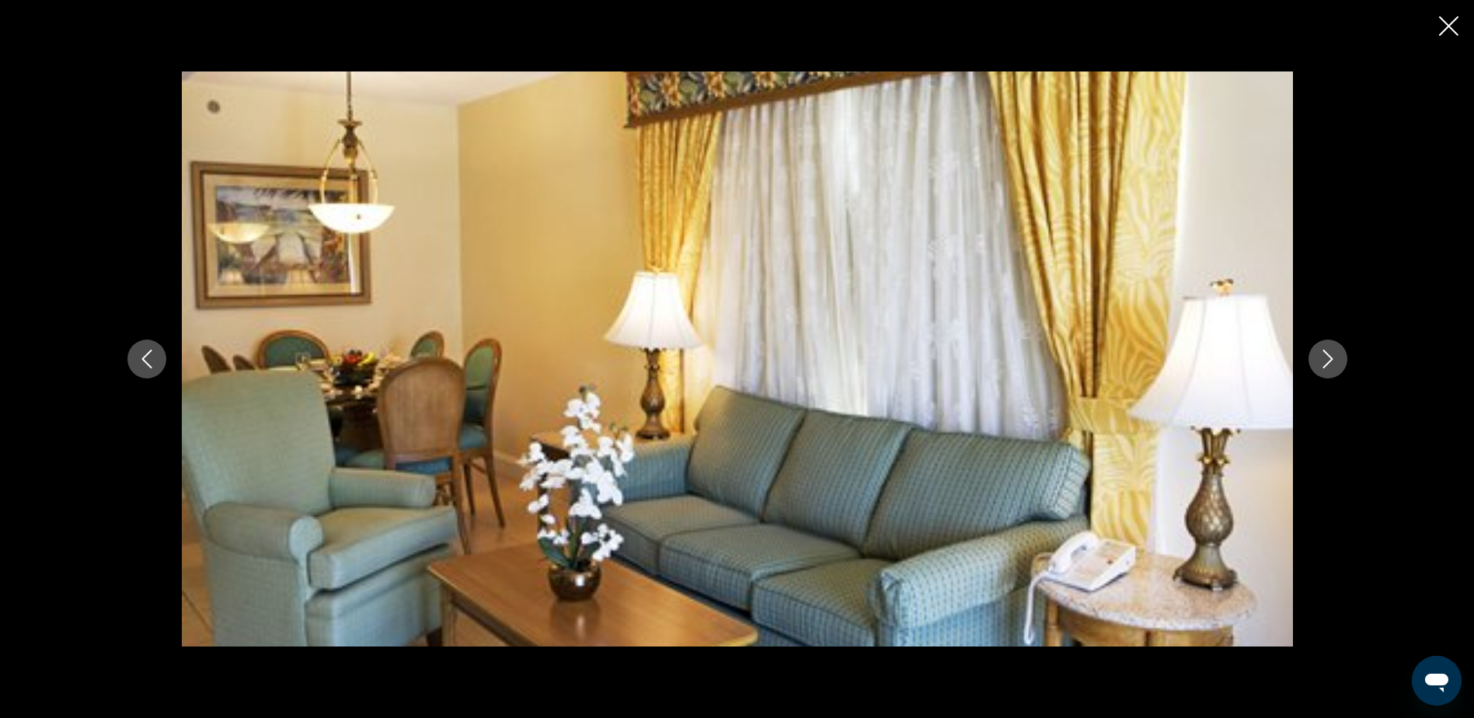
click at [1316, 366] on button "Next image" at bounding box center [1327, 359] width 39 height 39
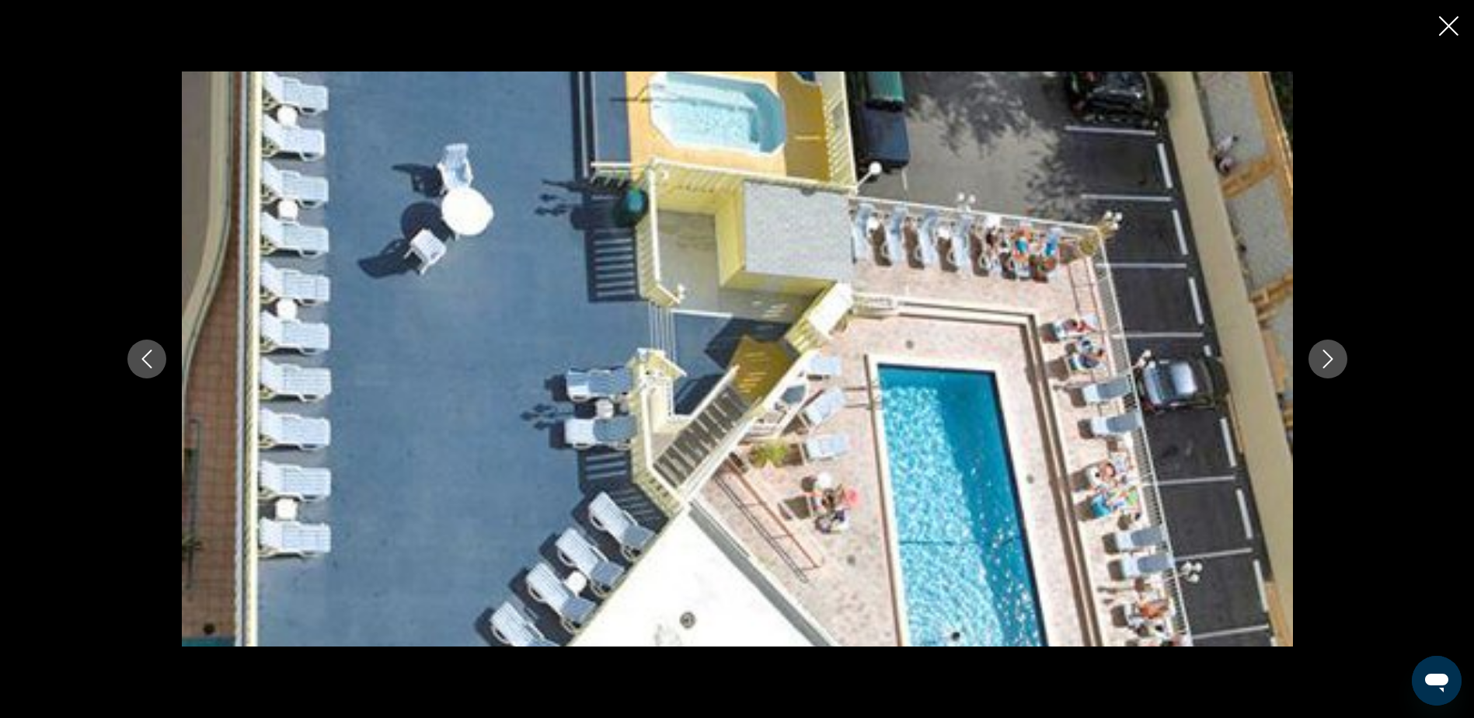
click at [1316, 366] on button "Next image" at bounding box center [1327, 359] width 39 height 39
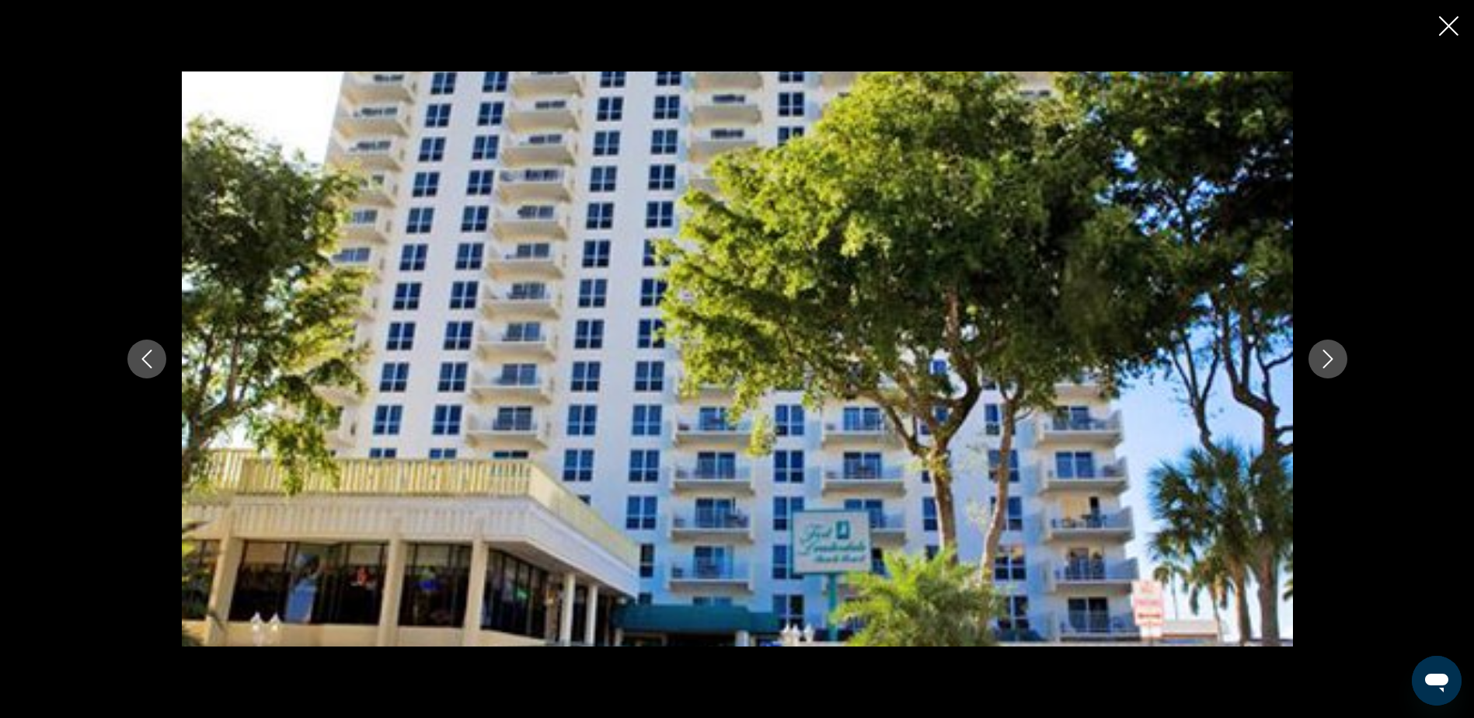
click at [1316, 367] on button "Next image" at bounding box center [1327, 359] width 39 height 39
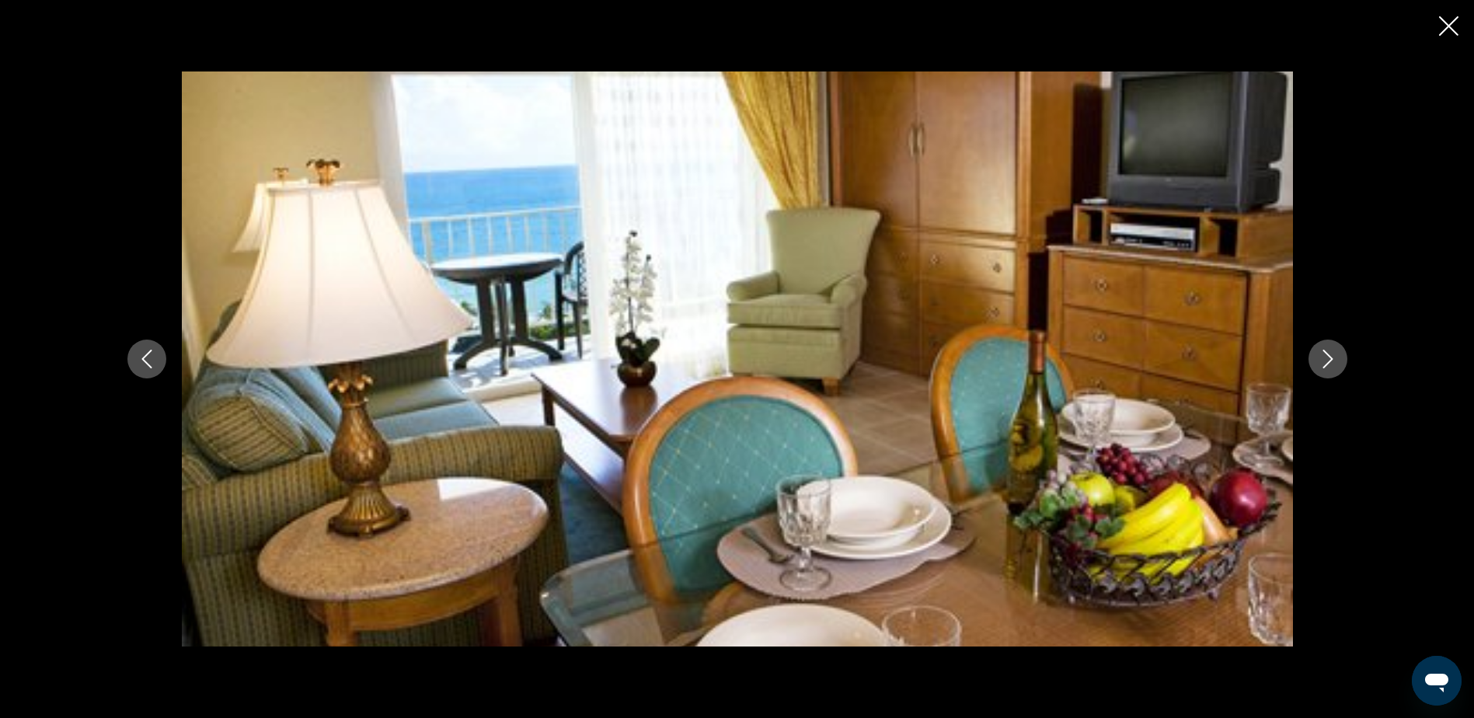
click at [1314, 369] on button "Next image" at bounding box center [1327, 359] width 39 height 39
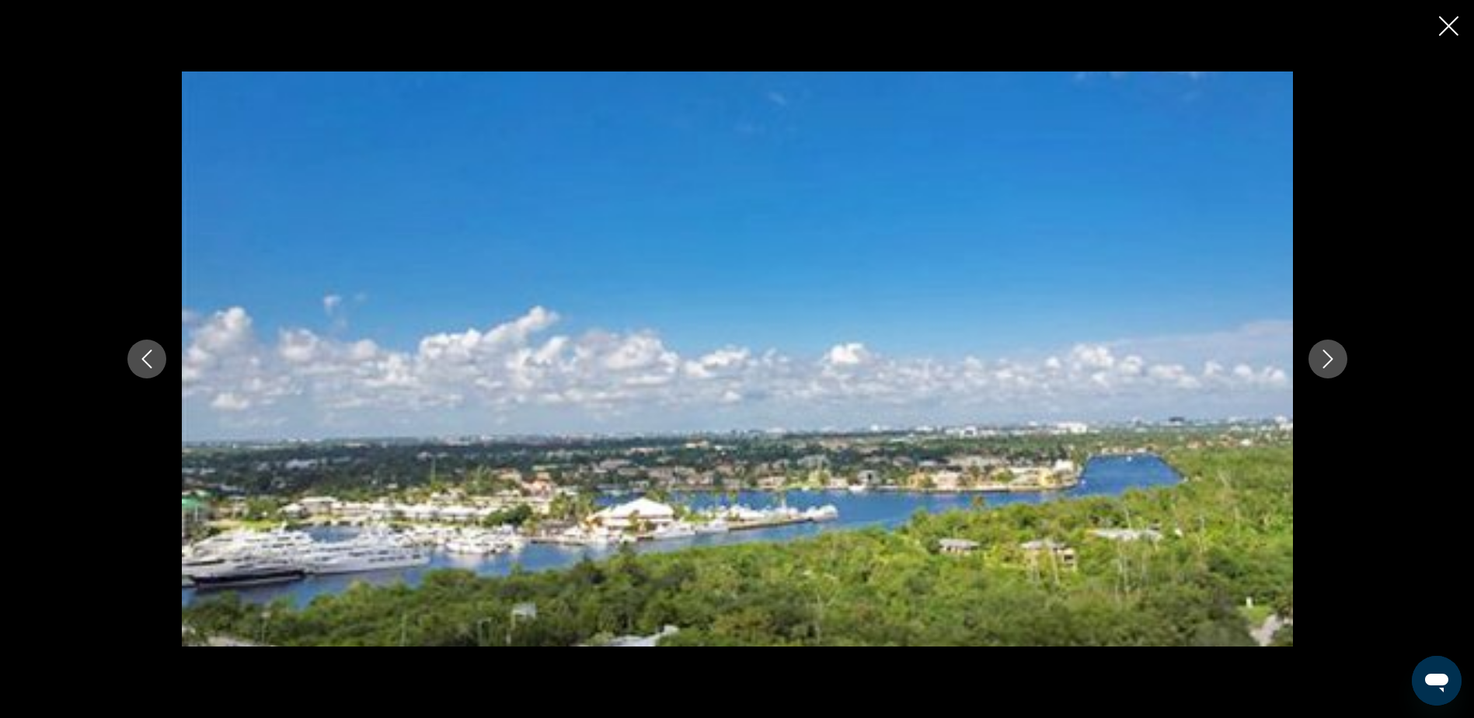
click at [1314, 369] on button "Next image" at bounding box center [1327, 359] width 39 height 39
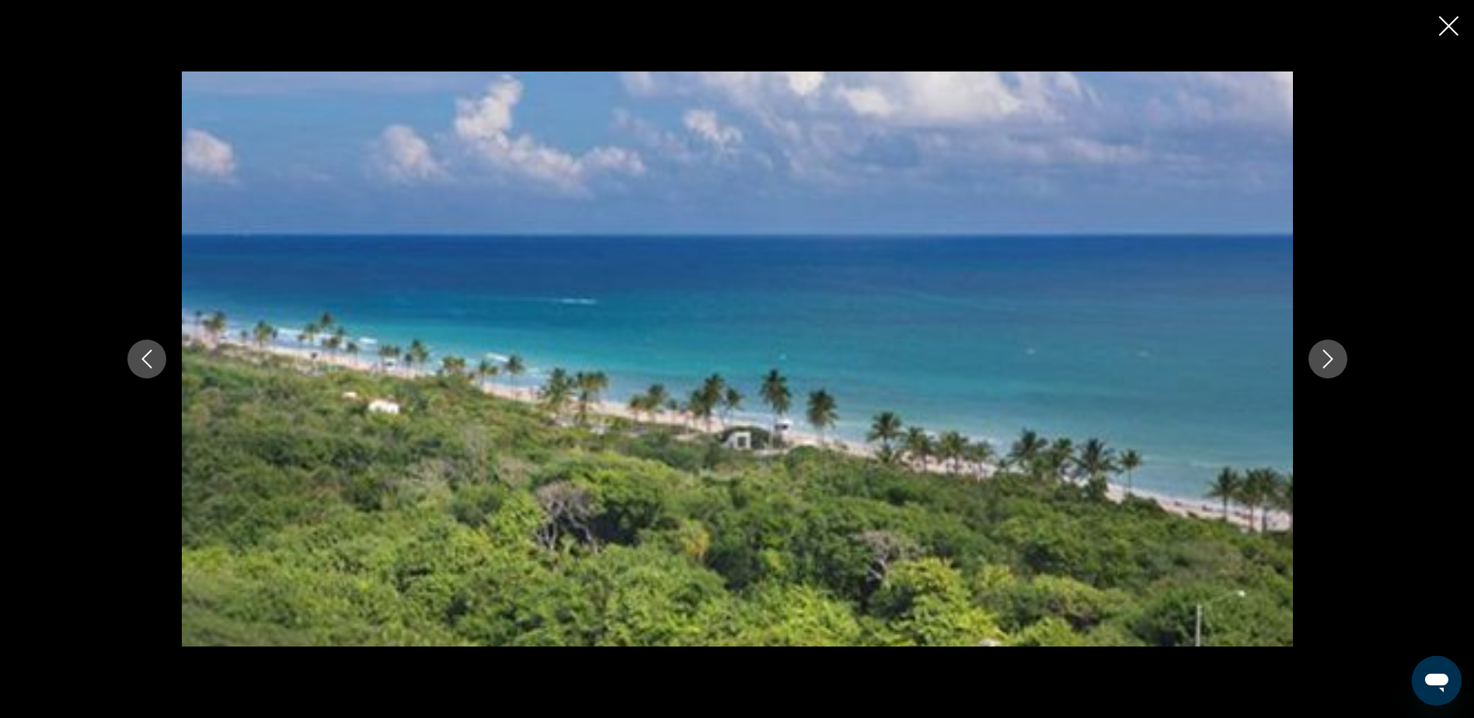
click at [1314, 369] on button "Next image" at bounding box center [1327, 359] width 39 height 39
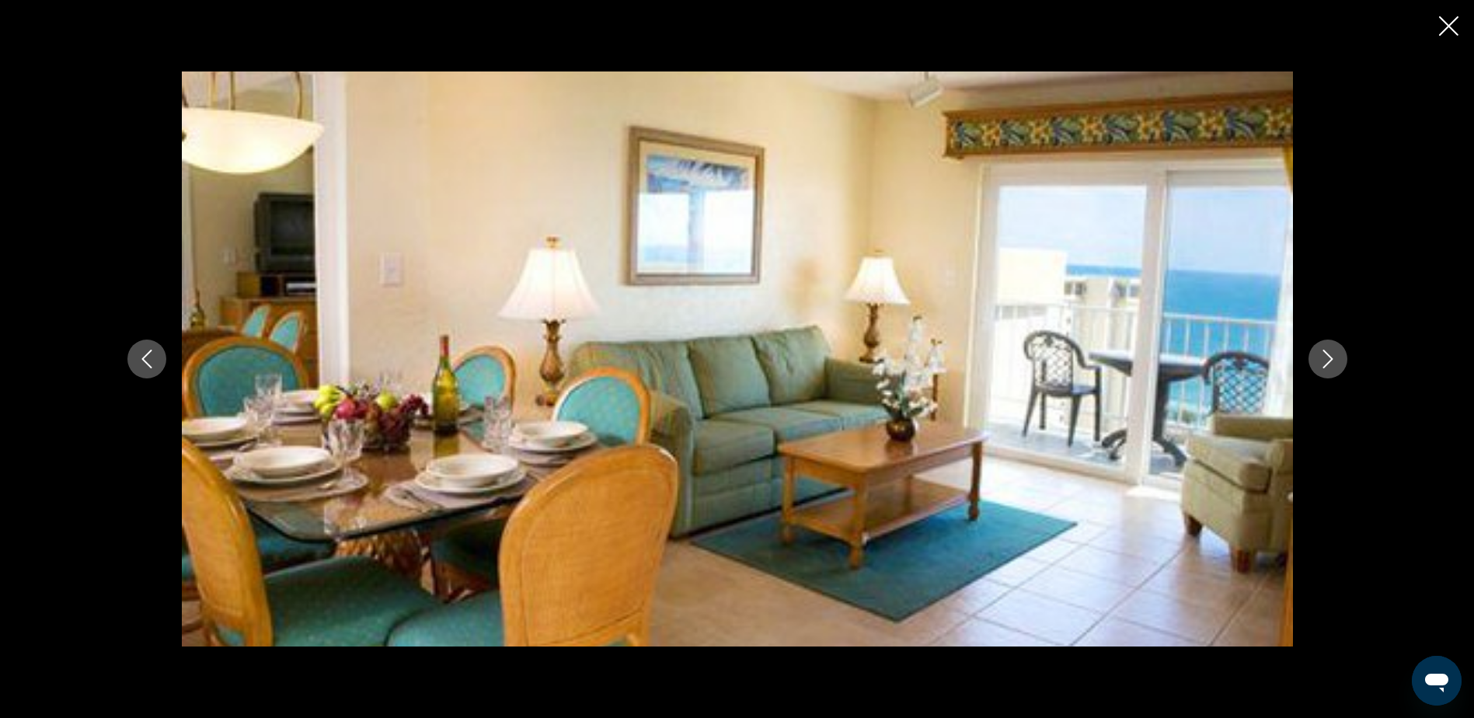
click at [1314, 369] on button "Next image" at bounding box center [1327, 359] width 39 height 39
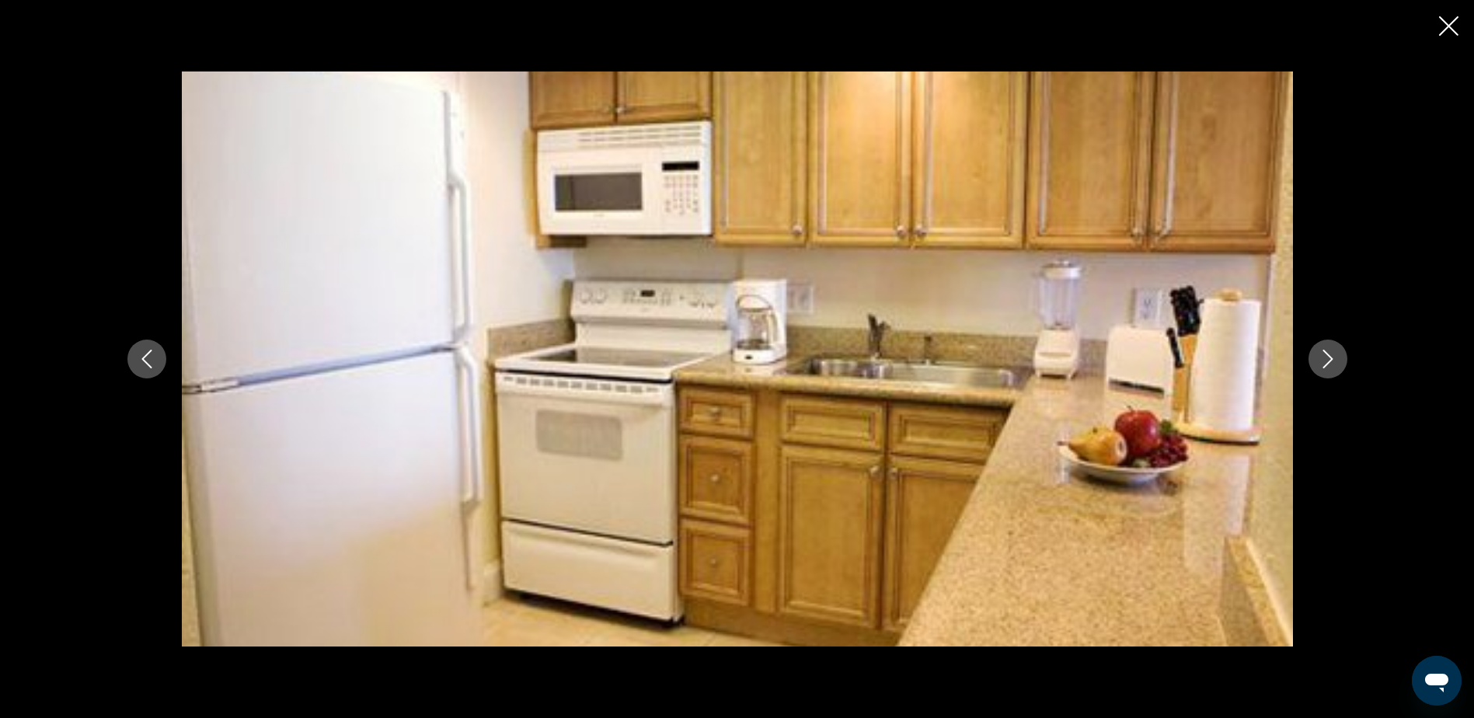
click at [1323, 364] on icon "Next image" at bounding box center [1327, 359] width 19 height 19
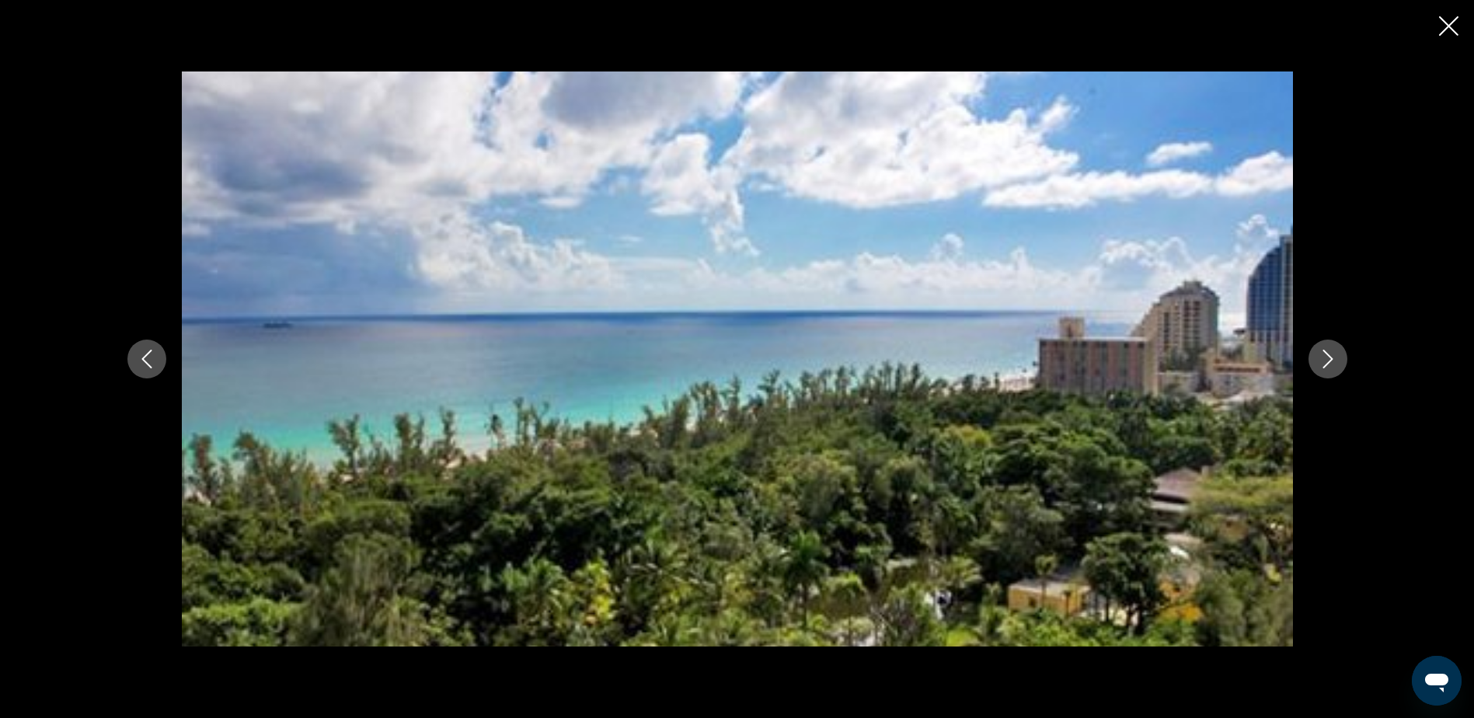
click at [1318, 367] on icon "Next image" at bounding box center [1327, 359] width 19 height 19
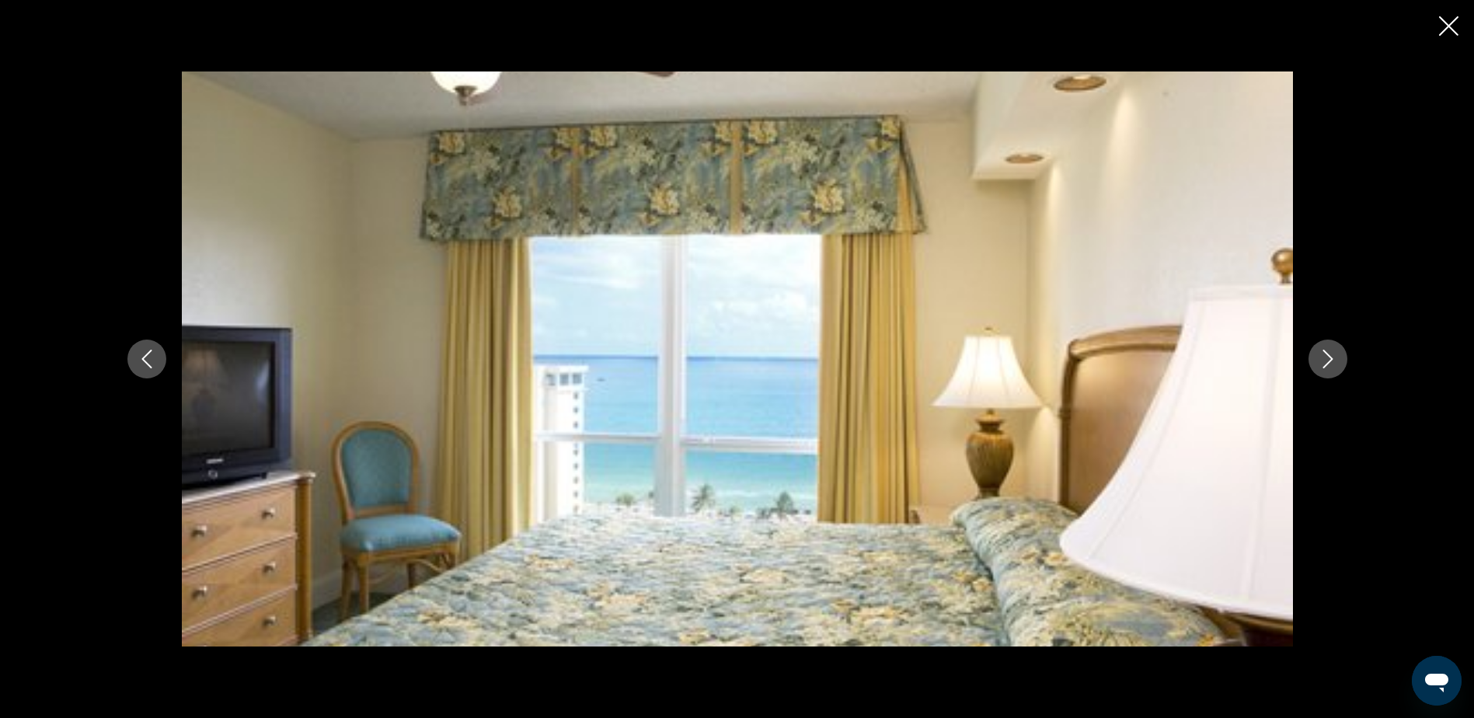
click at [1318, 364] on icon "Next image" at bounding box center [1327, 359] width 19 height 19
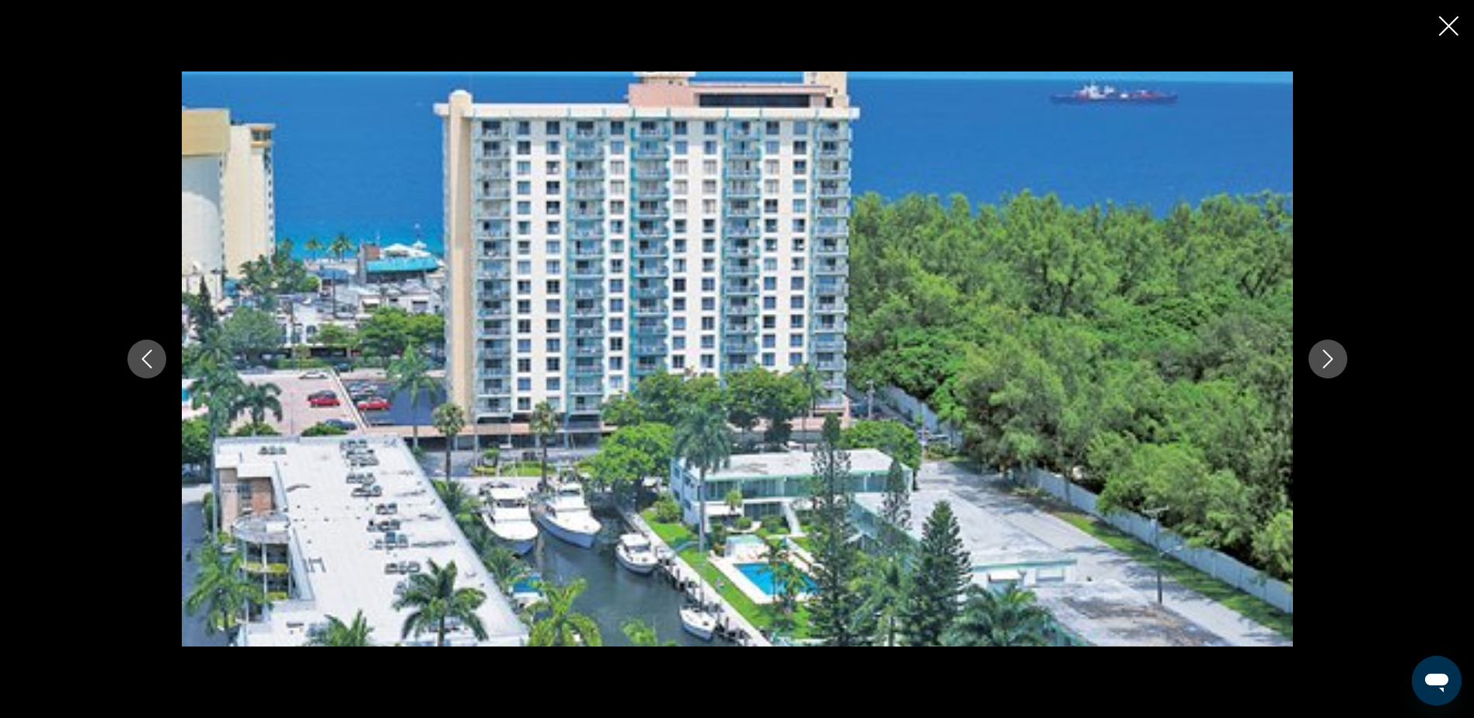
click at [157, 371] on button "Previous image" at bounding box center [146, 359] width 39 height 39
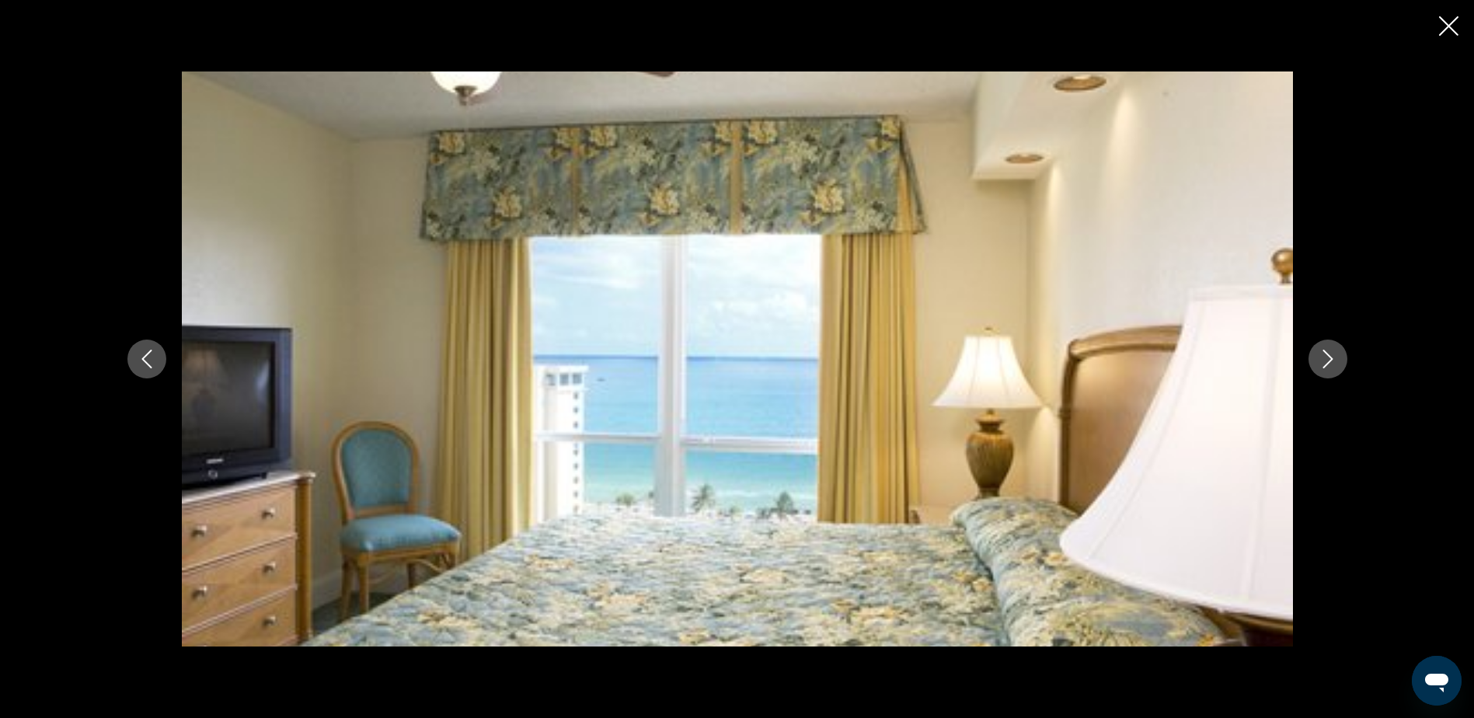
click at [1326, 360] on icon "Next image" at bounding box center [1327, 359] width 19 height 19
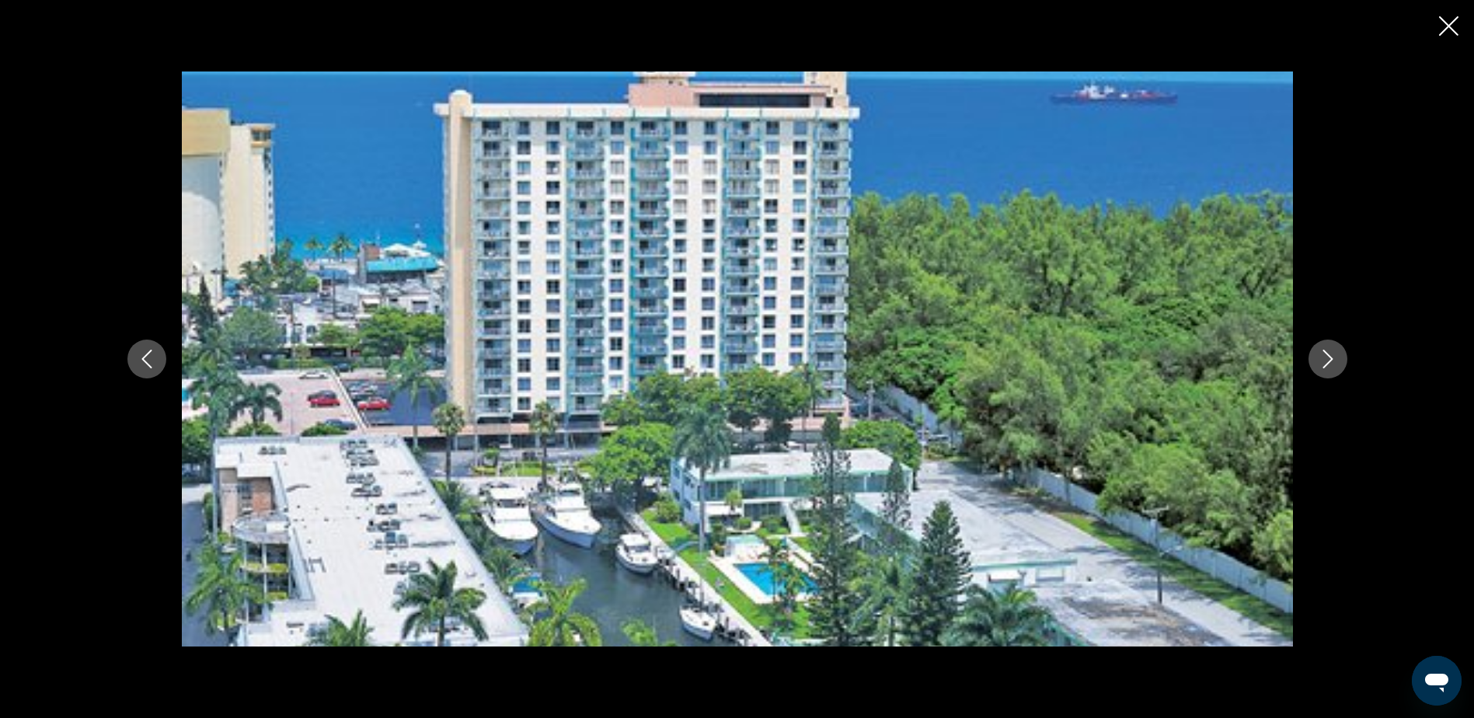
click at [1326, 361] on icon "Next image" at bounding box center [1327, 359] width 19 height 19
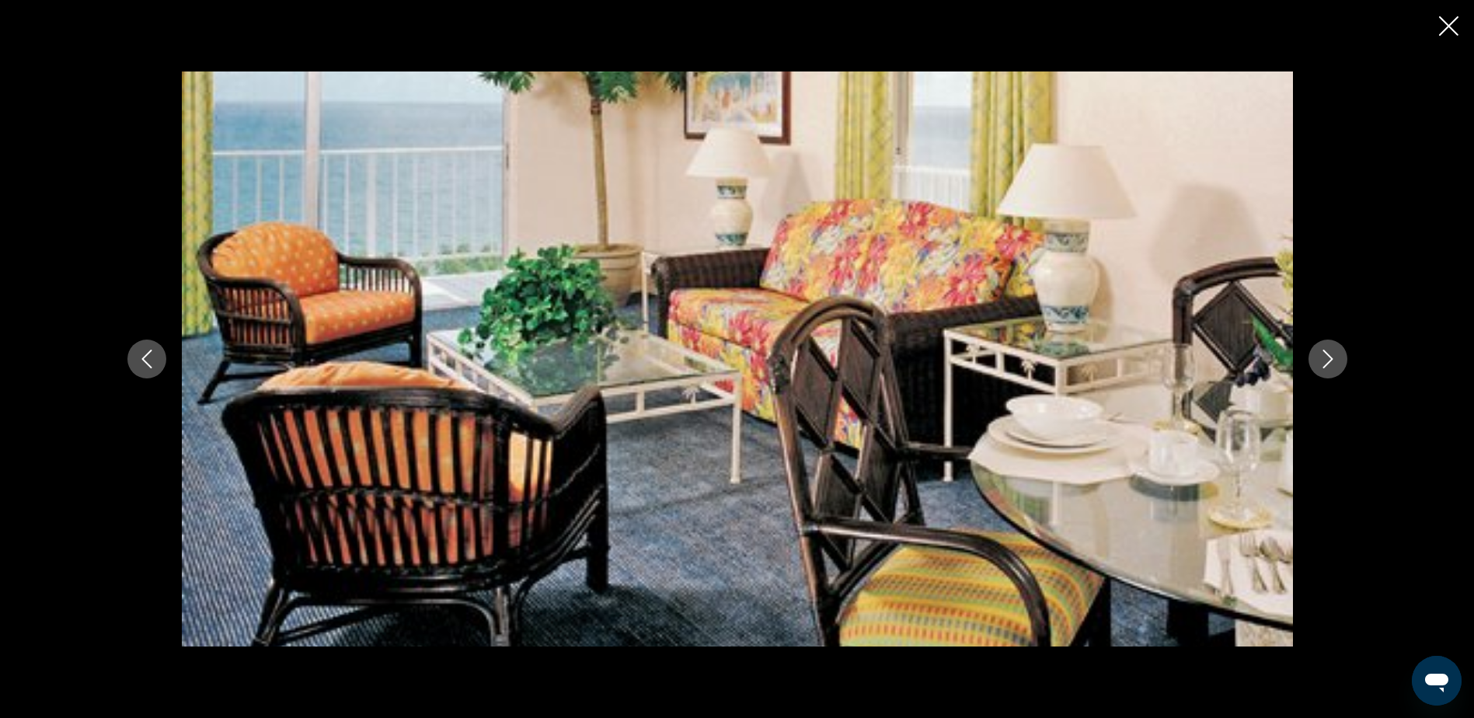
click at [1326, 361] on icon "Next image" at bounding box center [1327, 359] width 19 height 19
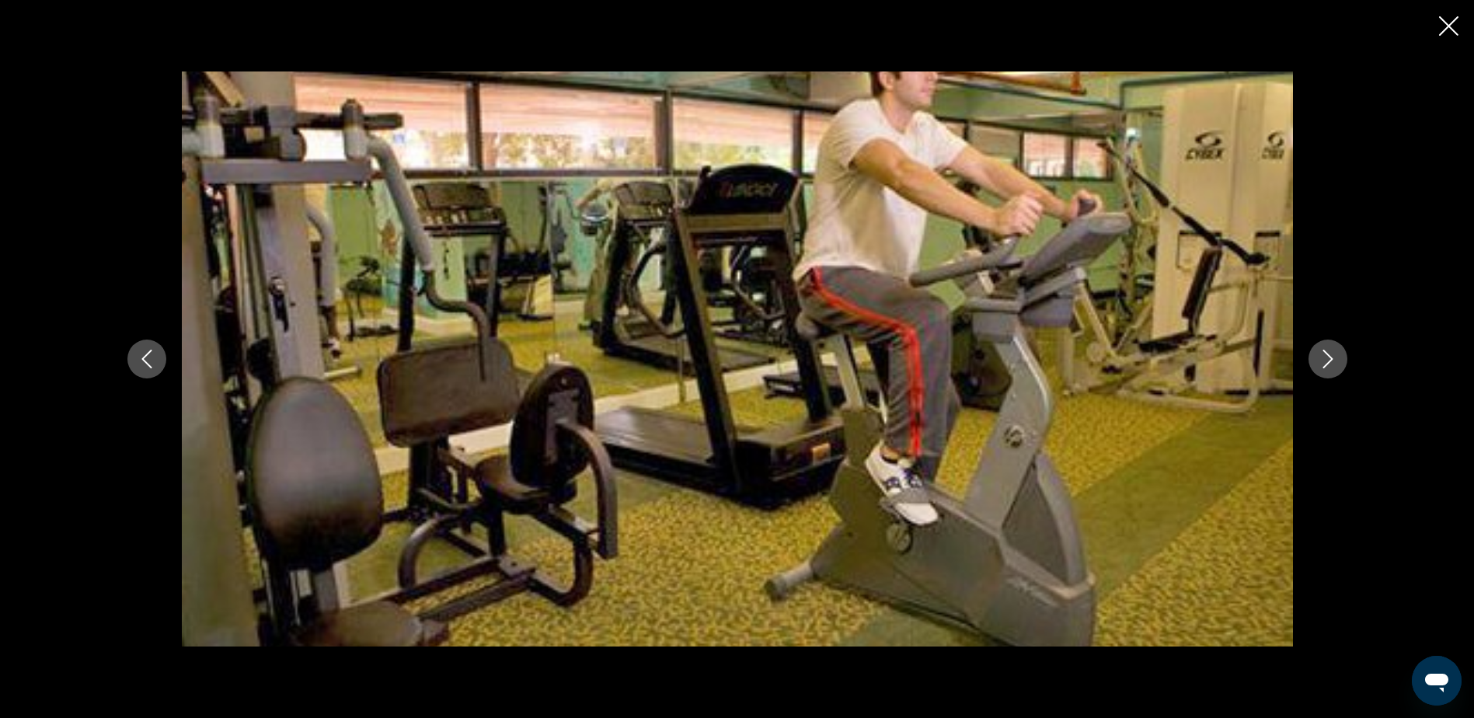
click at [1446, 26] on icon "Close slideshow" at bounding box center [1448, 25] width 19 height 19
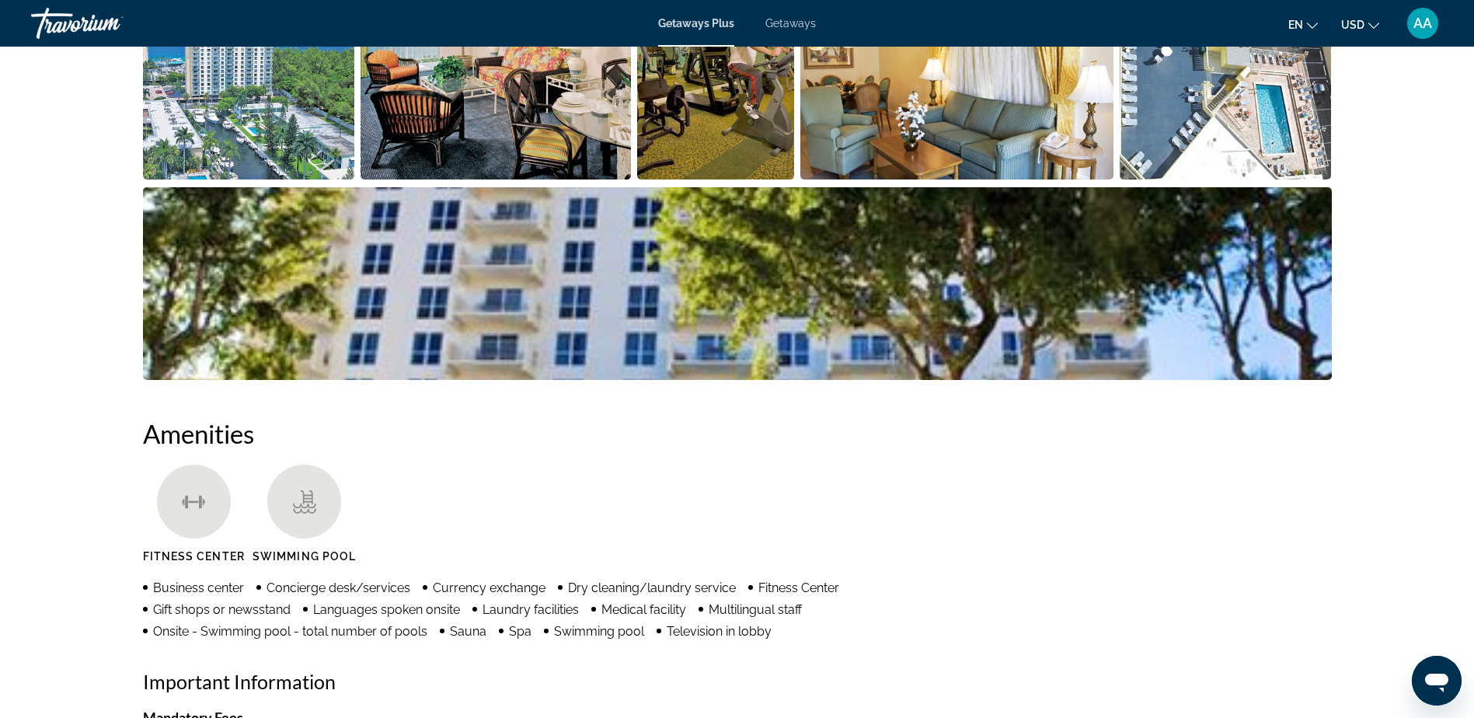
scroll to position [466, 0]
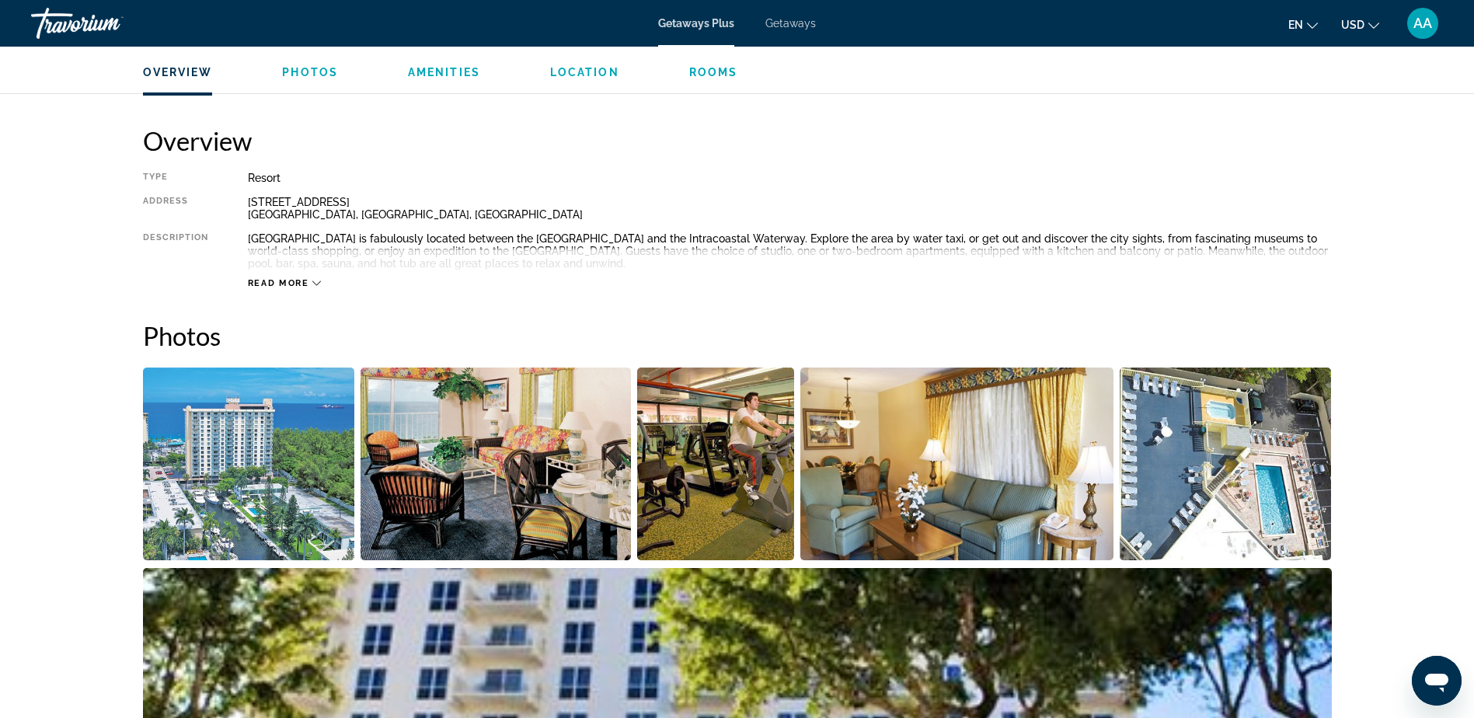
click at [798, 32] on div "Getaways Plus Getaways en English Español Français Italiano Português русский U…" at bounding box center [737, 23] width 1474 height 40
click at [806, 26] on span "Getaways" at bounding box center [790, 23] width 51 height 12
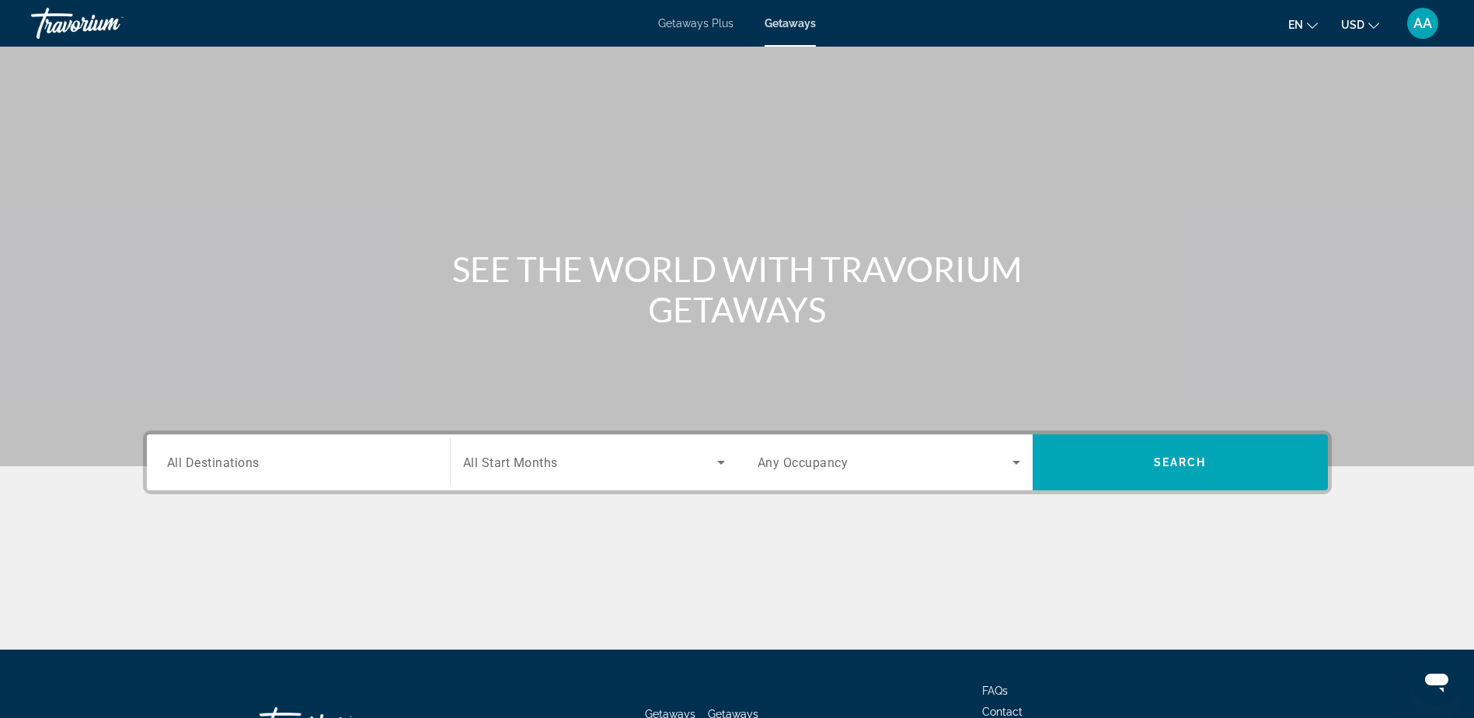
click at [312, 472] on div "Search widget" at bounding box center [298, 463] width 263 height 44
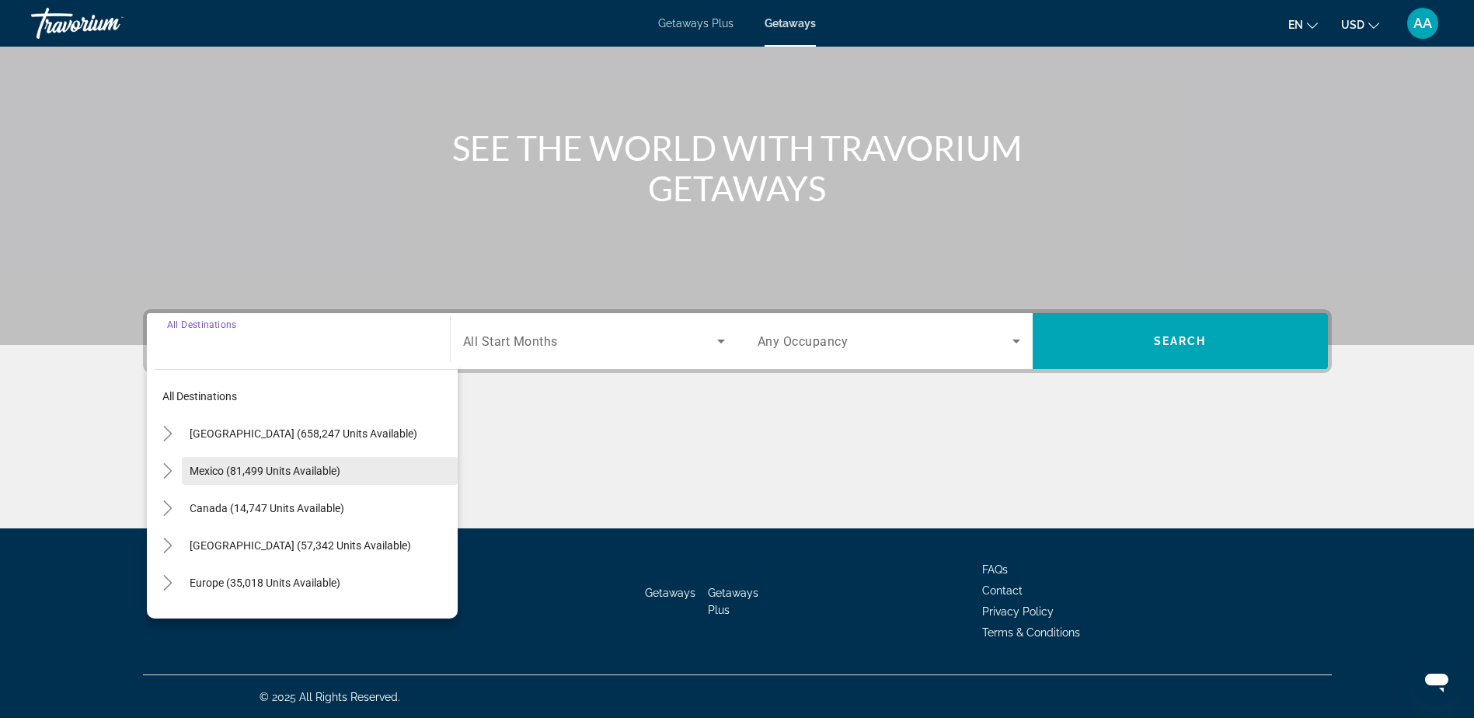
scroll to position [122, 0]
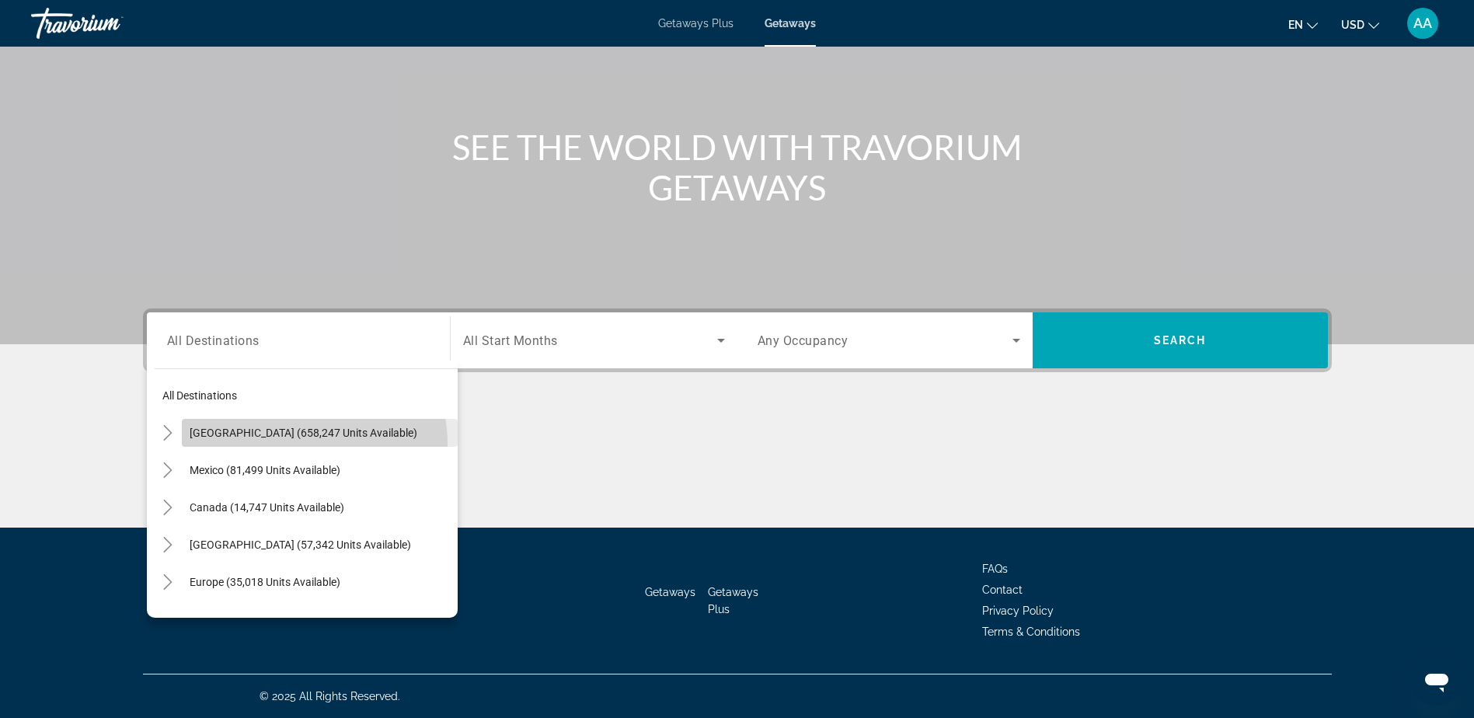
click at [297, 444] on span "Search widget" at bounding box center [320, 432] width 276 height 37
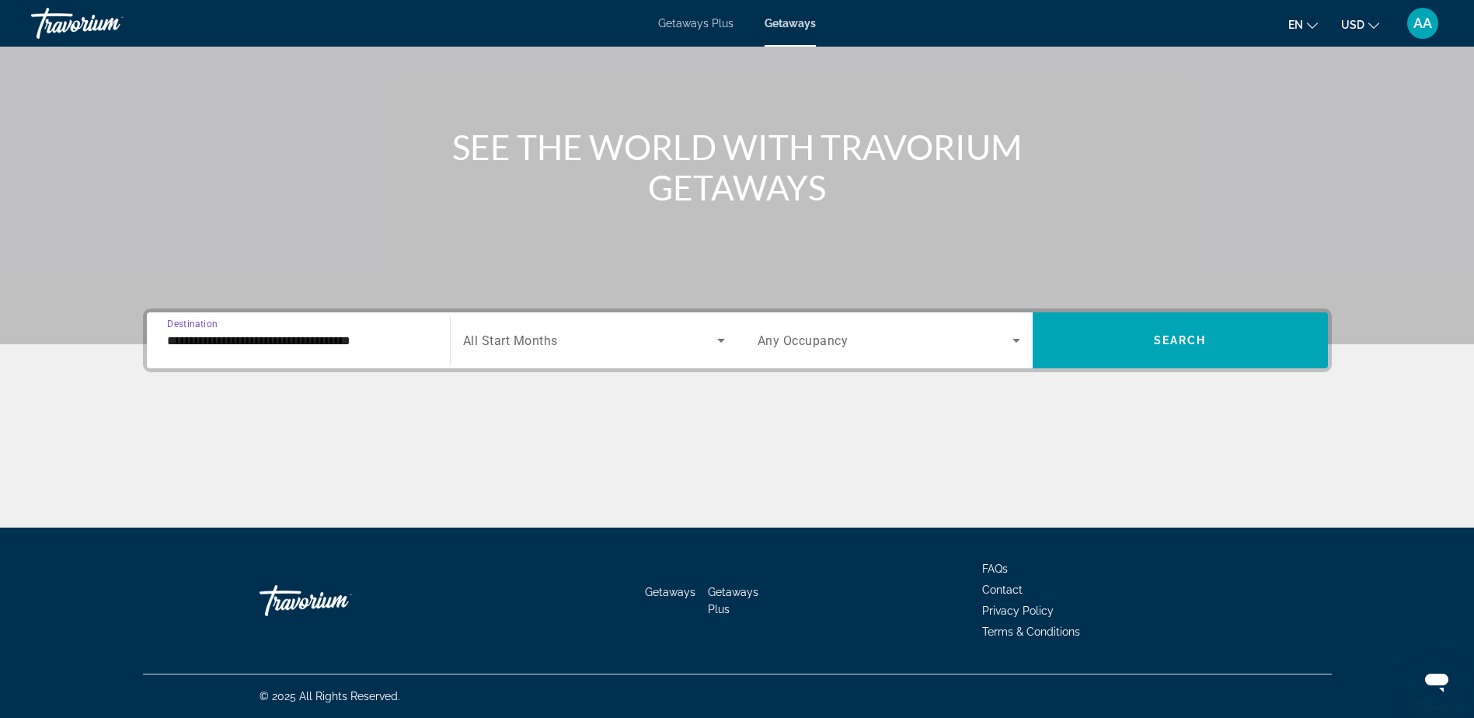
click at [284, 332] on input "**********" at bounding box center [298, 341] width 263 height 19
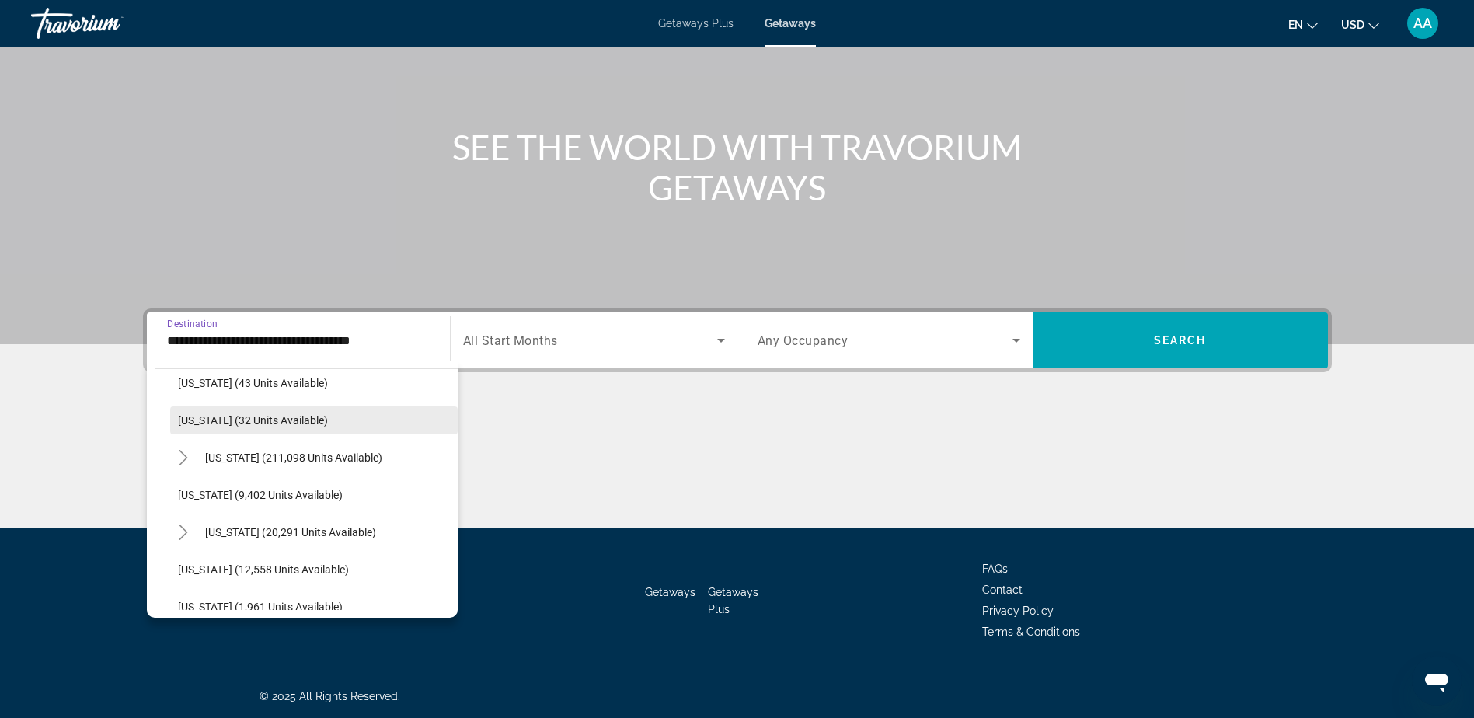
scroll to position [311, 0]
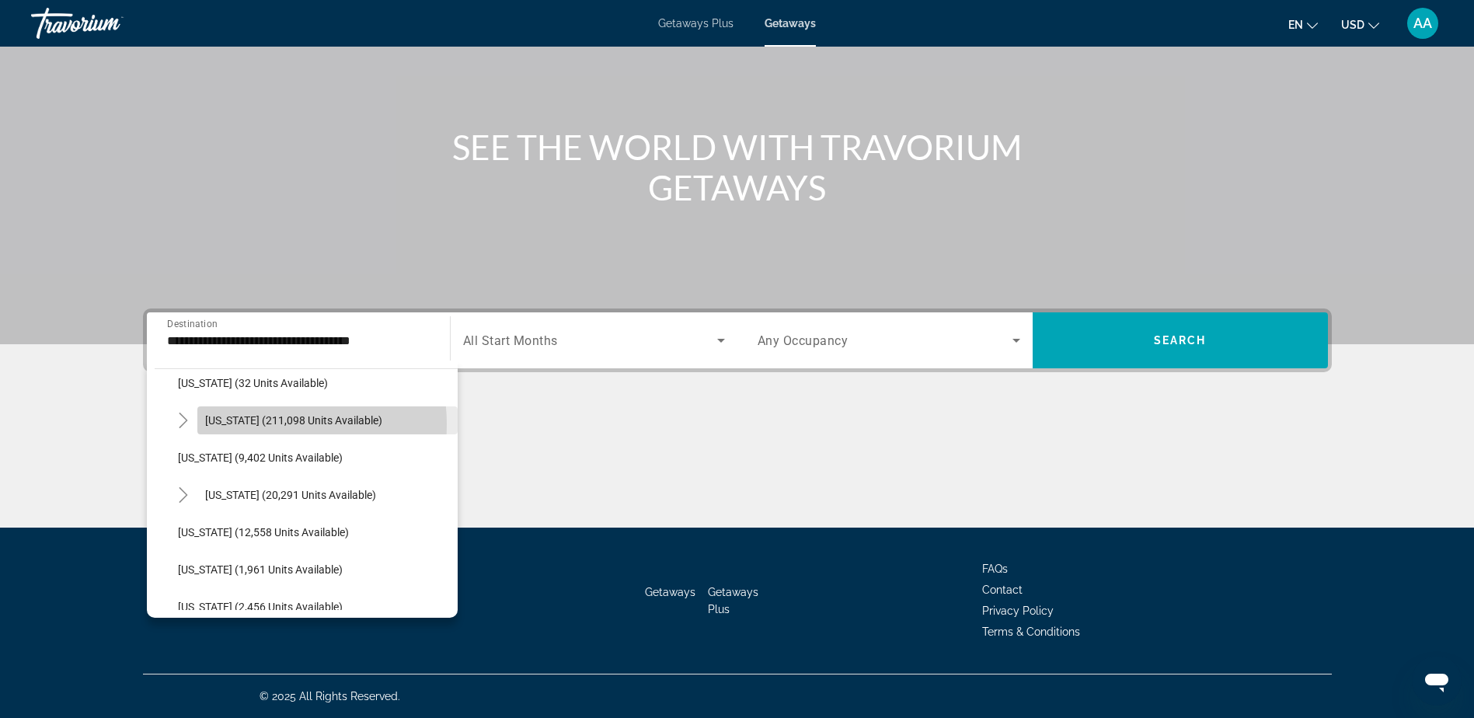
click at [262, 424] on span "[US_STATE] (211,098 units available)" at bounding box center [293, 420] width 177 height 12
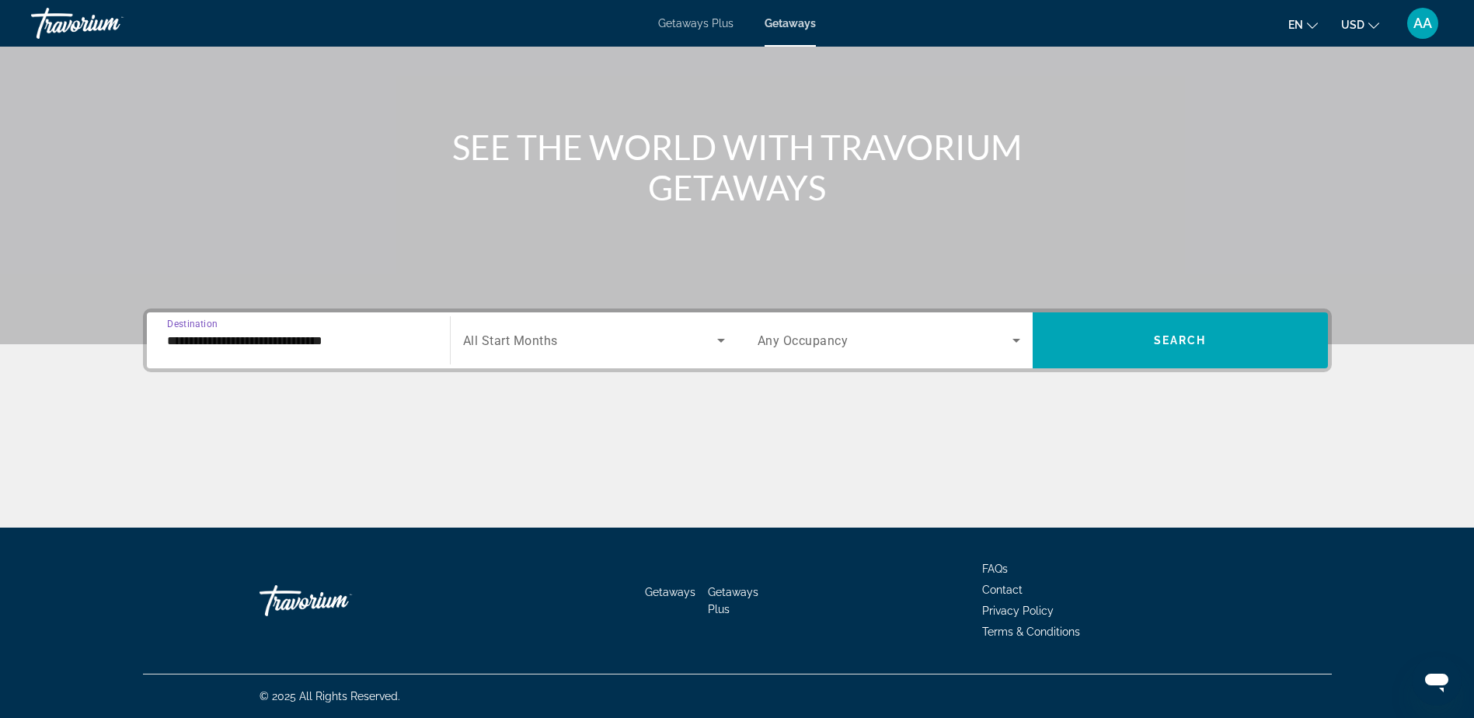
click at [283, 351] on div "**********" at bounding box center [298, 341] width 263 height 44
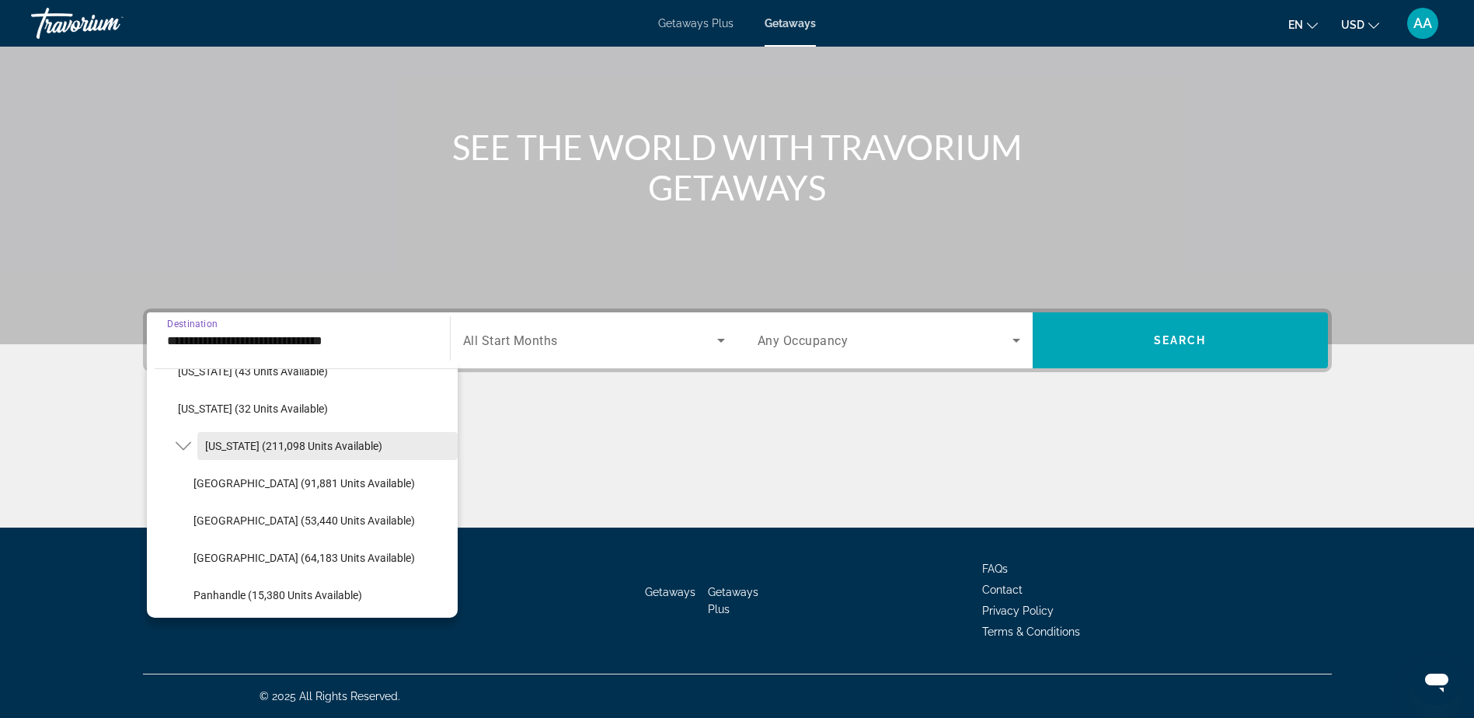
scroll to position [319, 0]
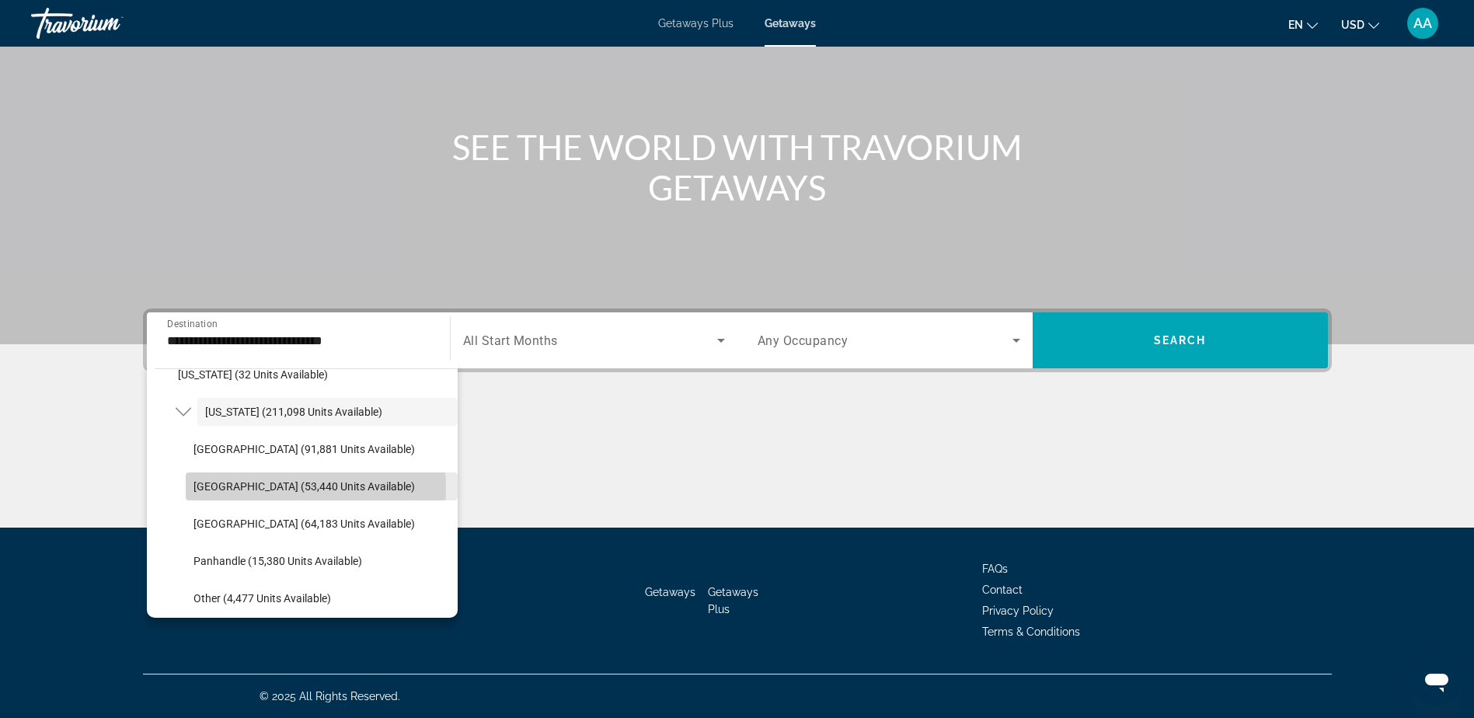
click at [263, 488] on span "[GEOGRAPHIC_DATA] (53,440 units available)" at bounding box center [303, 486] width 221 height 12
type input "**********"
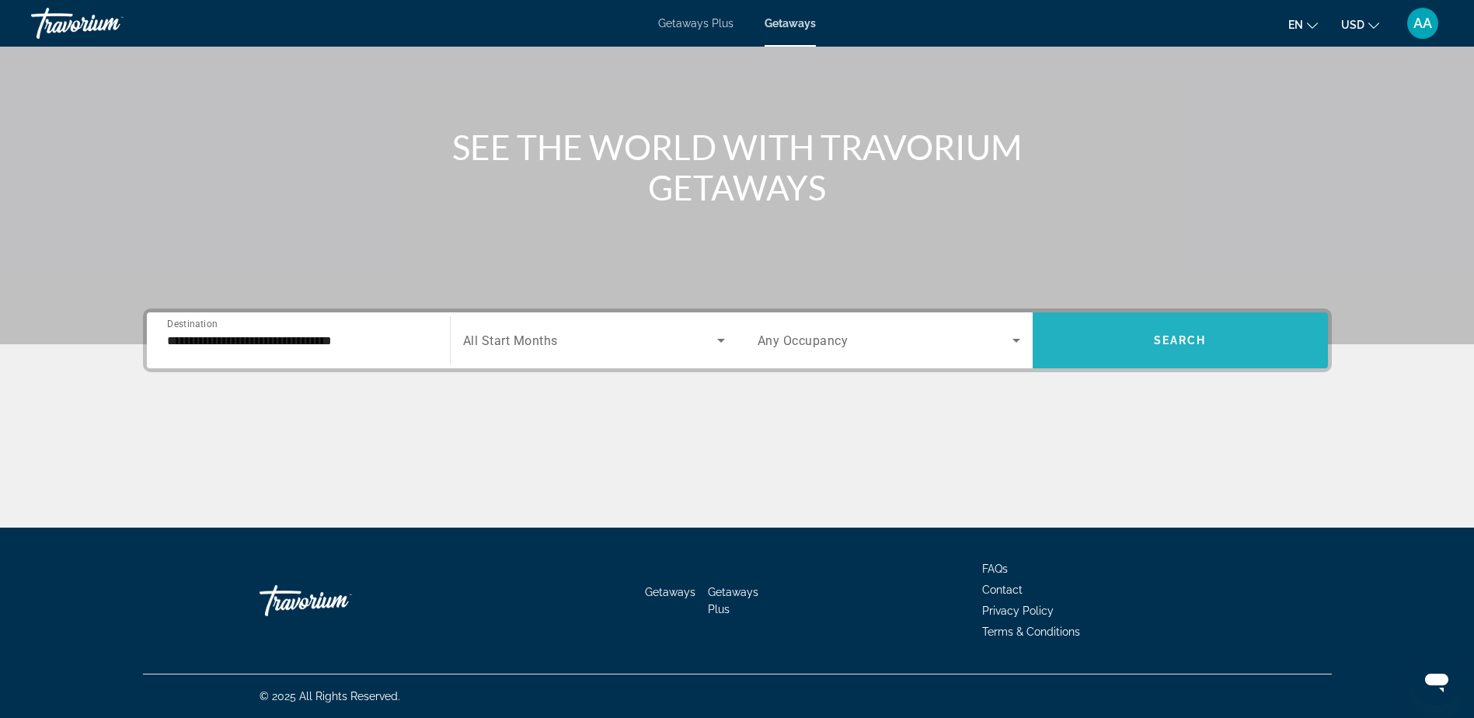
click at [1191, 340] on span "Search" at bounding box center [1180, 340] width 53 height 12
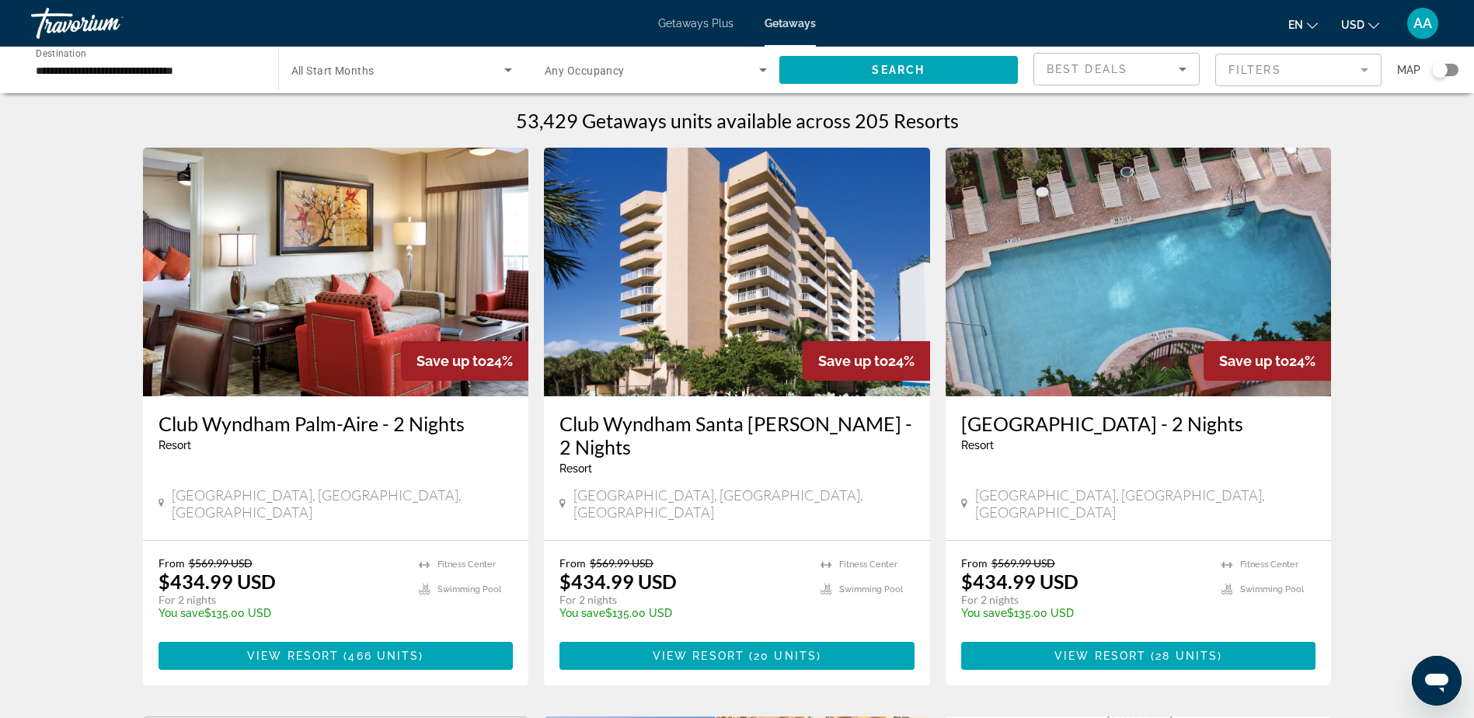
click at [1297, 73] on mat-form-field "Filters" at bounding box center [1298, 70] width 166 height 33
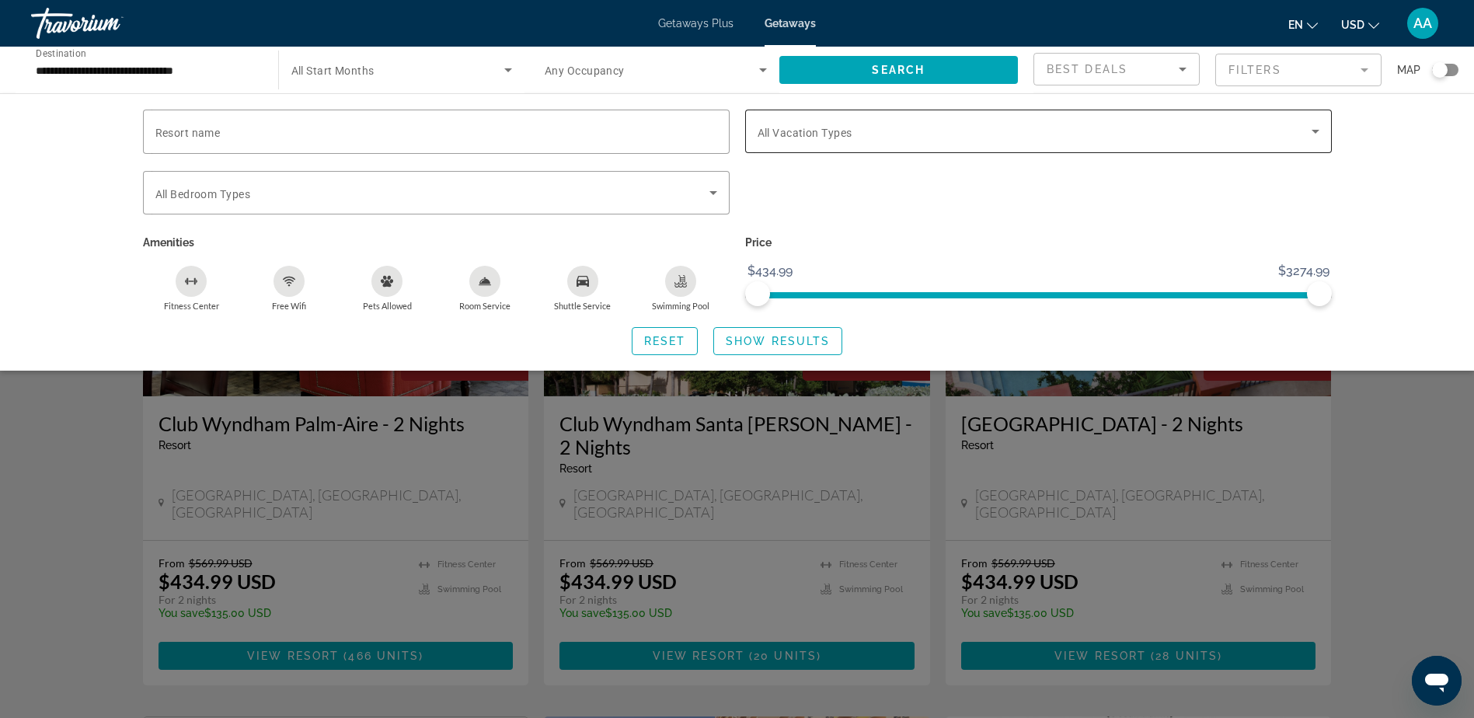
click at [1197, 138] on span "Search widget" at bounding box center [1035, 131] width 554 height 19
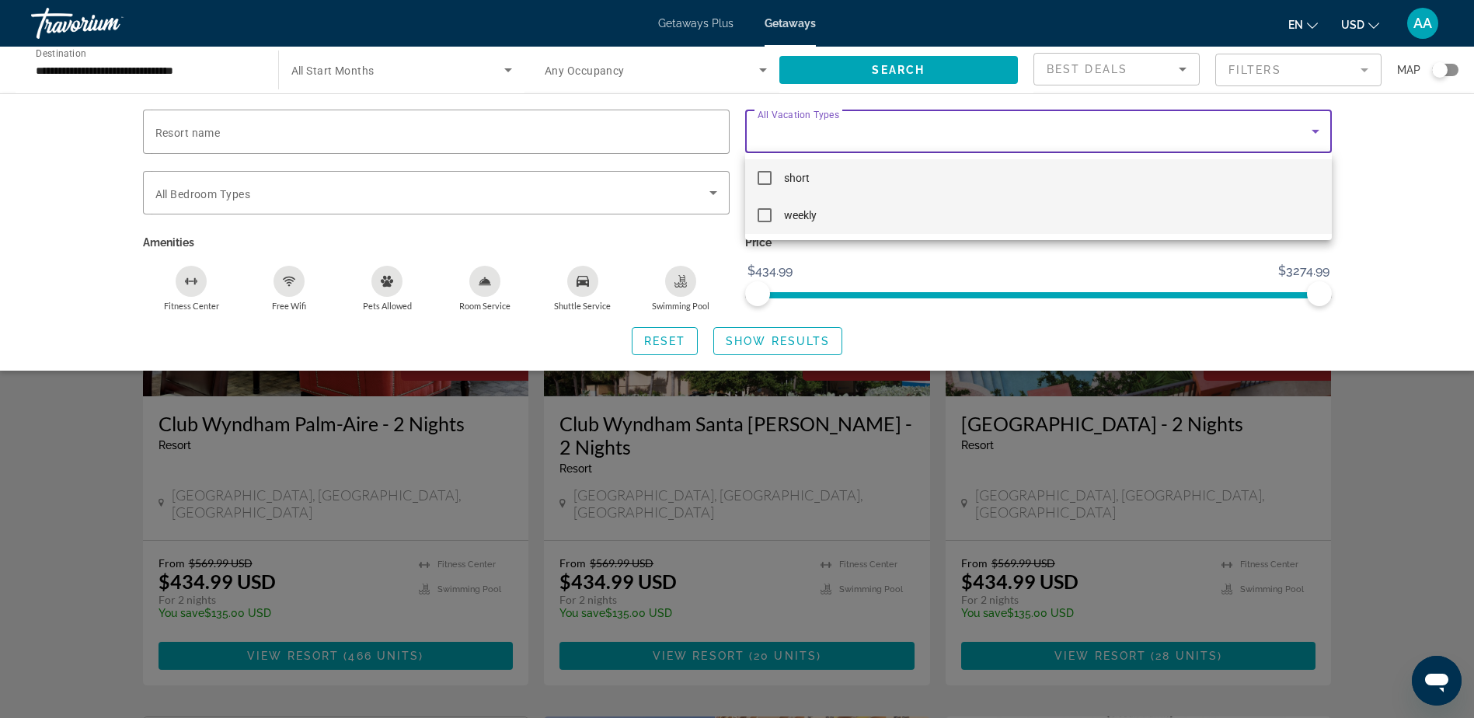
click at [768, 216] on mat-pseudo-checkbox at bounding box center [765, 215] width 14 height 14
click at [1393, 249] on div at bounding box center [737, 359] width 1474 height 718
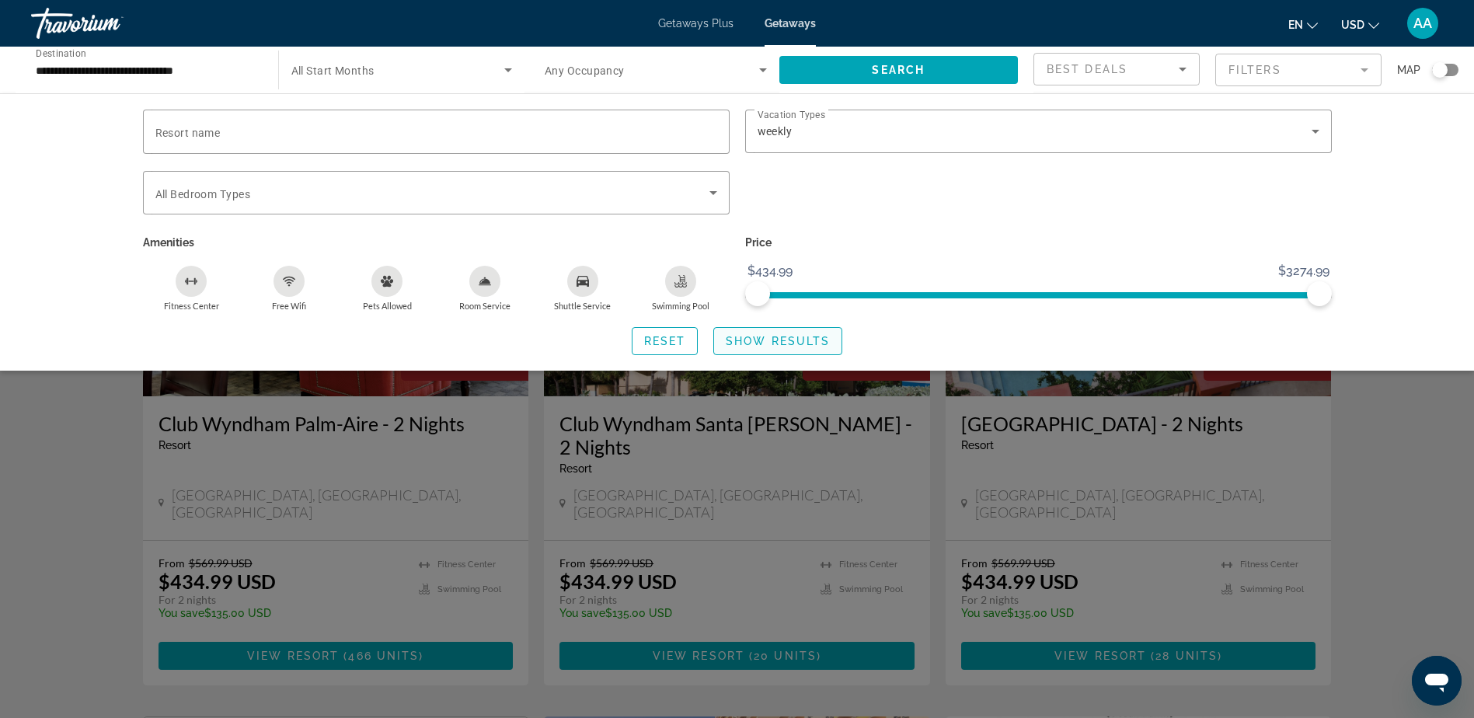
click at [781, 342] on span "Show Results" at bounding box center [778, 341] width 104 height 12
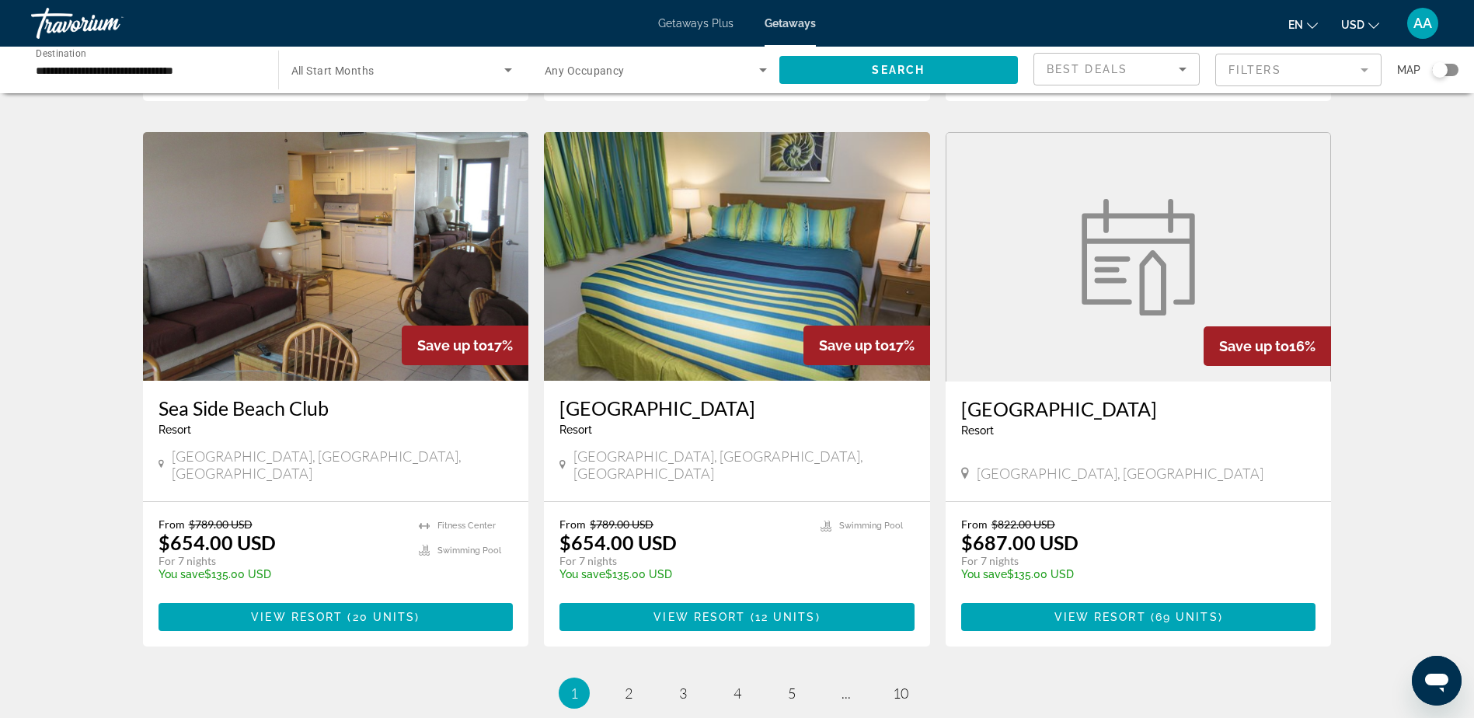
scroll to position [1796, 0]
